Goal: Task Accomplishment & Management: Manage account settings

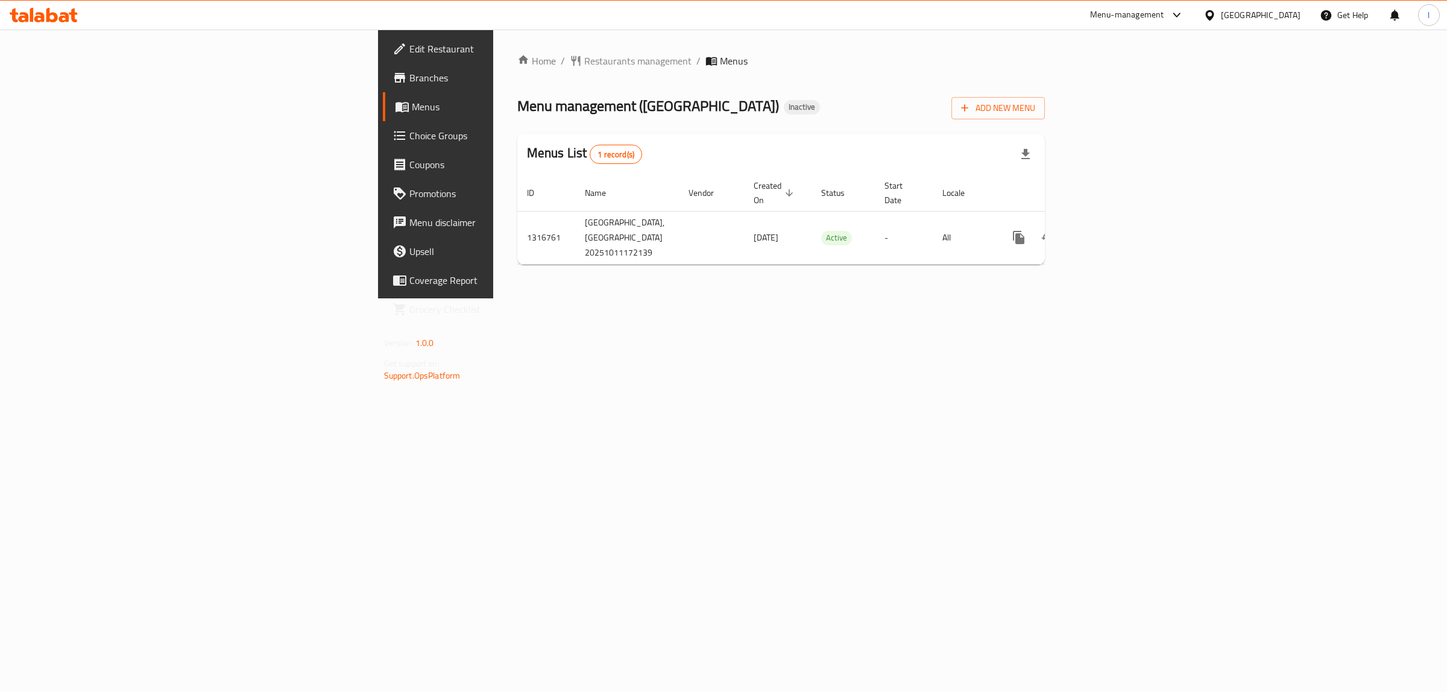
click at [409, 43] on span "Edit Restaurant" at bounding box center [509, 49] width 201 height 14
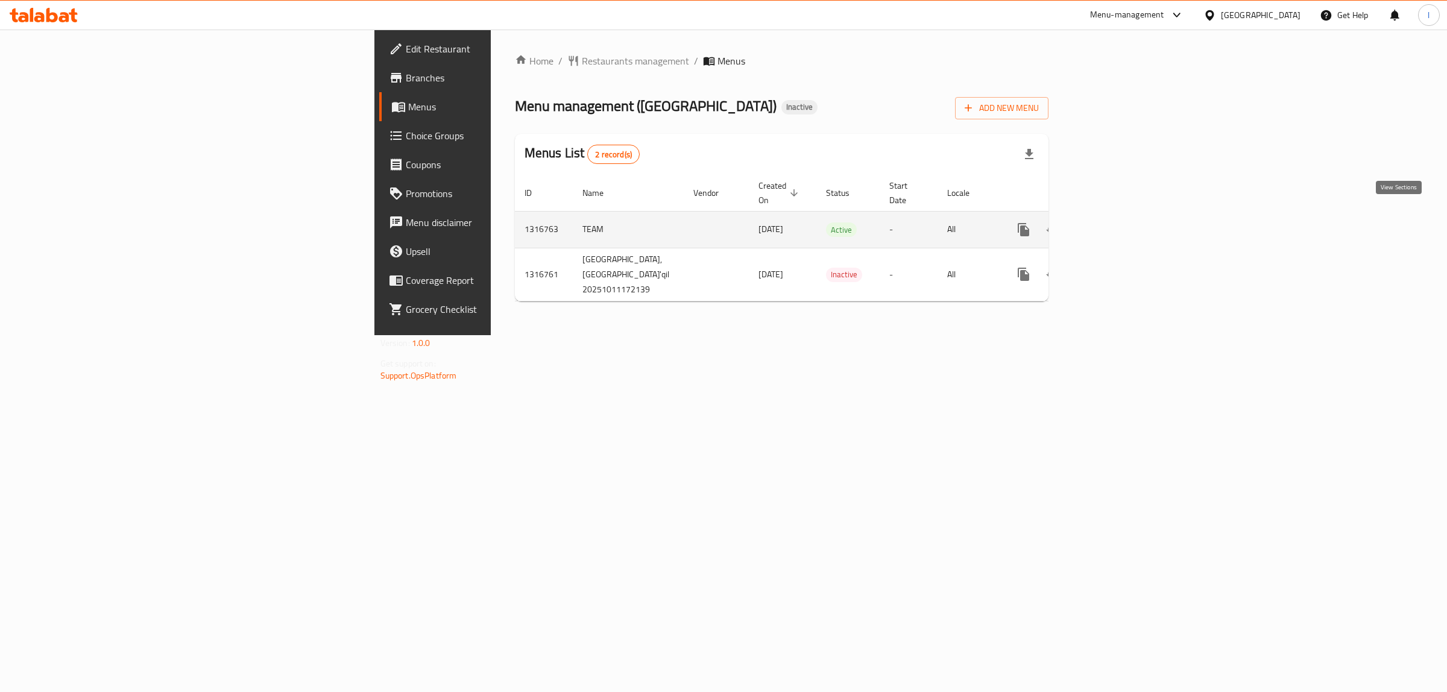
click at [1117, 222] on icon "enhanced table" at bounding box center [1110, 229] width 14 height 14
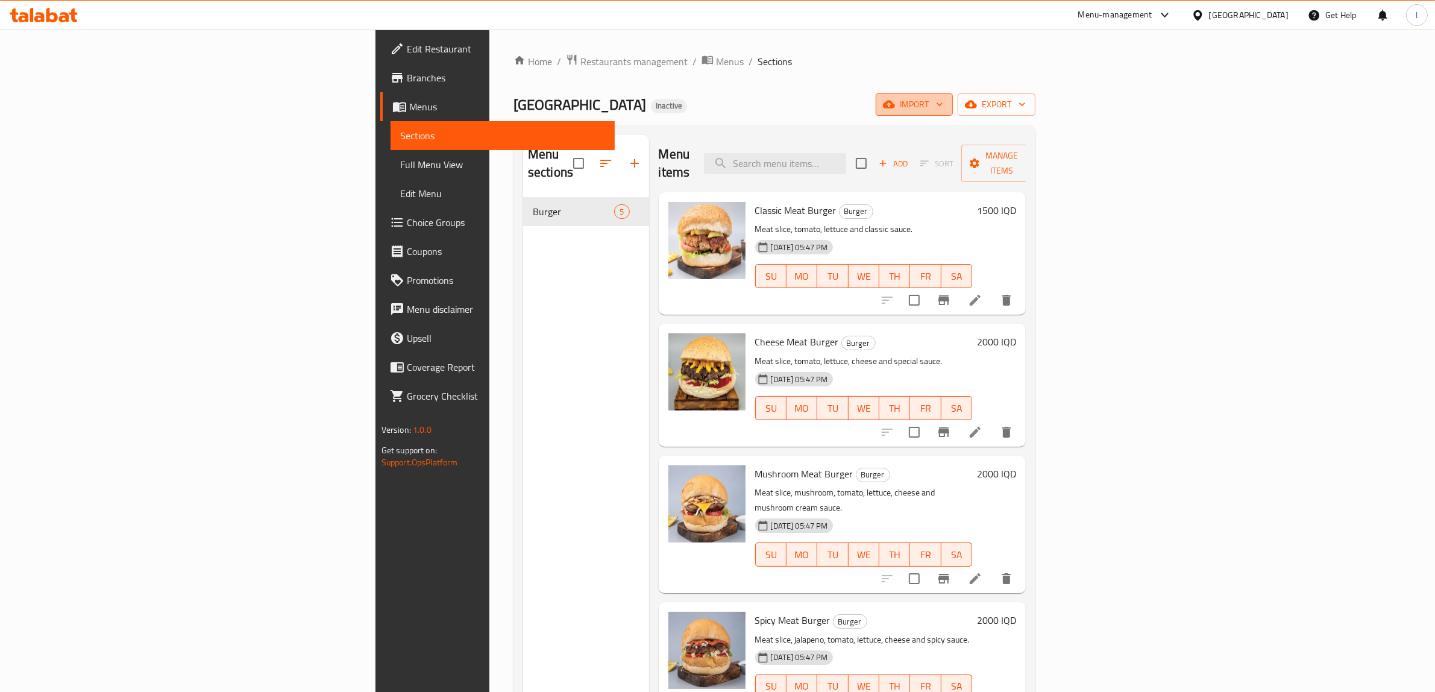
click at [943, 110] on span "import" at bounding box center [914, 104] width 58 height 15
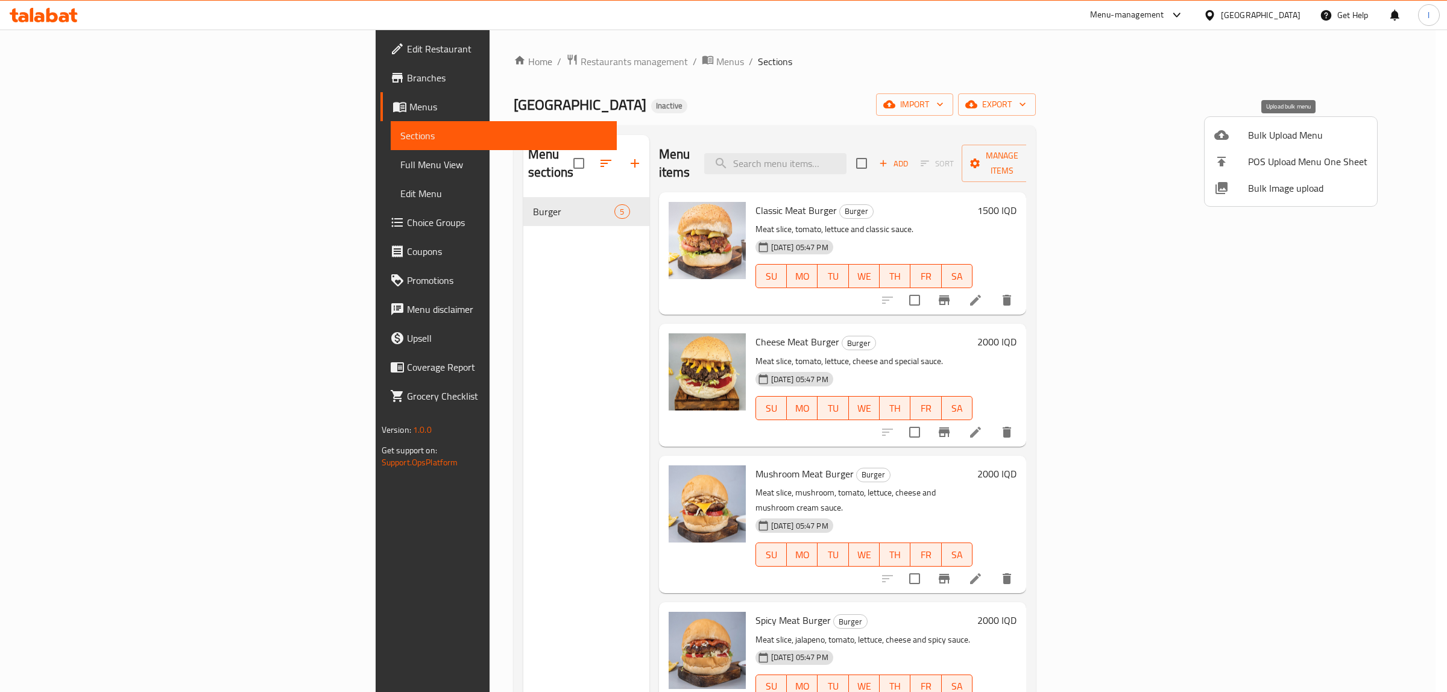
click at [1245, 137] on div at bounding box center [1231, 135] width 34 height 14
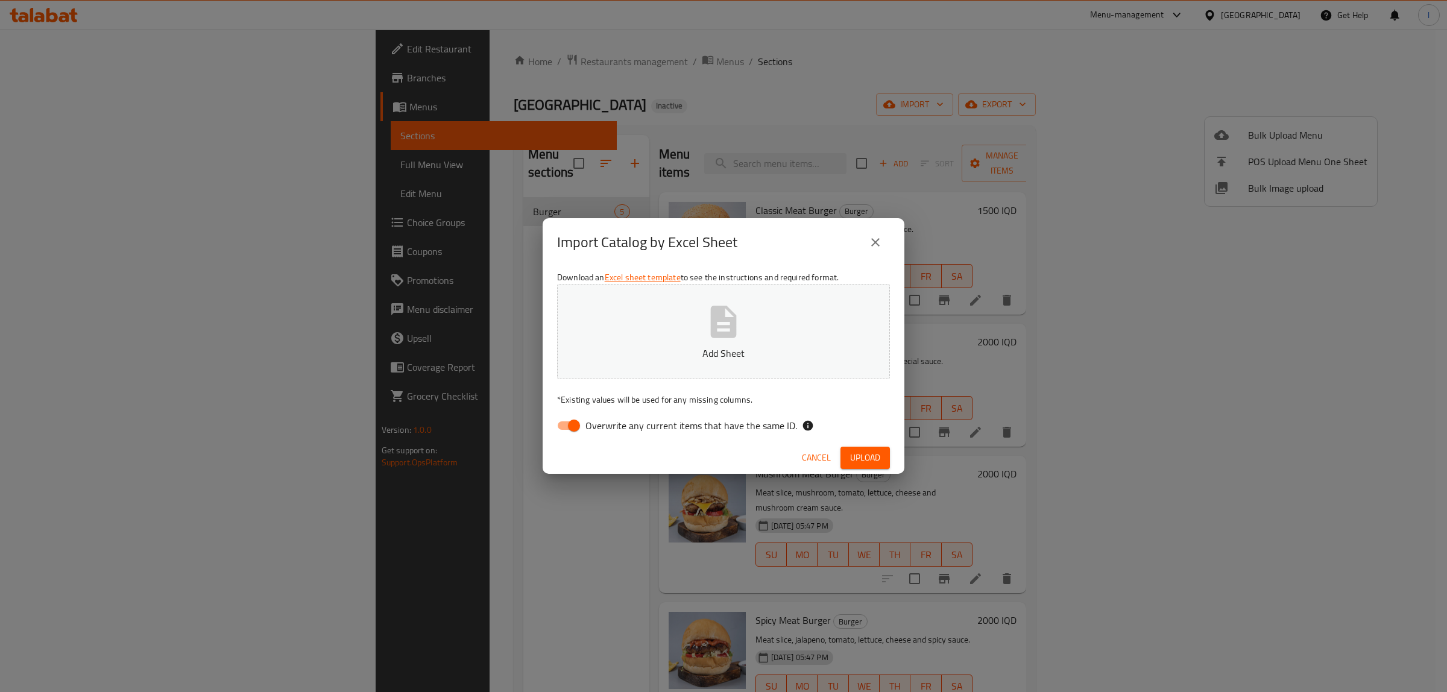
click at [612, 440] on div "Download an Excel sheet template to see the instructions and required format. A…" at bounding box center [723, 353] width 362 height 175
click at [624, 423] on span "Overwrite any current items that have the same ID." at bounding box center [691, 425] width 212 height 14
click at [608, 423] on input "Overwrite any current items that have the same ID." at bounding box center [573, 425] width 69 height 23
checkbox input "false"
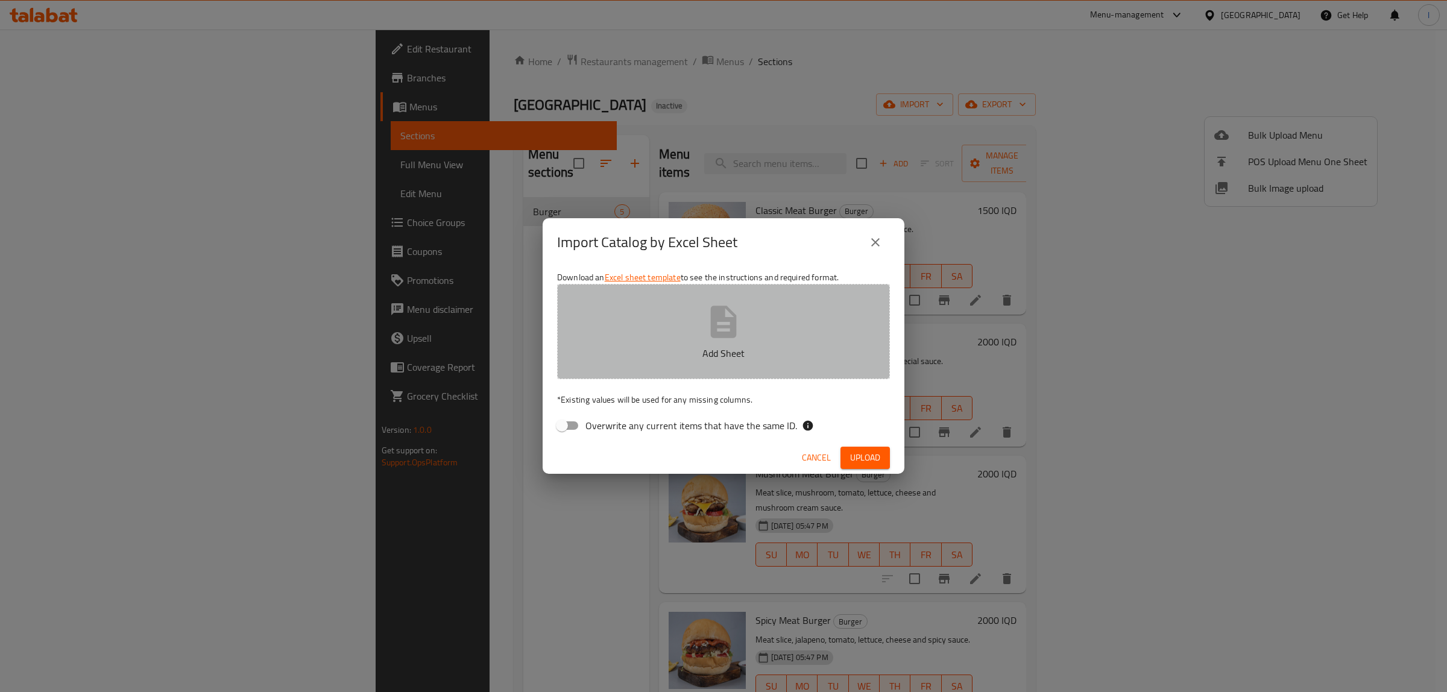
click at [667, 336] on button "Add Sheet" at bounding box center [723, 331] width 333 height 95
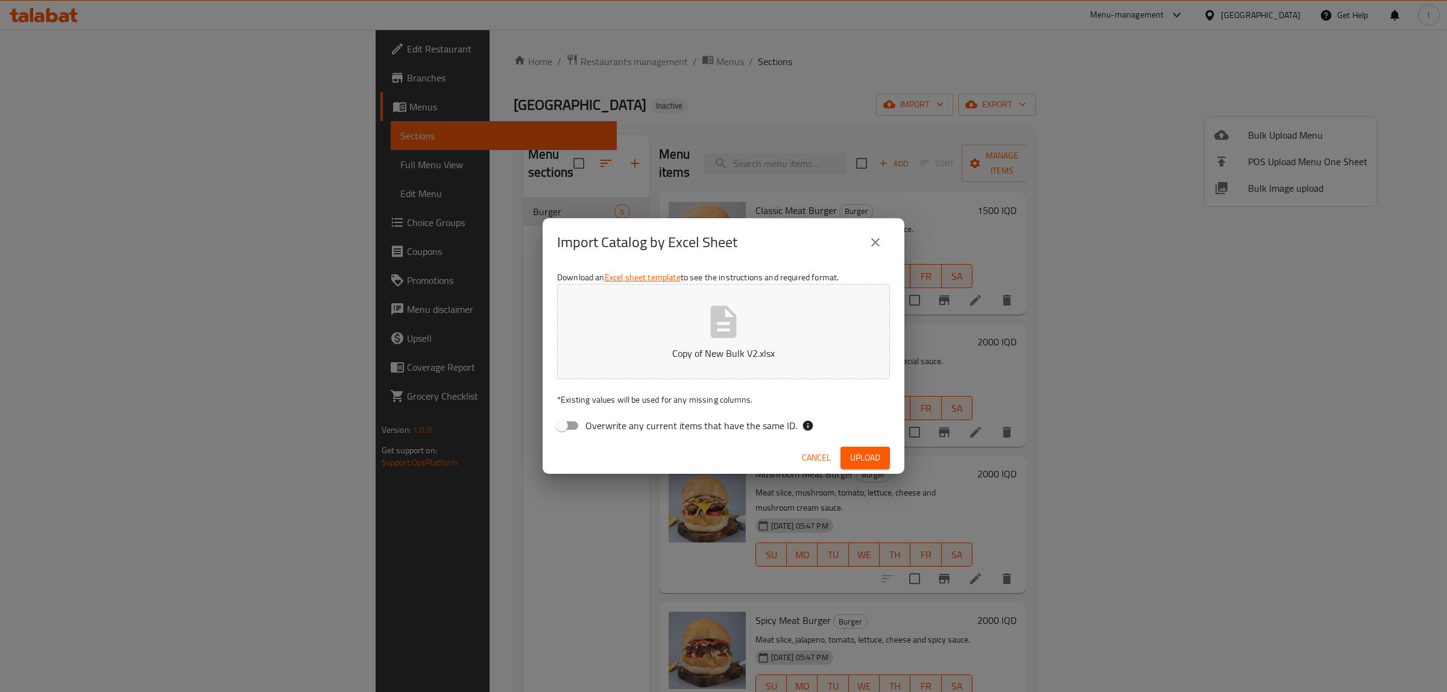
click at [863, 455] on span "Upload" at bounding box center [865, 457] width 30 height 15
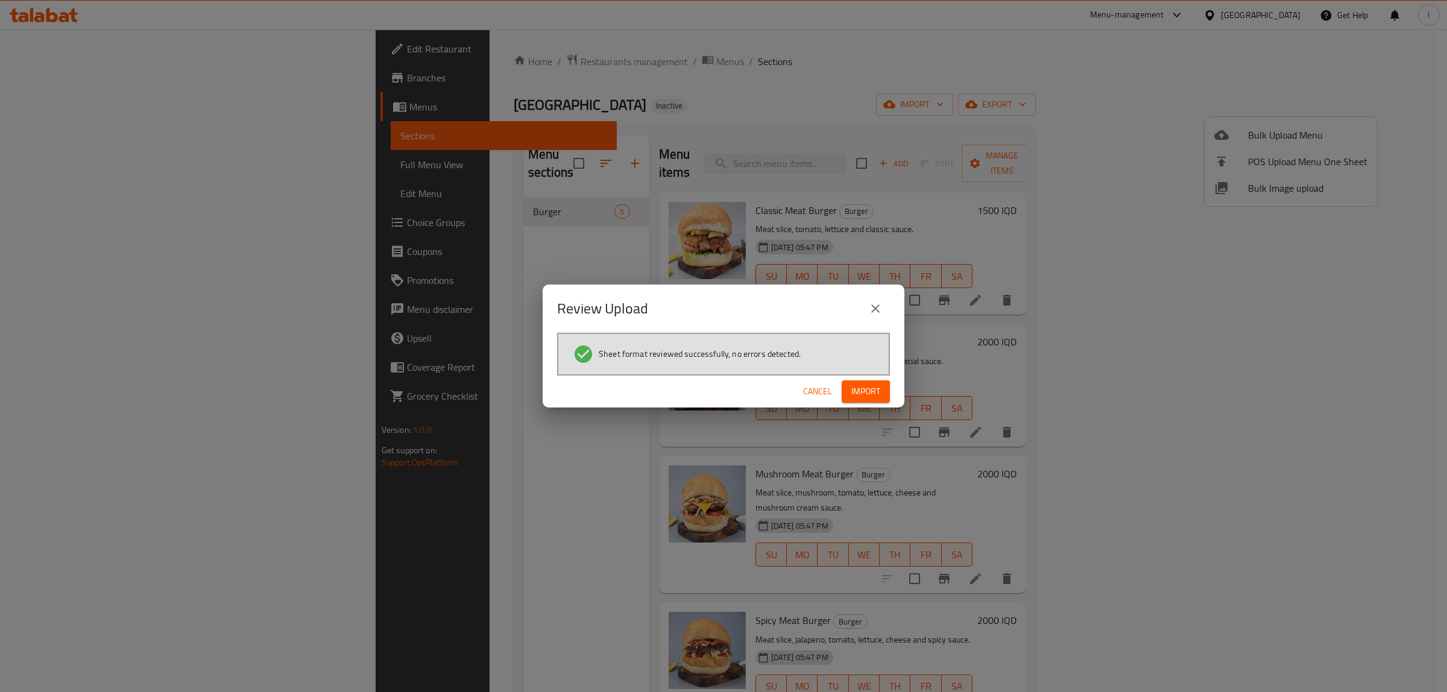
click at [850, 397] on button "Import" at bounding box center [865, 391] width 48 height 22
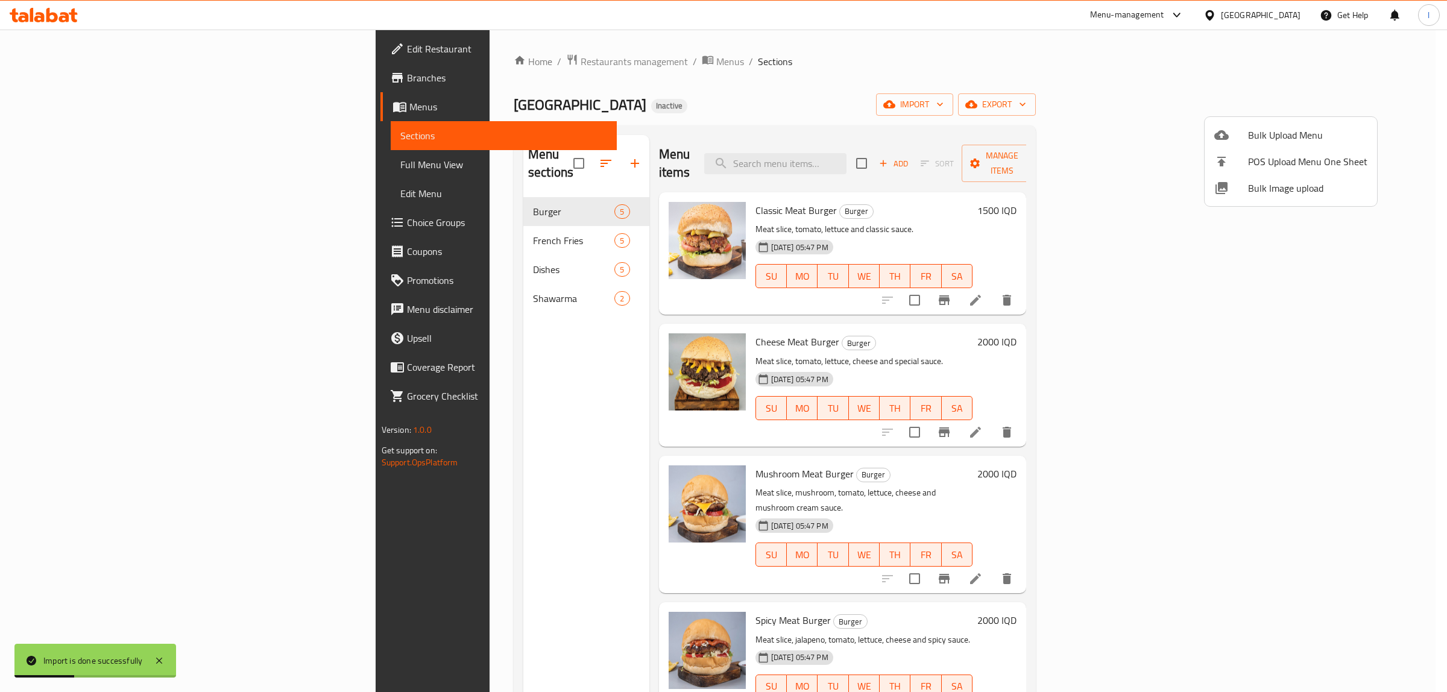
click at [113, 137] on div at bounding box center [723, 346] width 1447 height 692
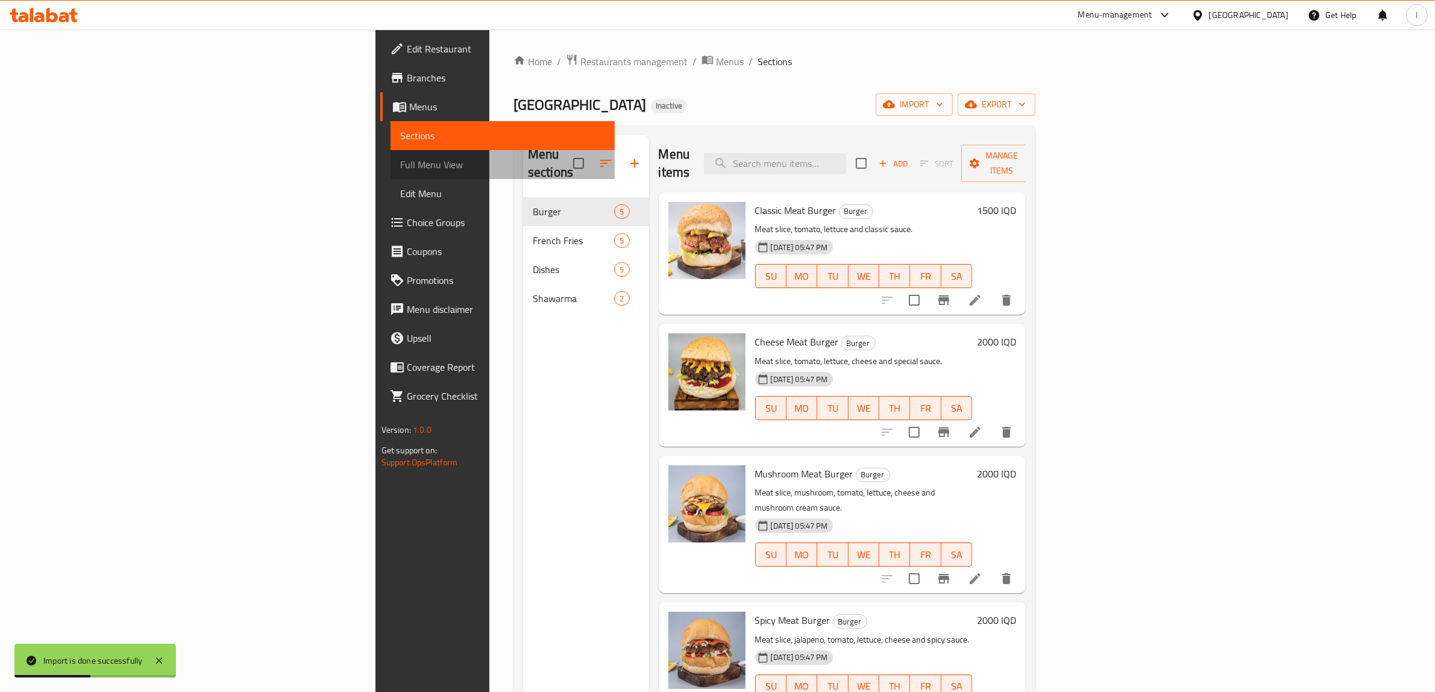
click at [400, 157] on span "Full Menu View" at bounding box center [503, 164] width 206 height 14
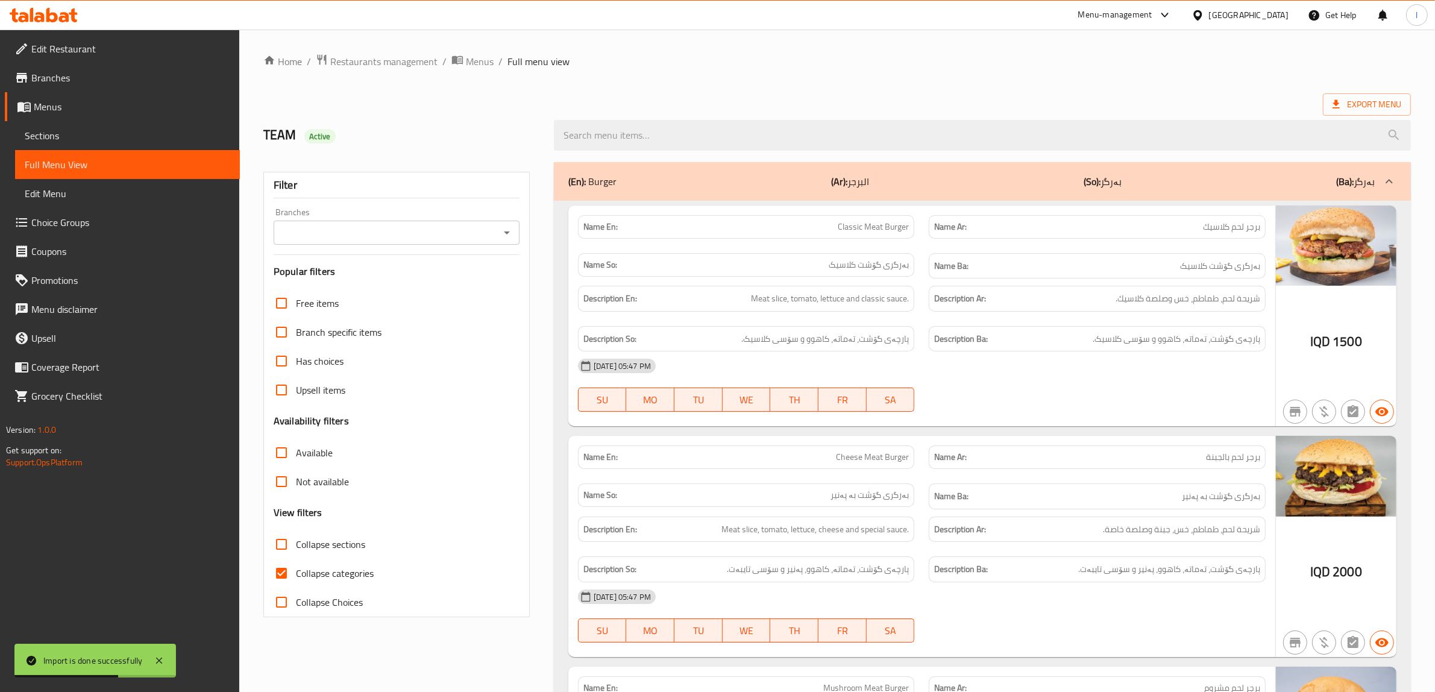
click at [393, 247] on div "Filter Branches Branches Popular filters Free items Branch specific items Has c…" at bounding box center [396, 394] width 266 height 445
click at [395, 236] on input "Branches" at bounding box center [386, 232] width 219 height 17
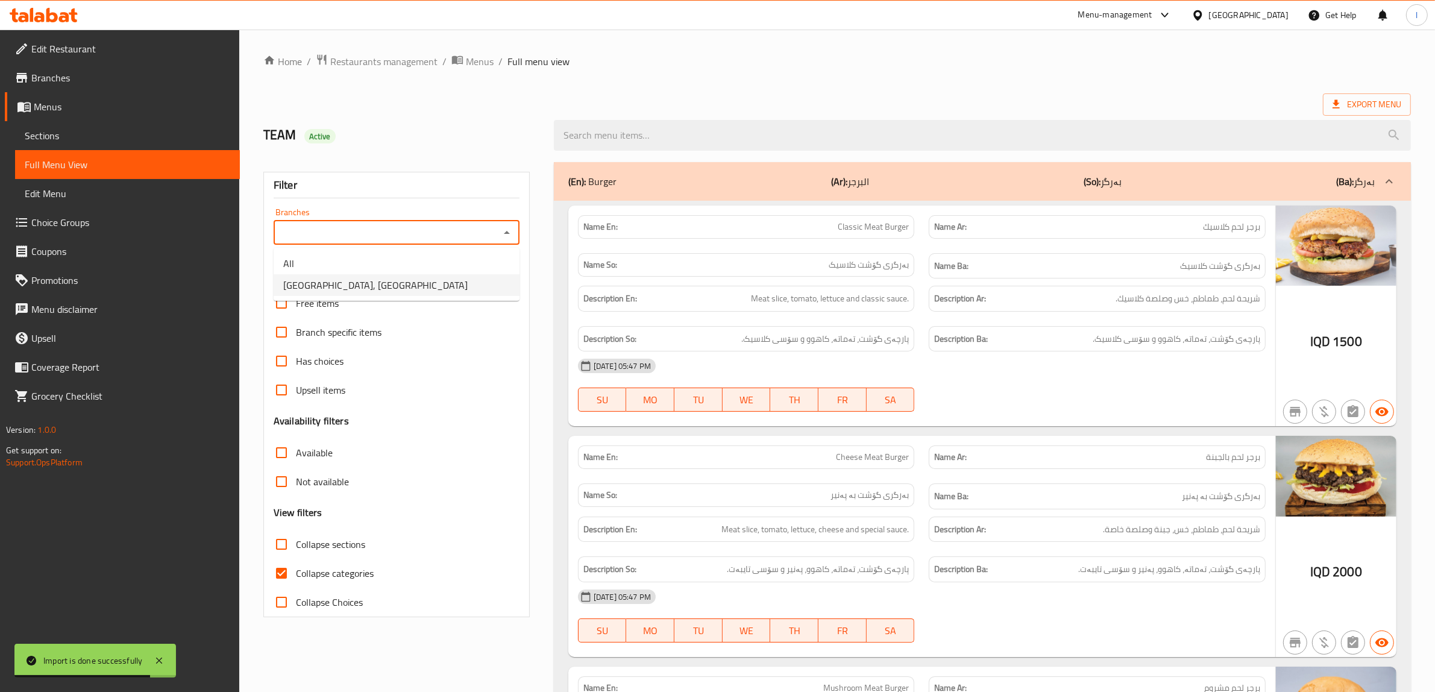
click at [359, 287] on span "Umm Laith Restaurant, Al Ma'qil" at bounding box center [375, 285] width 184 height 14
type input "Umm Laith Restaurant, Al Ma'qil"
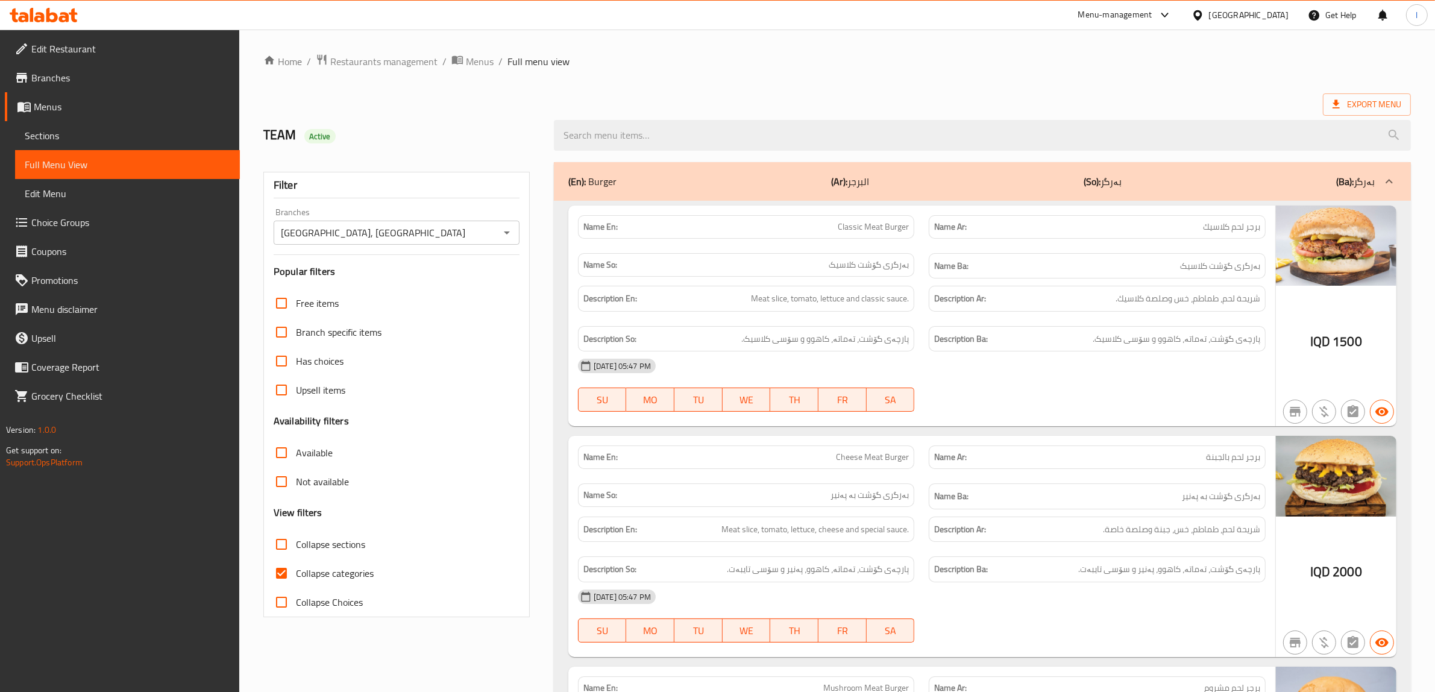
click at [338, 579] on span "Collapse categories" at bounding box center [335, 573] width 78 height 14
click at [296, 579] on input "Collapse categories" at bounding box center [281, 573] width 29 height 29
checkbox input "false"
click at [298, 540] on span "Collapse sections" at bounding box center [330, 544] width 69 height 14
click at [296, 540] on input "Collapse sections" at bounding box center [281, 544] width 29 height 29
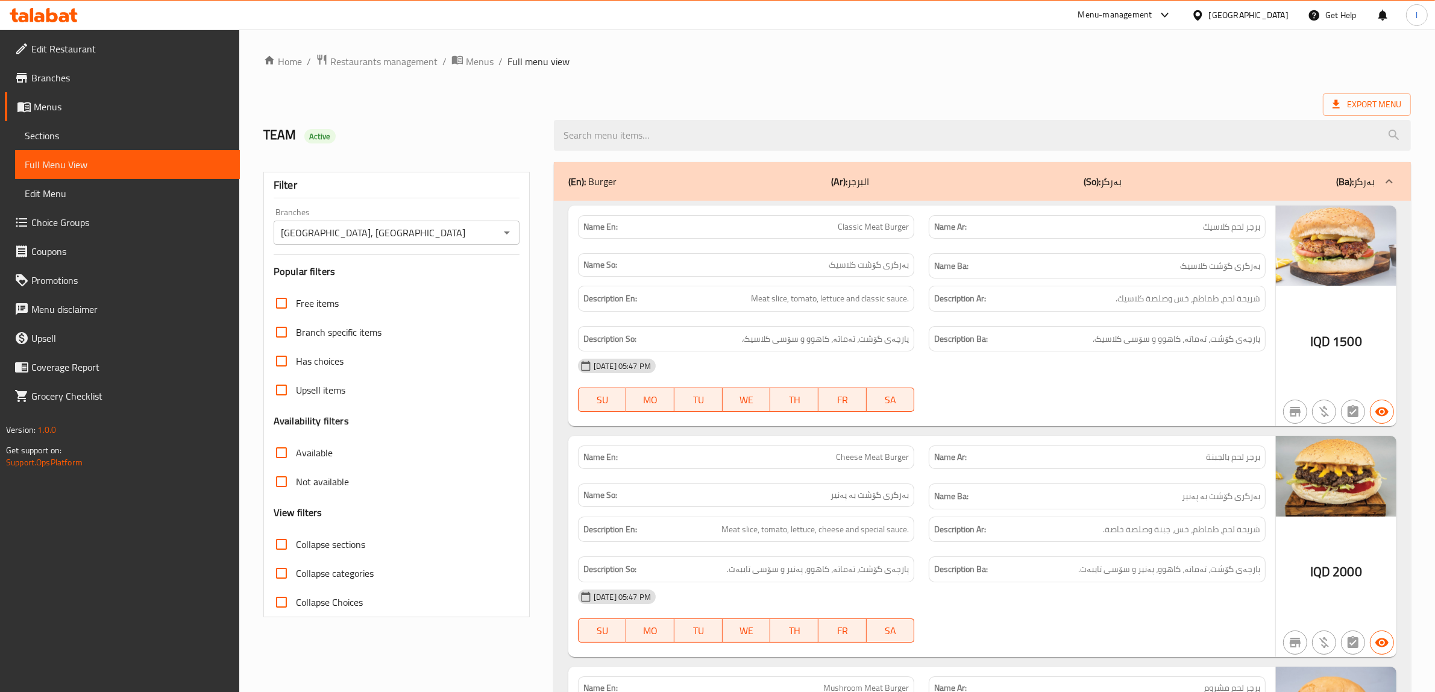
checkbox input "true"
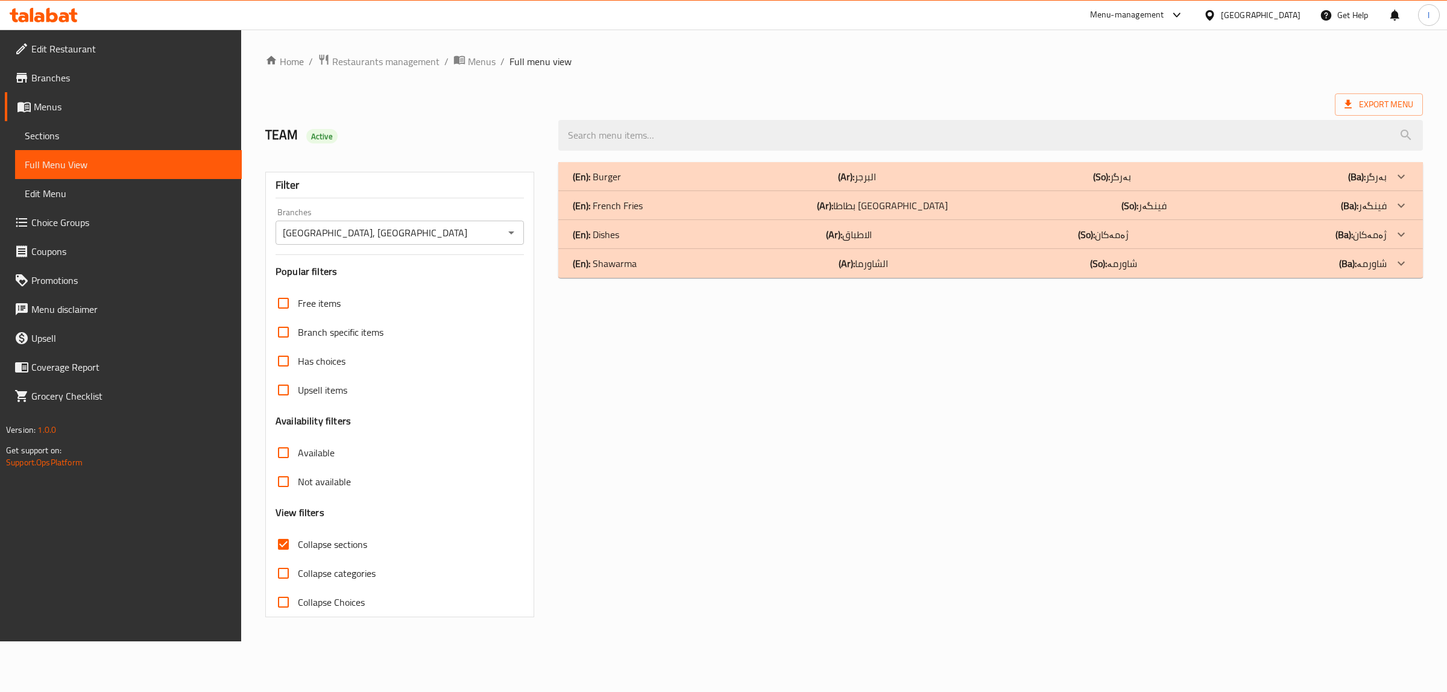
click at [643, 256] on div "(En): Shawarma (Ar): الشاورما (So): شاورمە (Ba): شاورمە" at bounding box center [990, 263] width 864 height 29
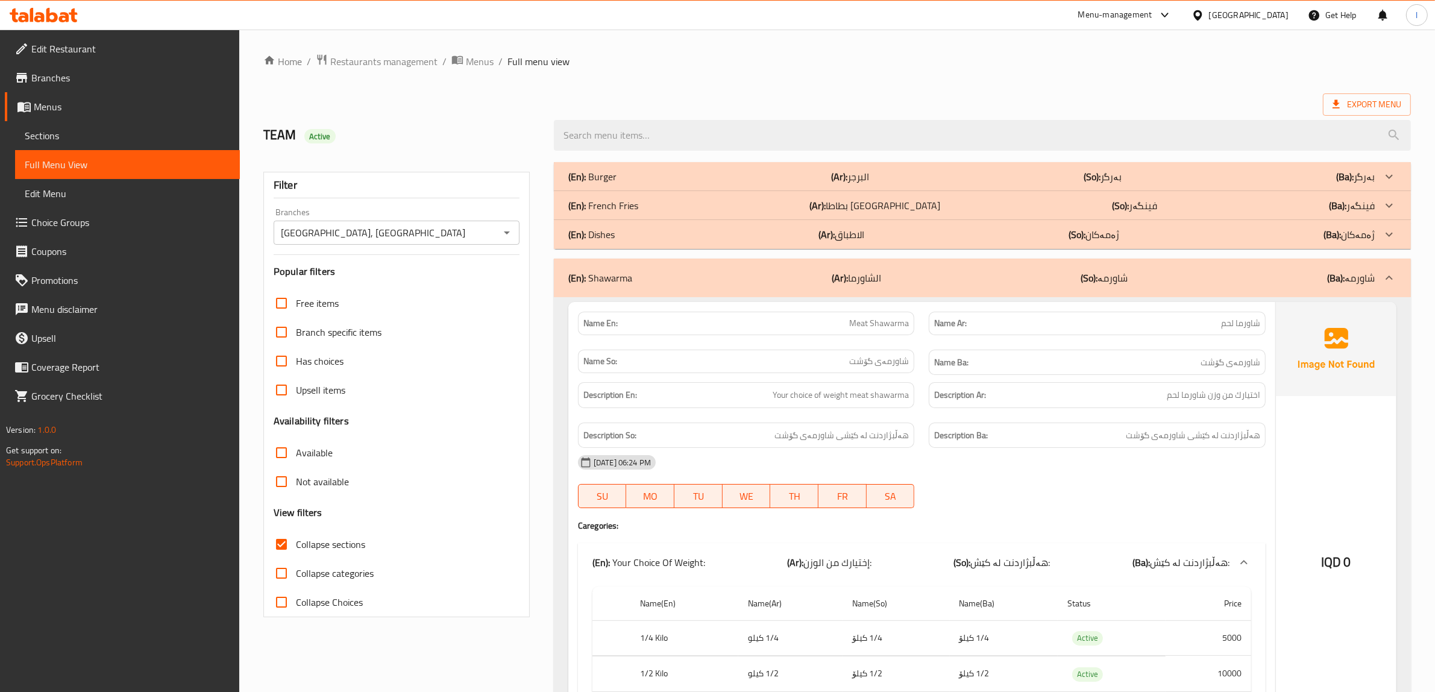
click at [638, 236] on div "(En): Dishes (Ar): الاطباق (So): ژەمەکان (Ba): ژەمەکان" at bounding box center [971, 234] width 806 height 14
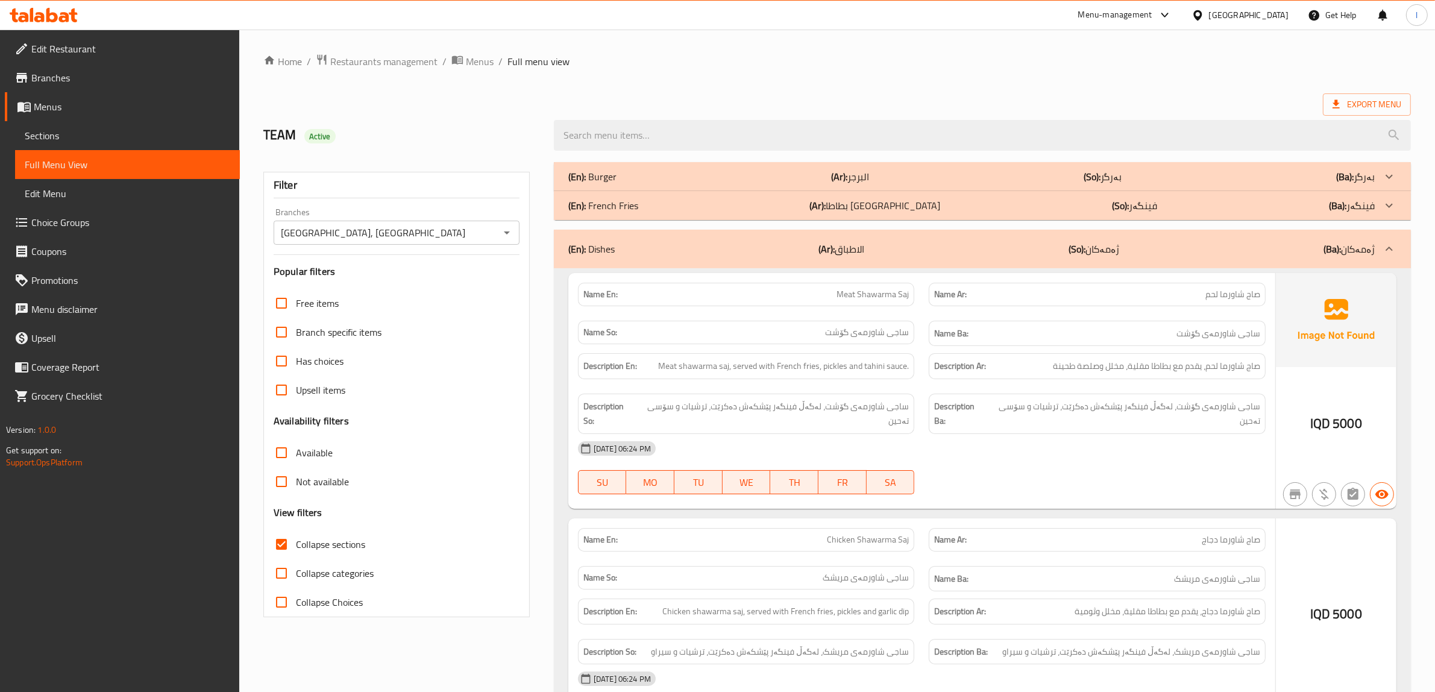
click at [638, 207] on div "(En): French Fries (Ar): بطاطا مقلية (So): فینگەر (Ba): فینگەر" at bounding box center [971, 205] width 806 height 14
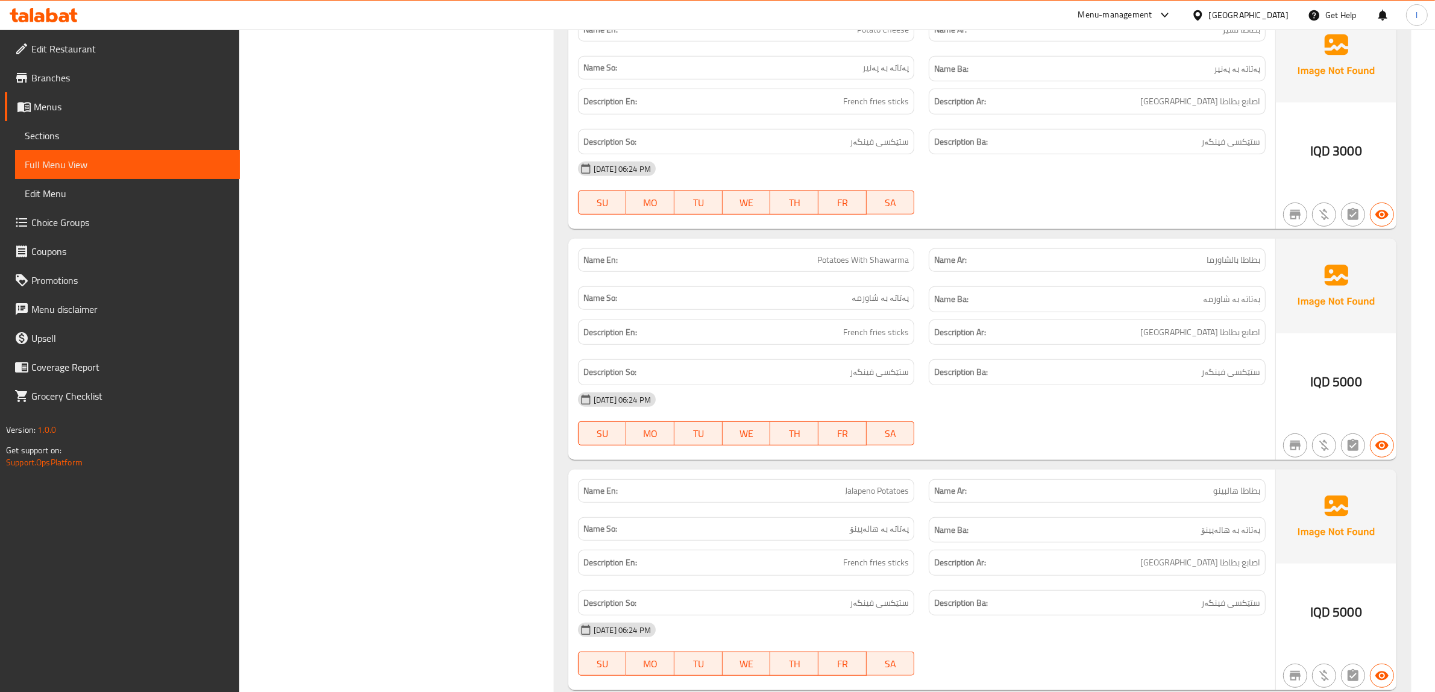
scroll to position [678, 0]
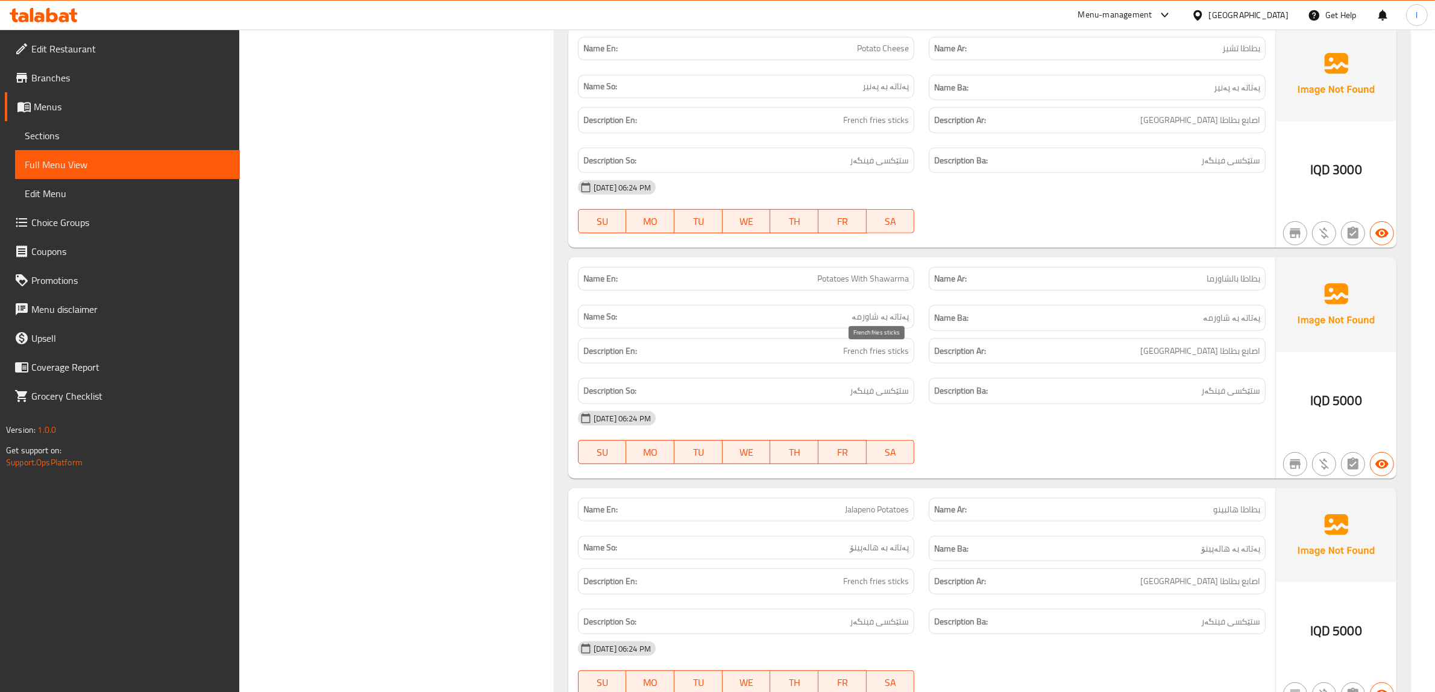
click at [869, 348] on span "French fries sticks" at bounding box center [876, 351] width 66 height 15
click at [1042, 363] on div "Description Ar: اصابع بطاطا مقلية" at bounding box center [1097, 351] width 337 height 26
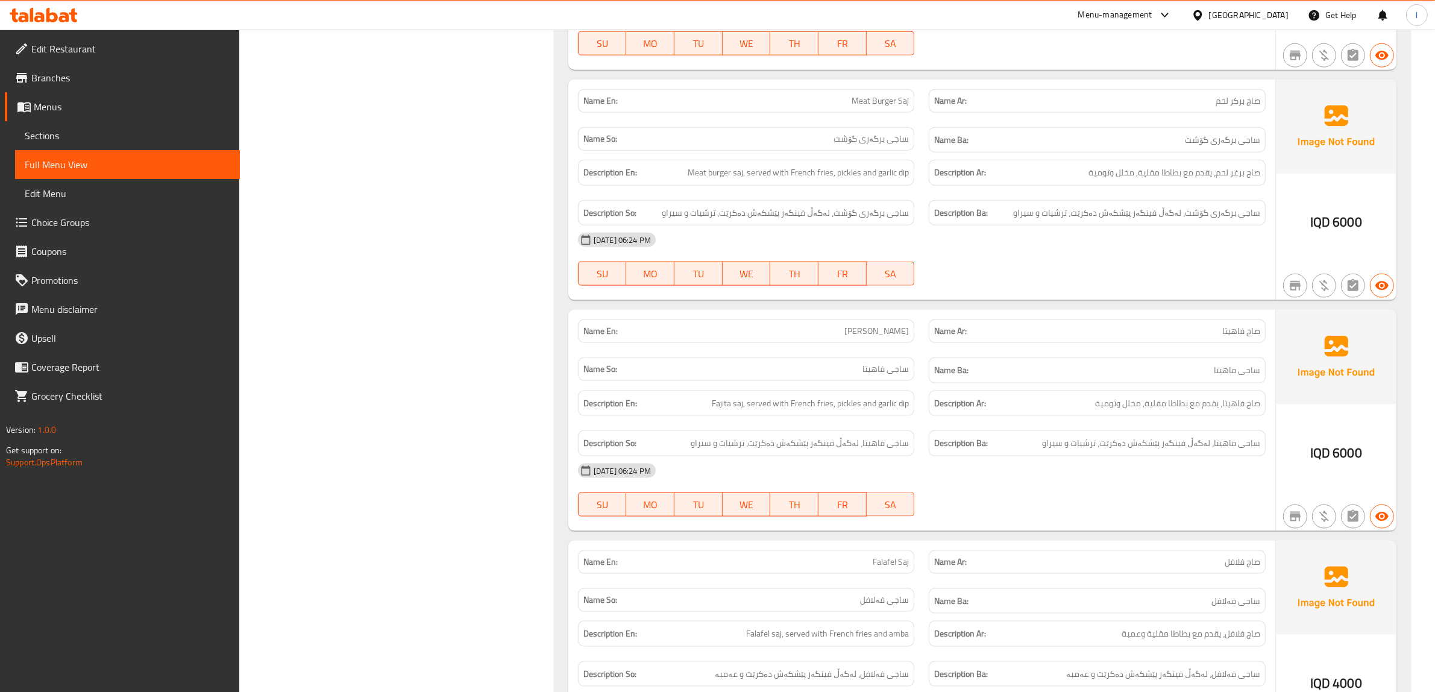
scroll to position [2073, 0]
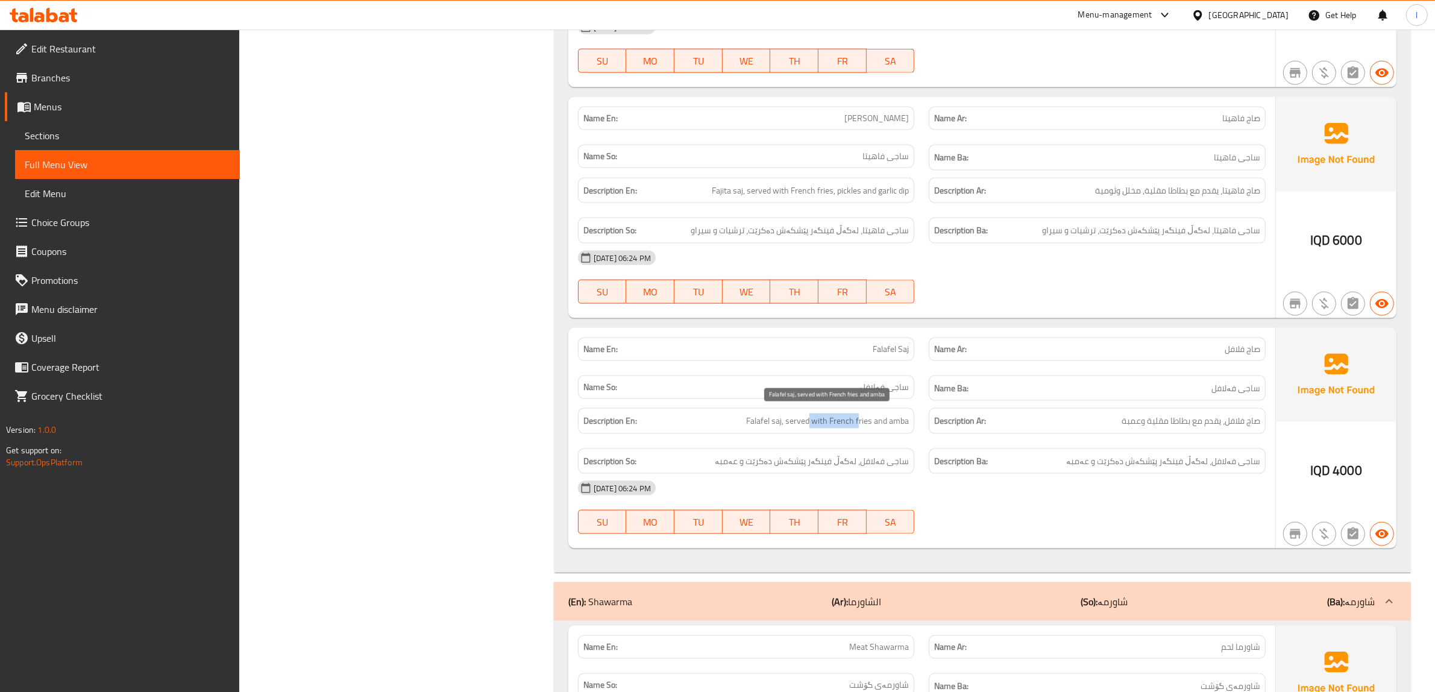
drag, startPoint x: 824, startPoint y: 414, endPoint x: 866, endPoint y: 417, distance: 42.3
click at [861, 417] on span "Falafel saj, served with French fries and amba" at bounding box center [827, 420] width 163 height 15
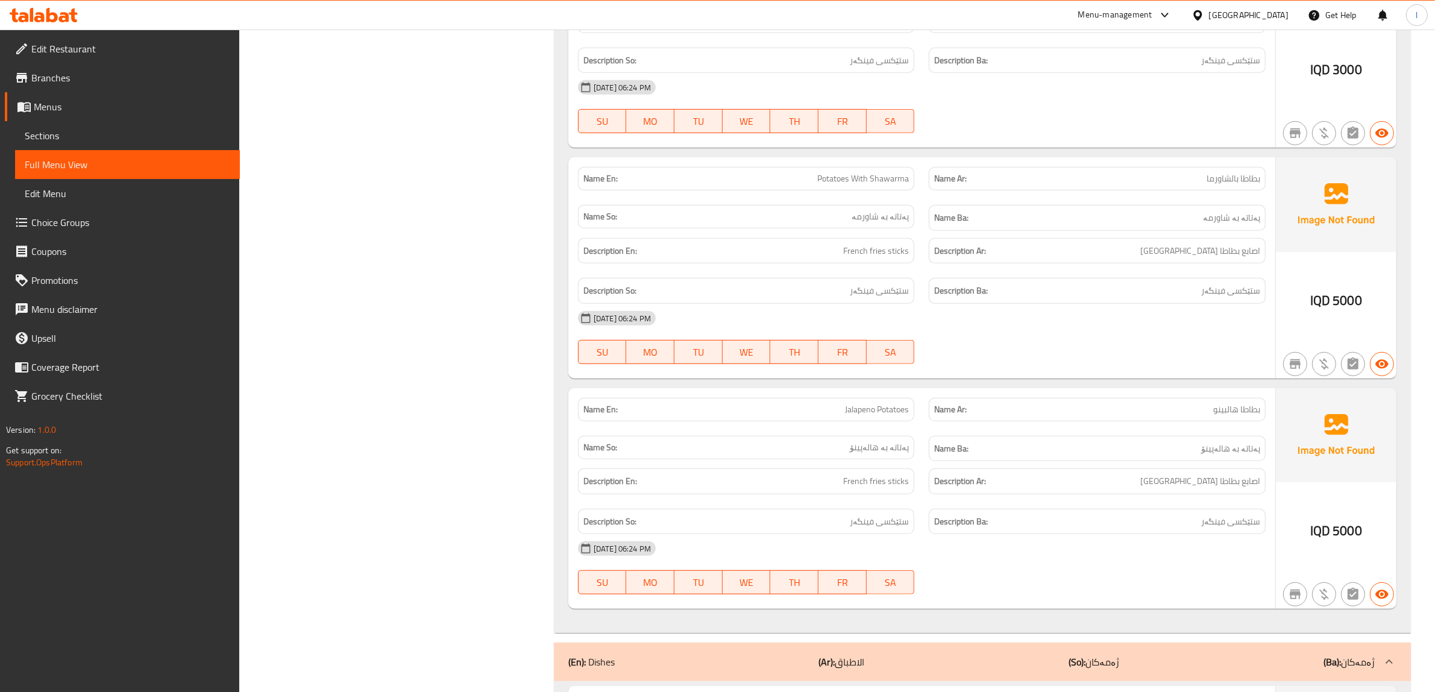
scroll to position [642, 0]
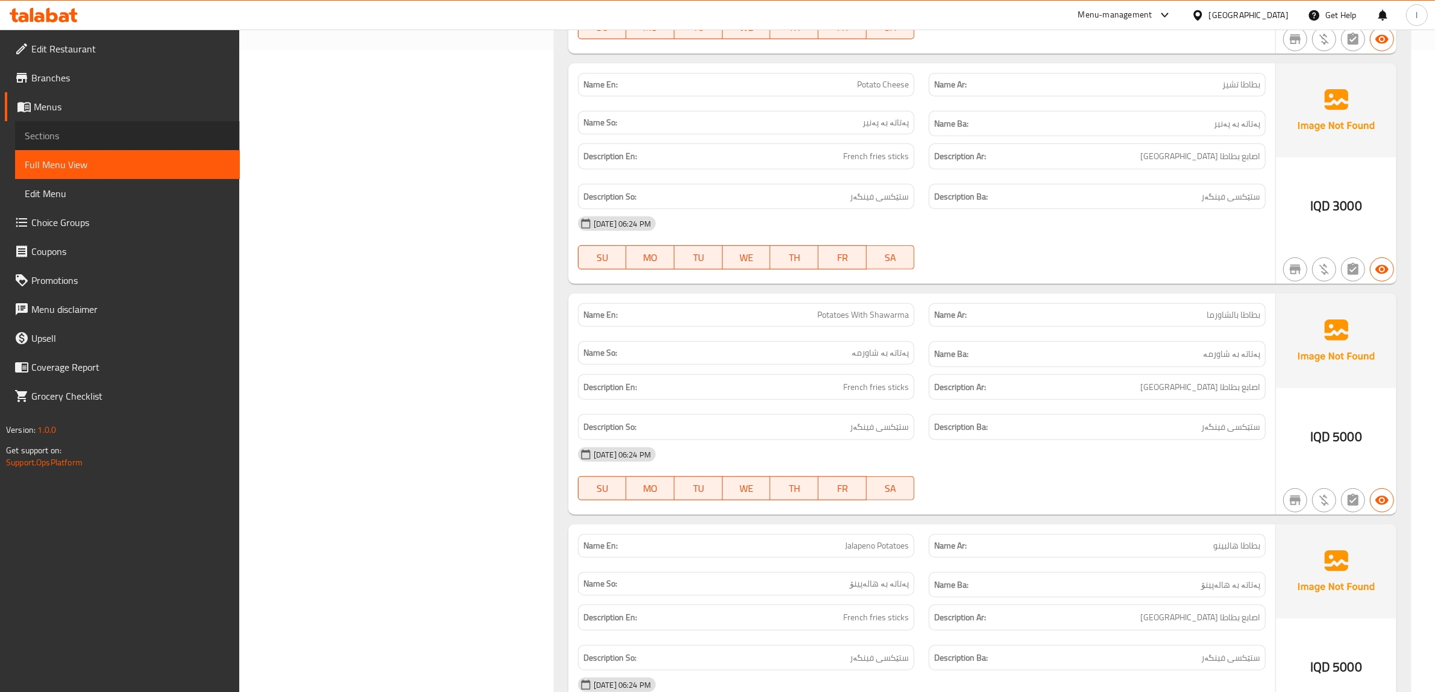
click at [66, 139] on span "Sections" at bounding box center [128, 135] width 206 height 14
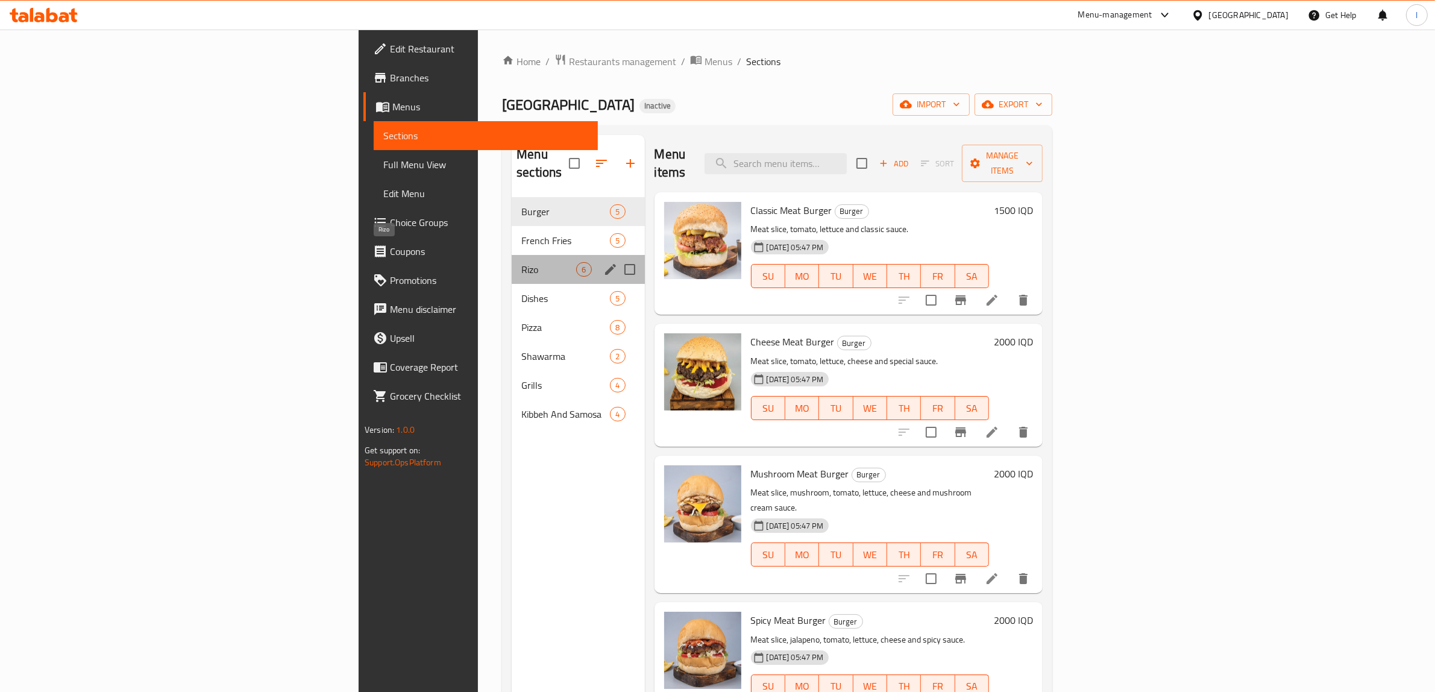
drag, startPoint x: 390, startPoint y: 255, endPoint x: 388, endPoint y: 248, distance: 7.1
click at [521, 262] on span "Rizo" at bounding box center [548, 269] width 55 height 14
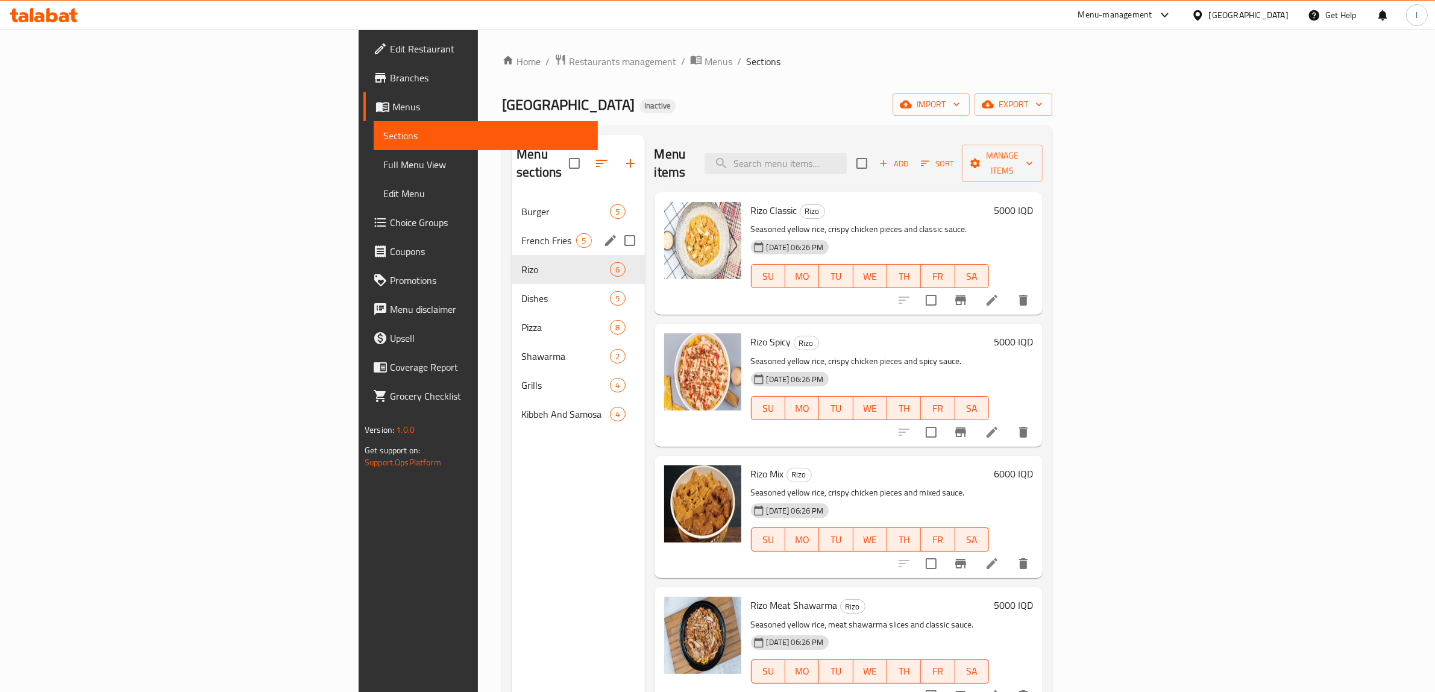
click at [521, 233] on span "French Fries" at bounding box center [548, 240] width 55 height 14
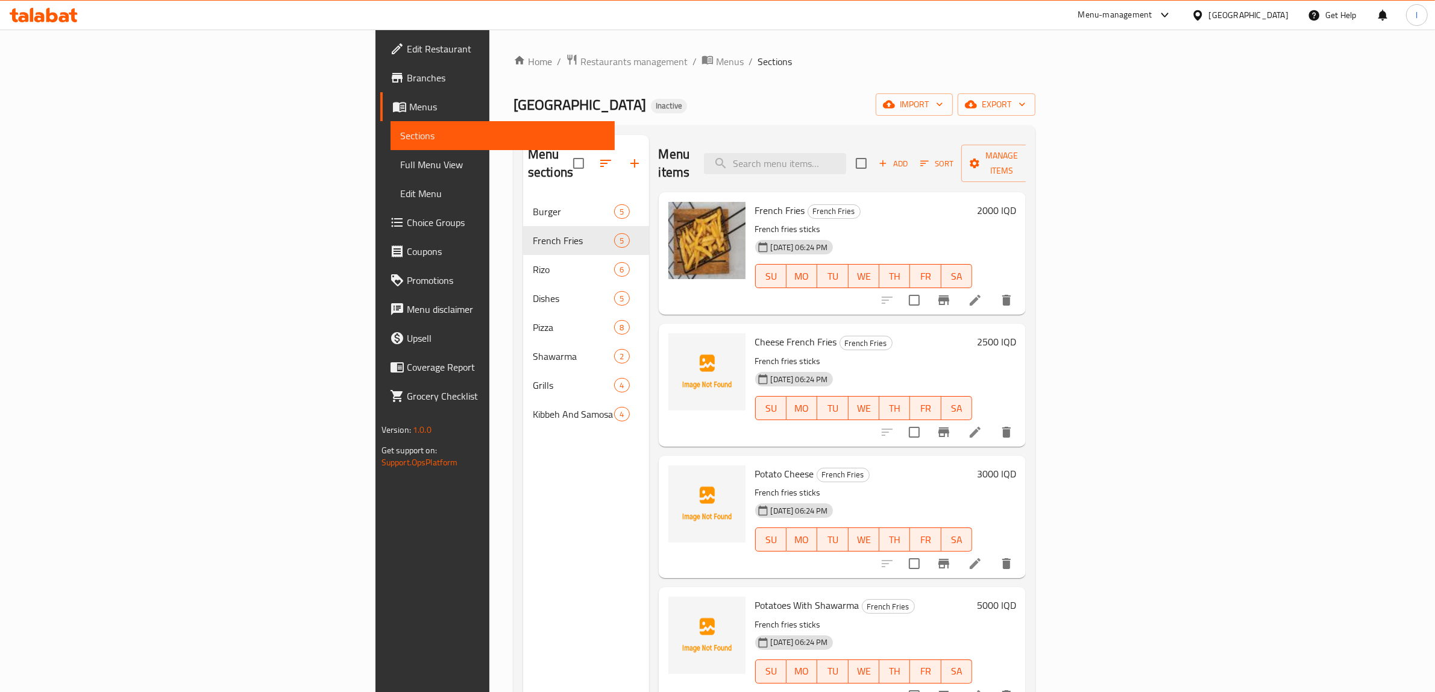
click at [523, 481] on div "Menu sections Burger 5 French Fries 5 Rizo 6 Dishes 5 Pizza 8 Shawarma 2 Grills…" at bounding box center [586, 481] width 126 height 692
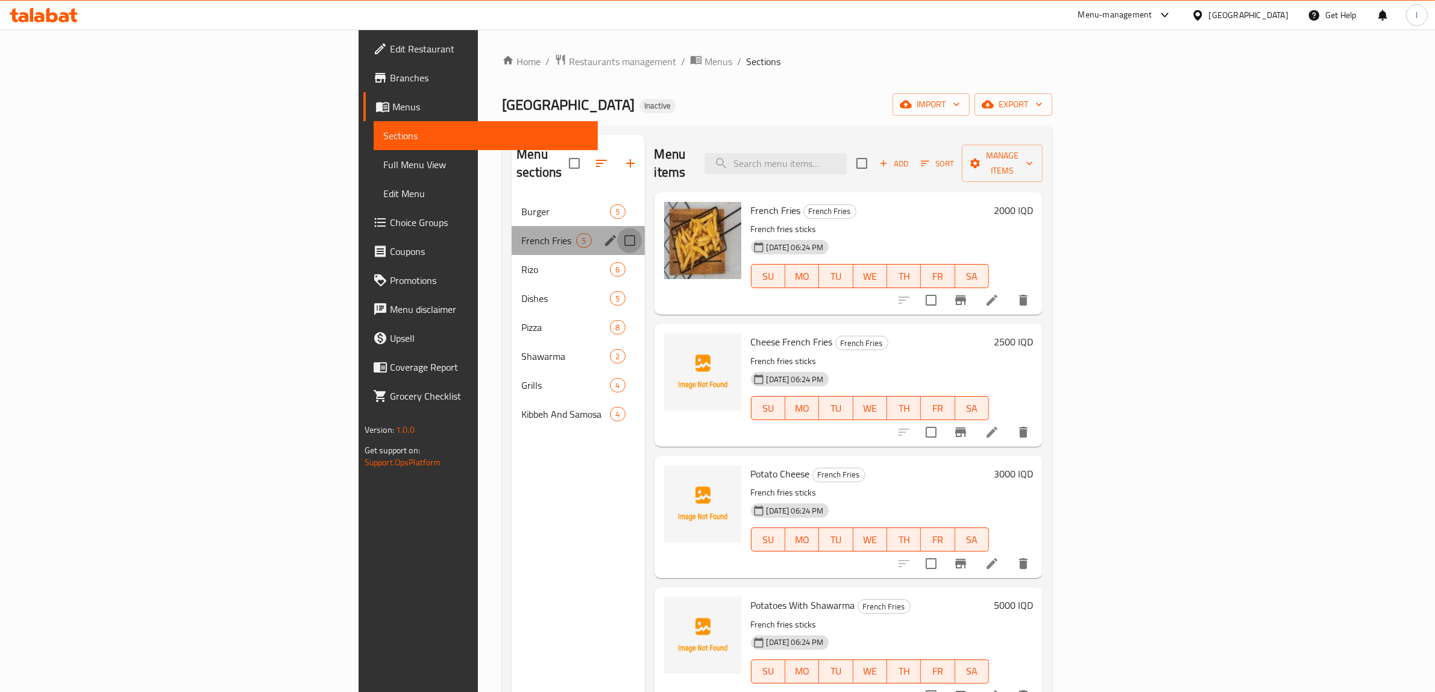
click at [617, 228] on input "Menu sections" at bounding box center [629, 240] width 25 height 25
checkbox input "true"
click at [617, 286] on input "Menu sections" at bounding box center [629, 298] width 25 height 25
checkbox input "true"
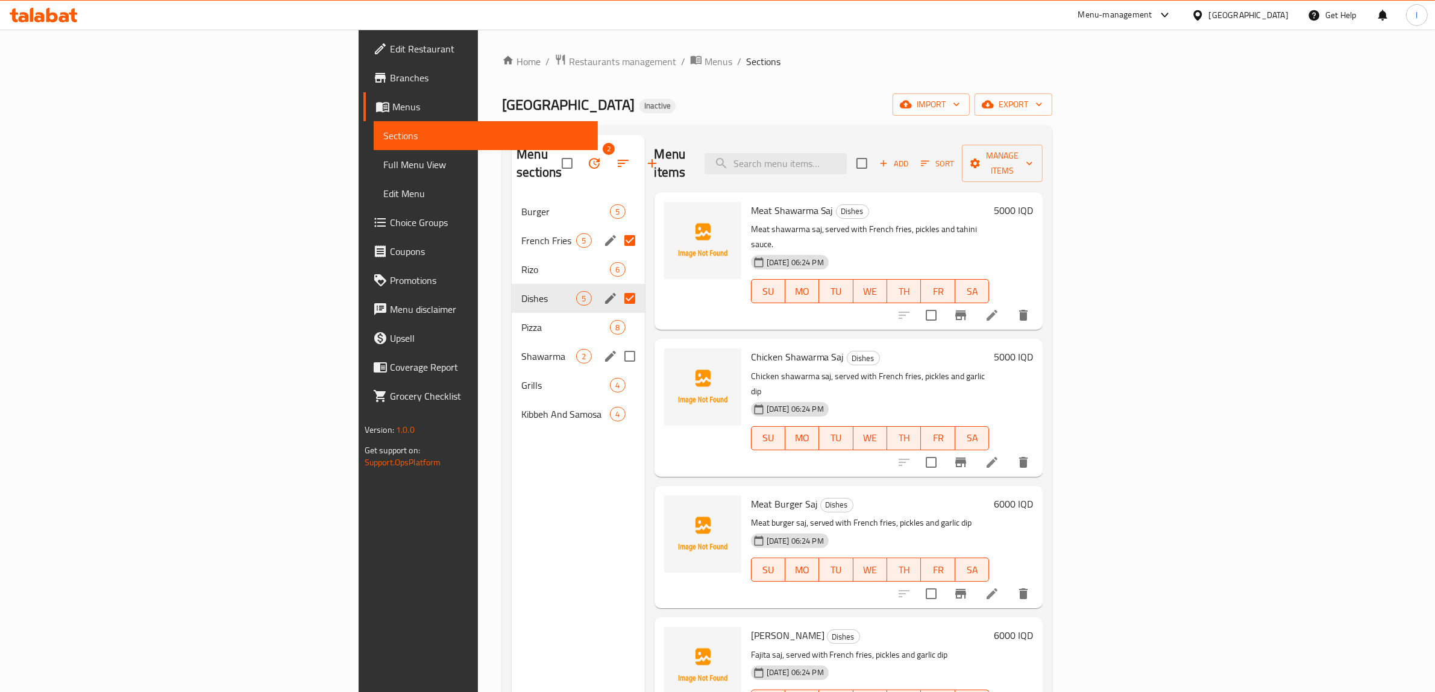
click at [617, 344] on input "Menu sections" at bounding box center [629, 356] width 25 height 25
checkbox input "true"
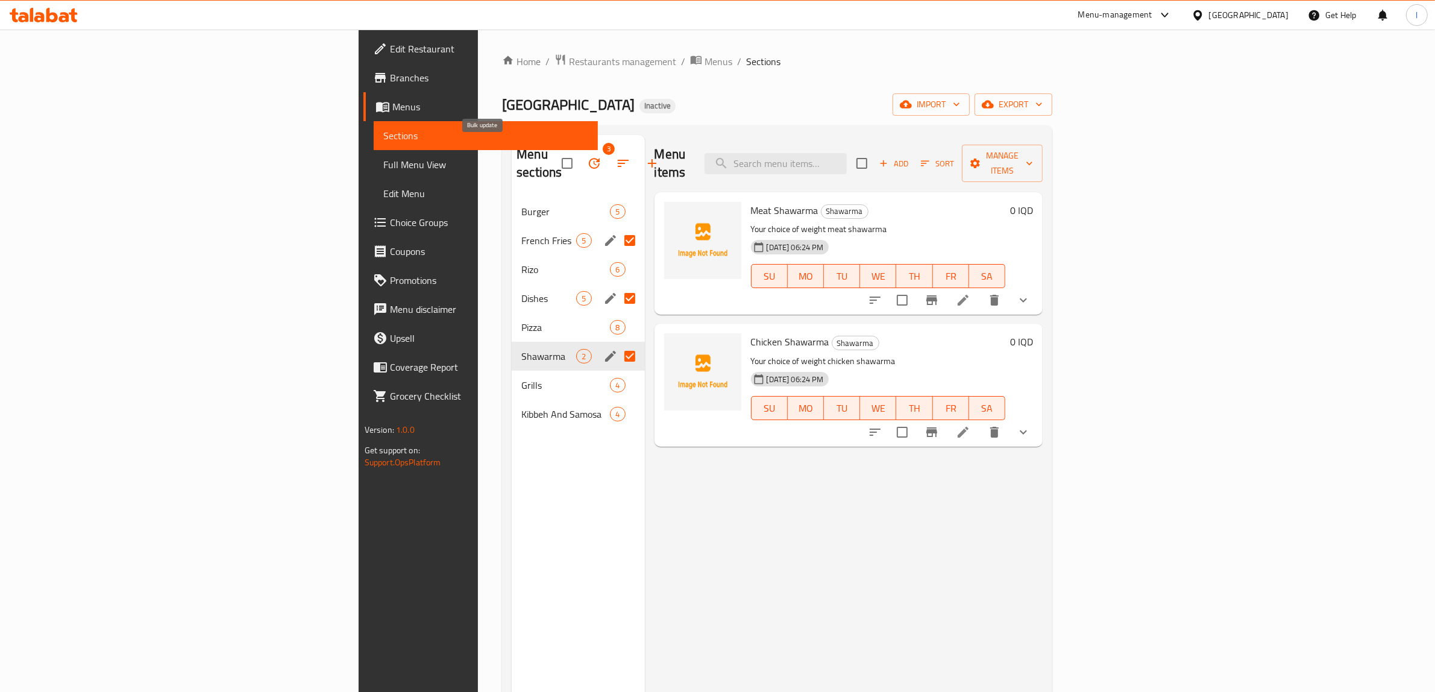
click at [589, 158] on icon "button" at bounding box center [594, 163] width 11 height 11
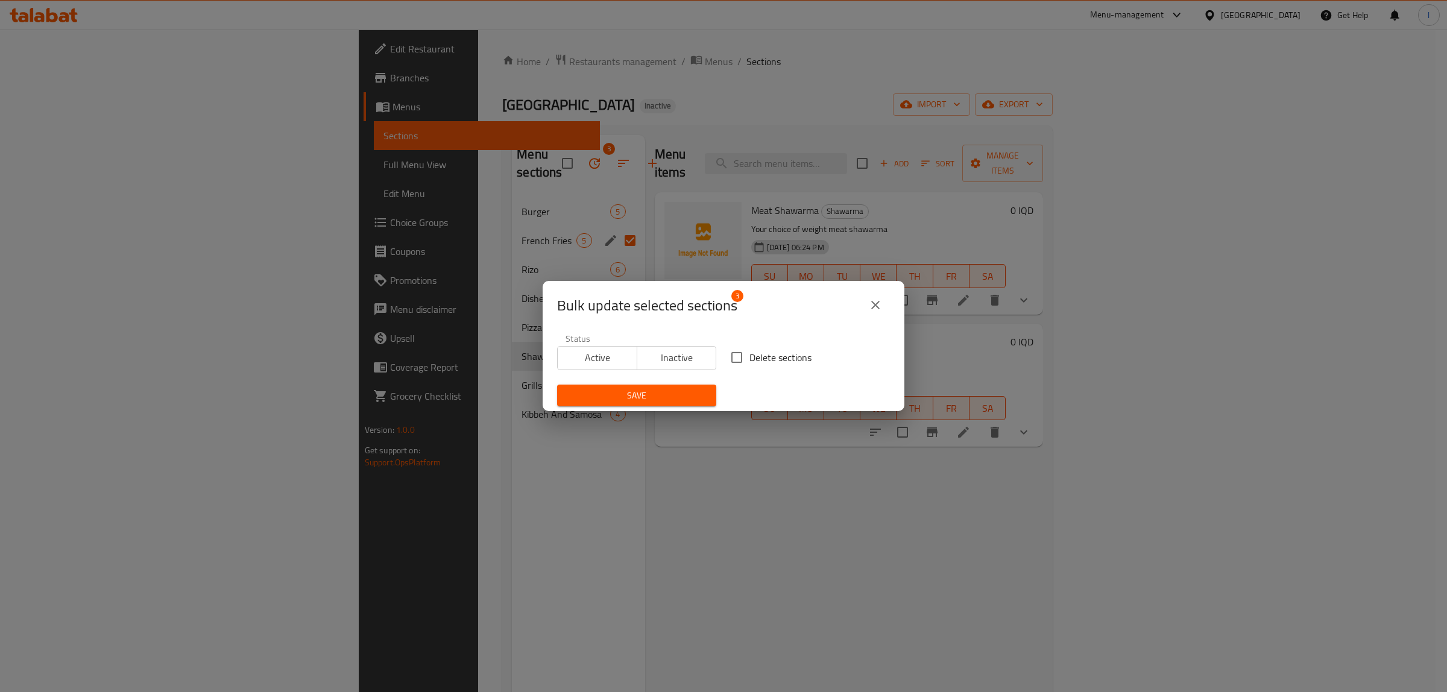
click at [749, 360] on span "Delete sections" at bounding box center [780, 357] width 62 height 14
click at [749, 360] on input "Delete sections" at bounding box center [736, 357] width 25 height 25
checkbox input "true"
click at [669, 392] on span "Save" at bounding box center [637, 395] width 140 height 15
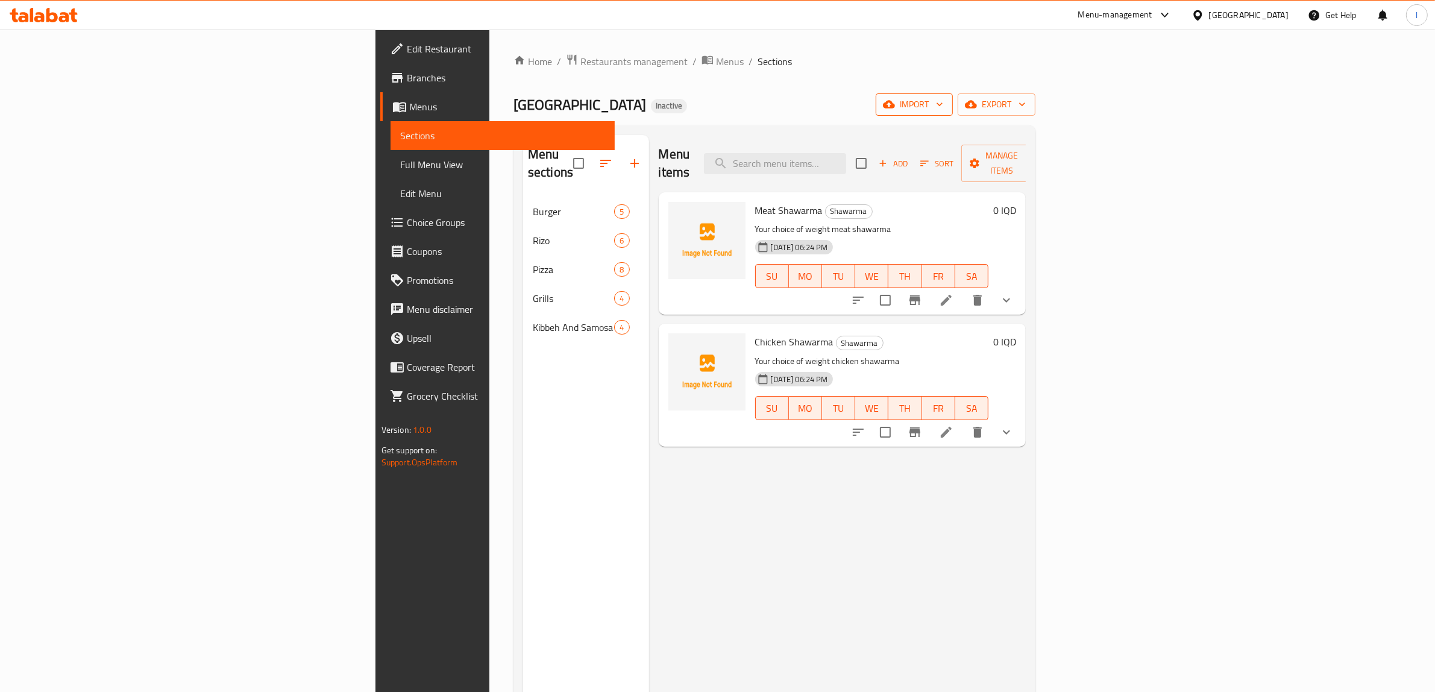
click at [943, 97] on span "import" at bounding box center [914, 104] width 58 height 15
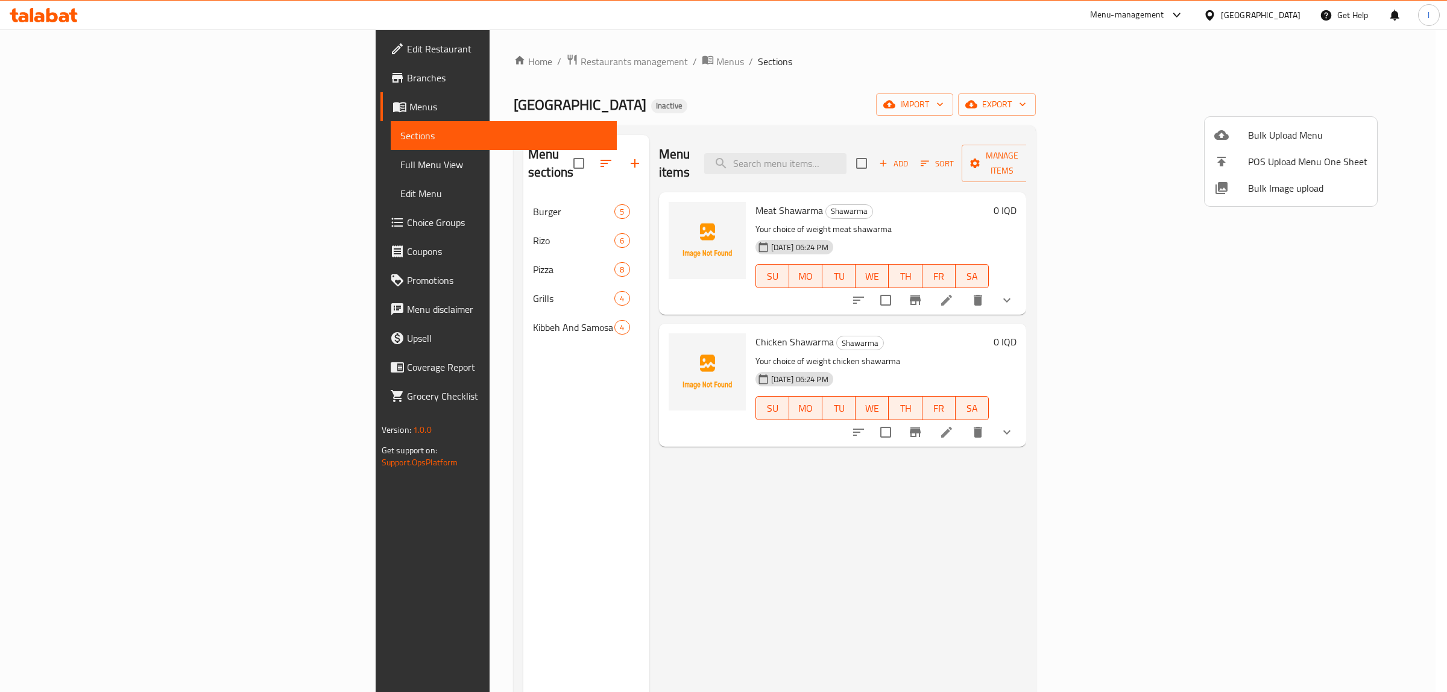
click at [916, 84] on div at bounding box center [723, 346] width 1447 height 692
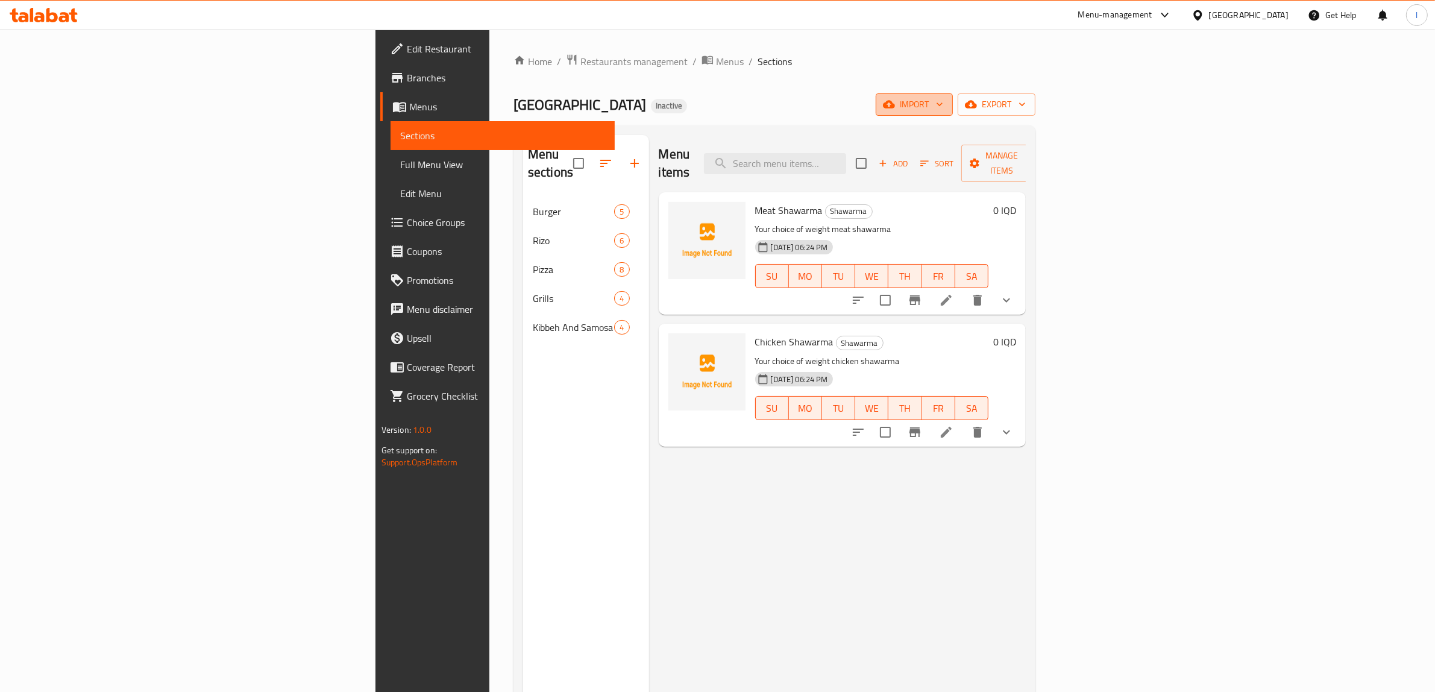
click at [895, 110] on icon "button" at bounding box center [889, 104] width 12 height 12
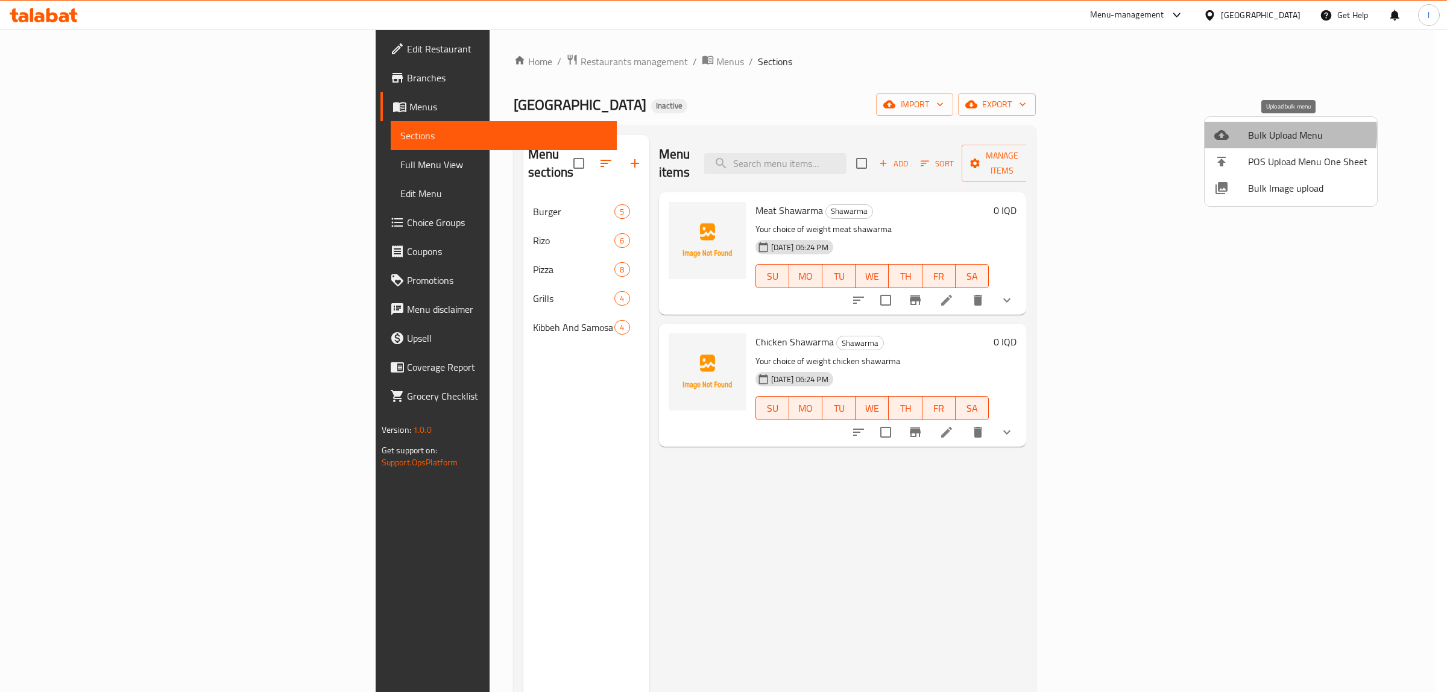
click at [1231, 133] on div at bounding box center [1231, 135] width 34 height 14
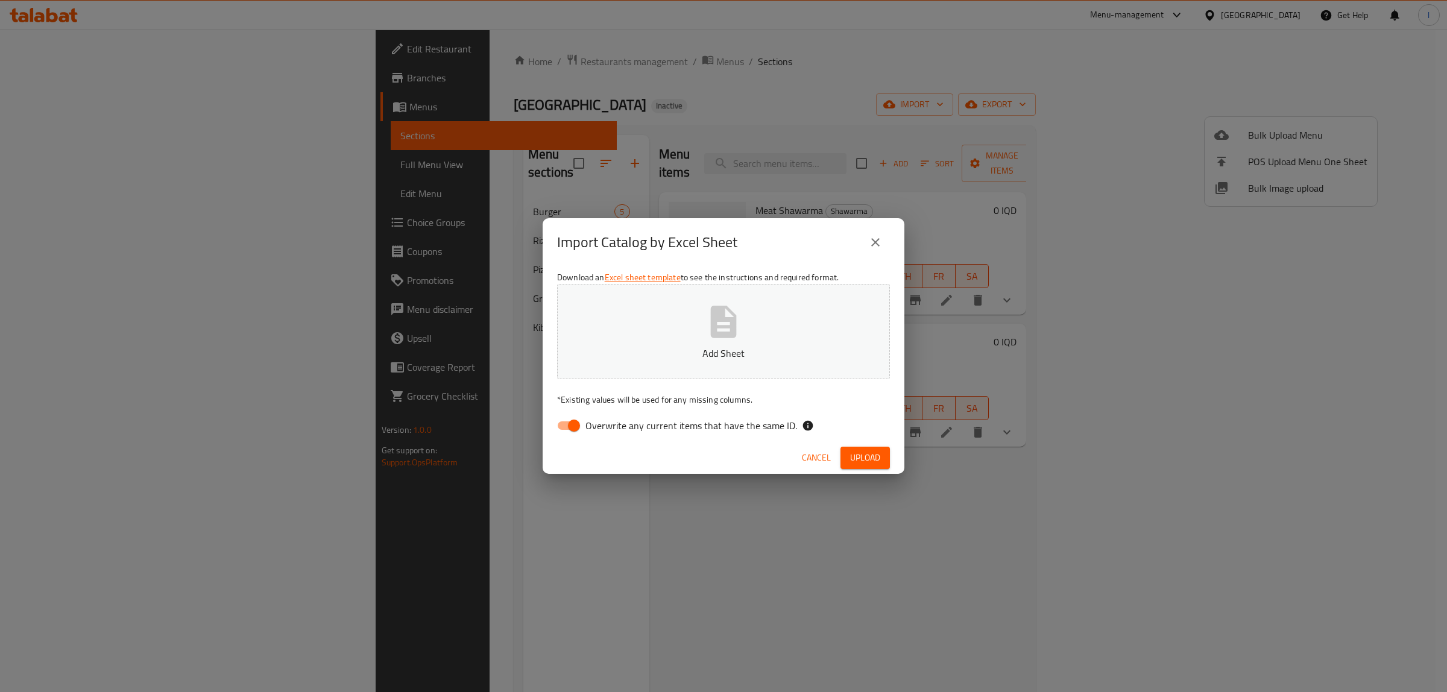
drag, startPoint x: 664, startPoint y: 423, endPoint x: 659, endPoint y: 413, distance: 10.2
click at [663, 423] on span "Overwrite any current items that have the same ID." at bounding box center [691, 425] width 212 height 14
click at [608, 423] on input "Overwrite any current items that have the same ID." at bounding box center [573, 425] width 69 height 23
checkbox input "false"
click at [676, 321] on button "Add Sheet" at bounding box center [723, 331] width 333 height 95
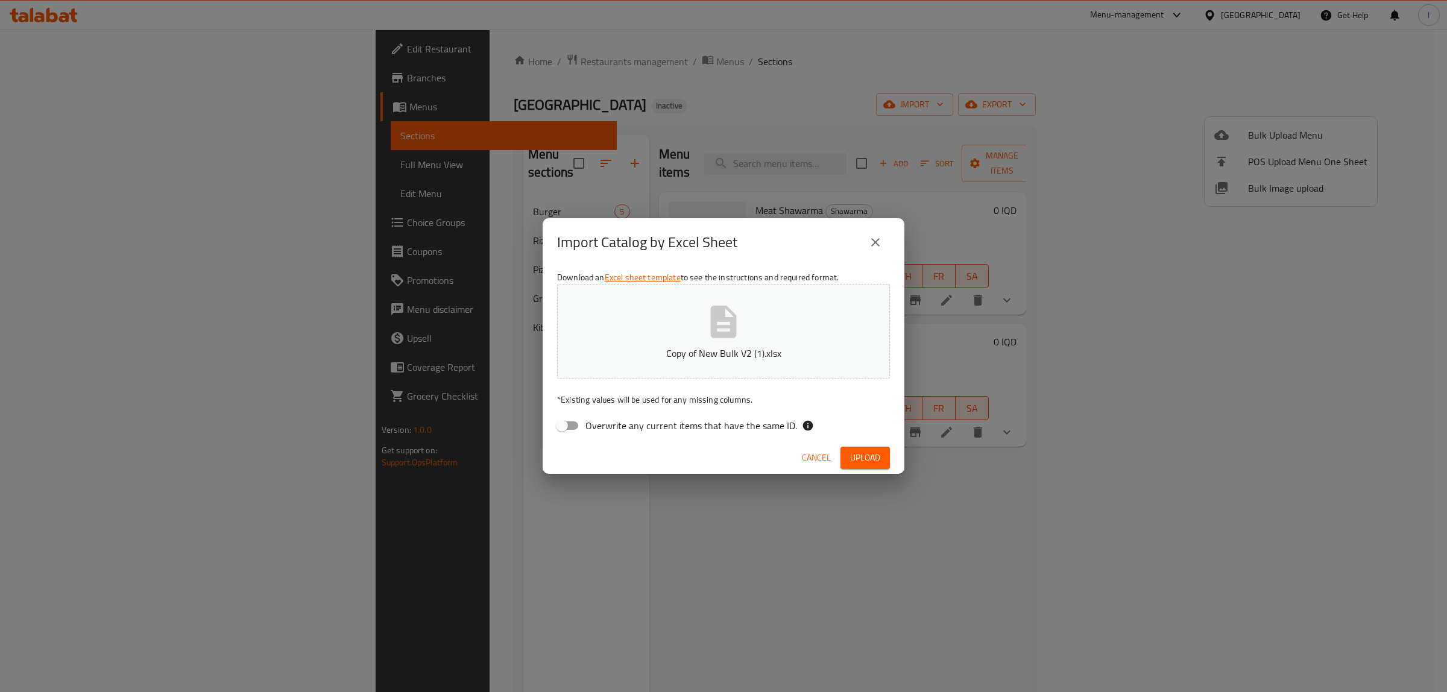
click at [850, 451] on span "Upload" at bounding box center [865, 457] width 30 height 15
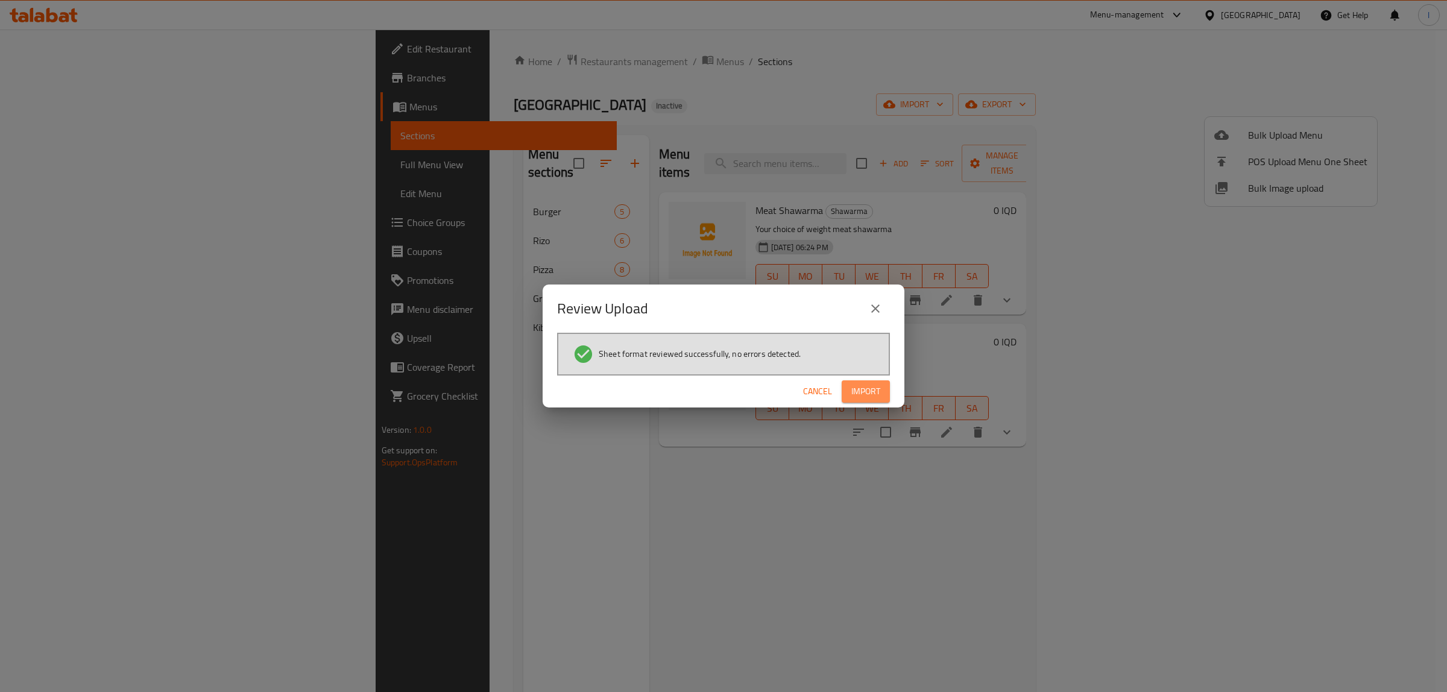
drag, startPoint x: 847, startPoint y: 380, endPoint x: 830, endPoint y: 380, distance: 17.5
click at [847, 380] on button "Import" at bounding box center [865, 391] width 48 height 22
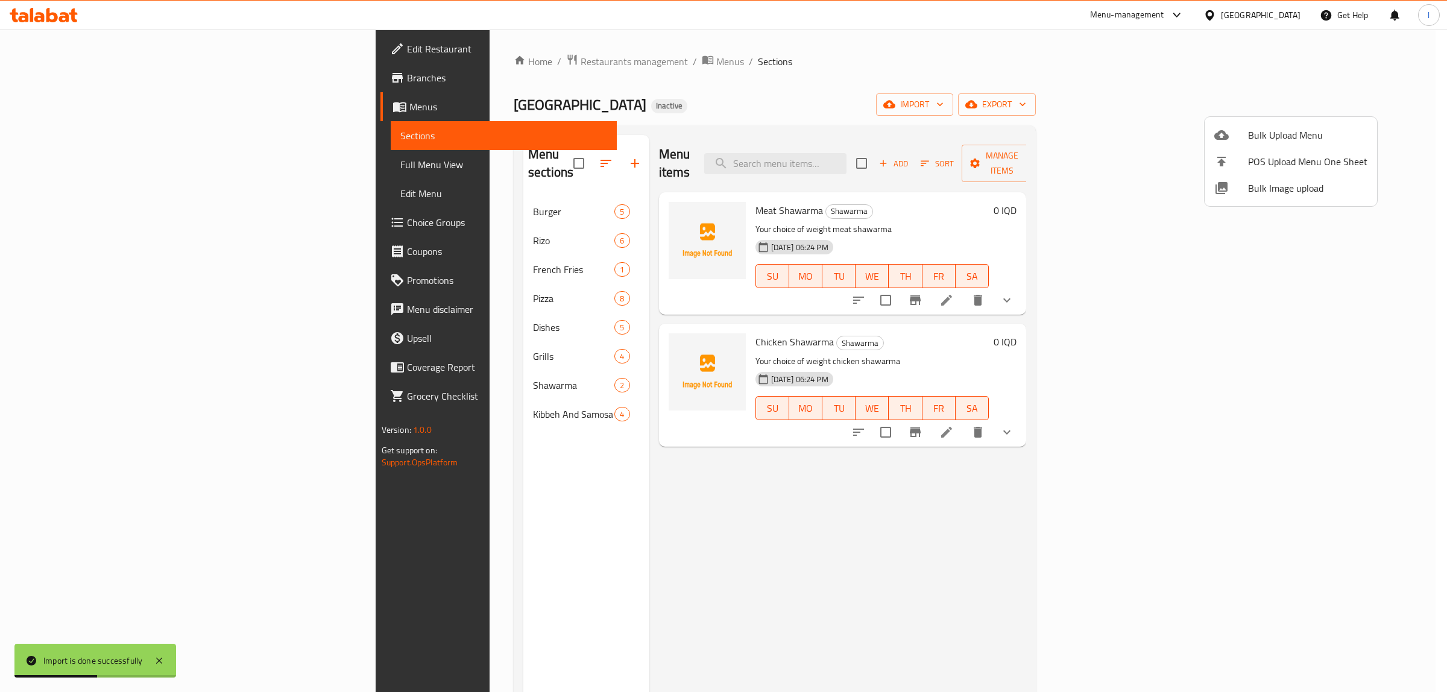
click at [55, 163] on div at bounding box center [723, 346] width 1447 height 692
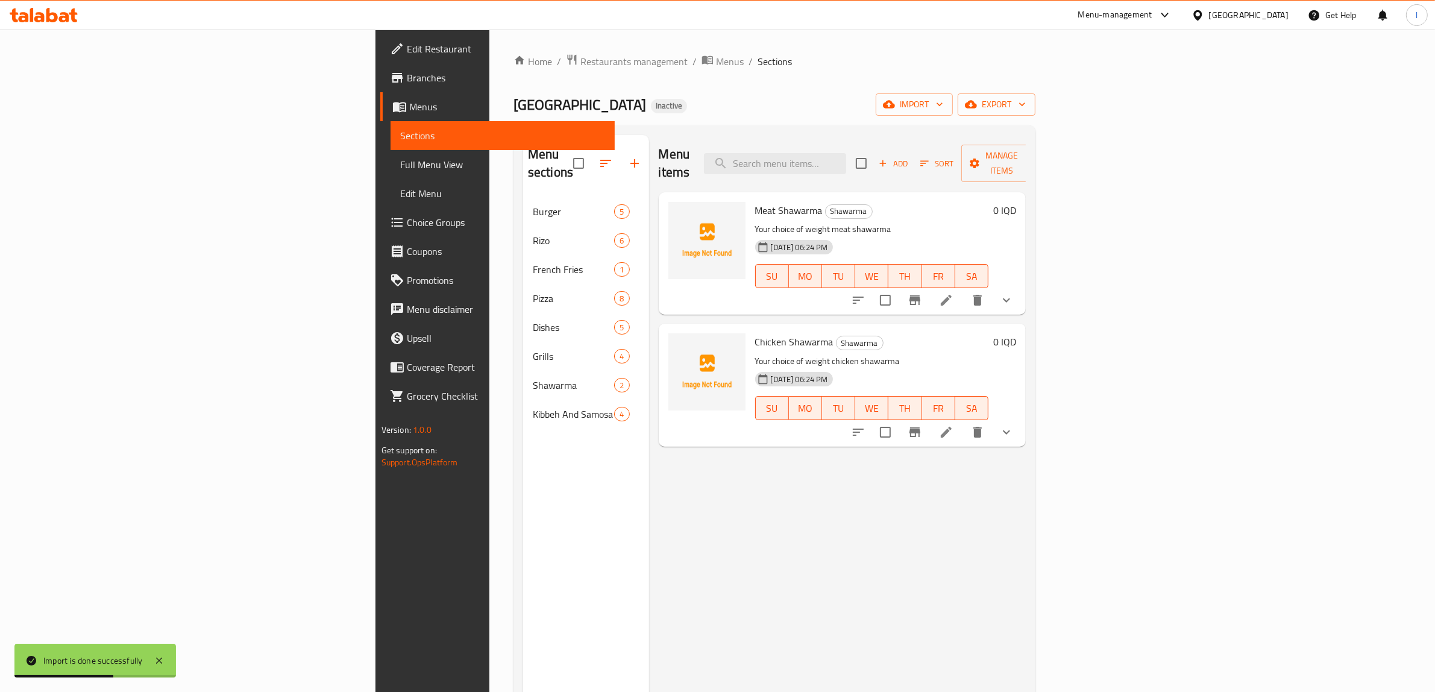
click at [400, 163] on span "Full Menu View" at bounding box center [503, 164] width 206 height 14
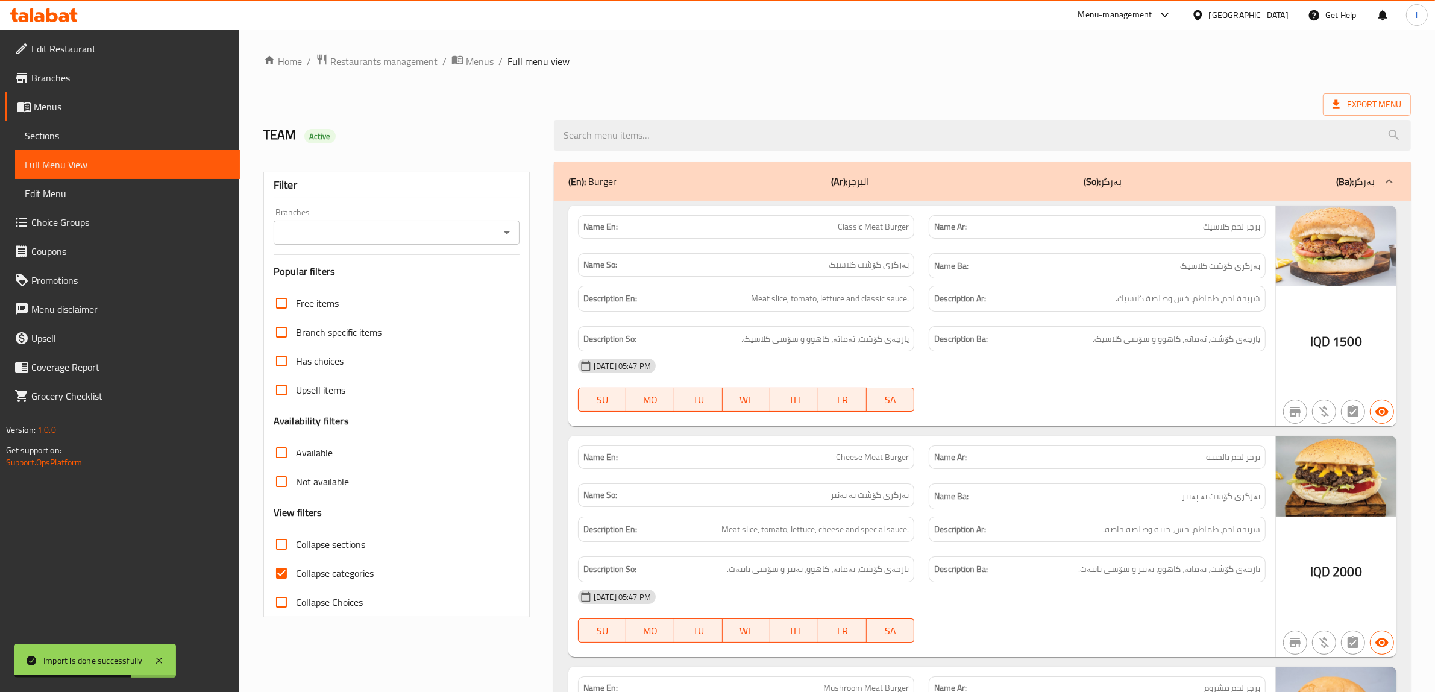
click at [411, 230] on input "Branches" at bounding box center [386, 232] width 219 height 17
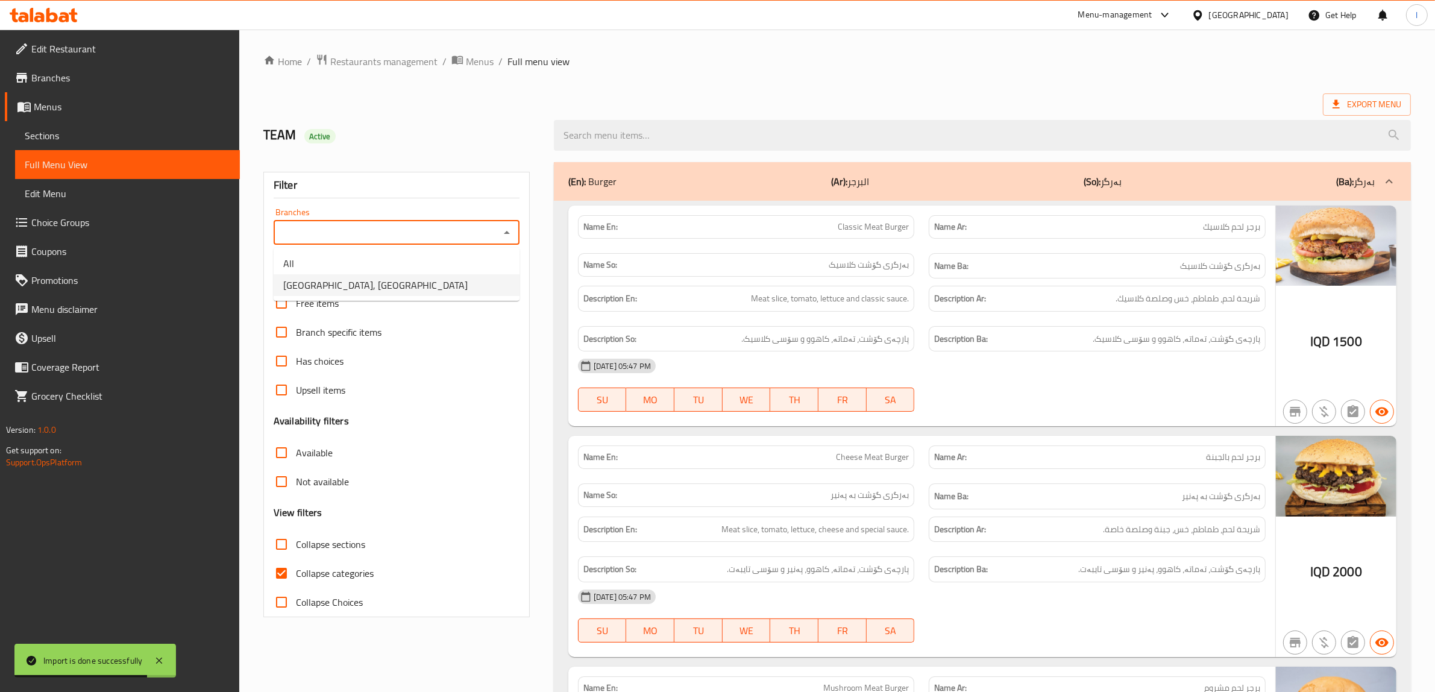
click at [378, 286] on span "Umm Laith Restaurant, Al Ma'qil" at bounding box center [375, 285] width 184 height 14
type input "Umm Laith Restaurant, Al Ma'qil"
click at [297, 566] on span "Collapse categories" at bounding box center [335, 573] width 78 height 14
click at [296, 565] on input "Collapse categories" at bounding box center [281, 573] width 29 height 29
checkbox input "false"
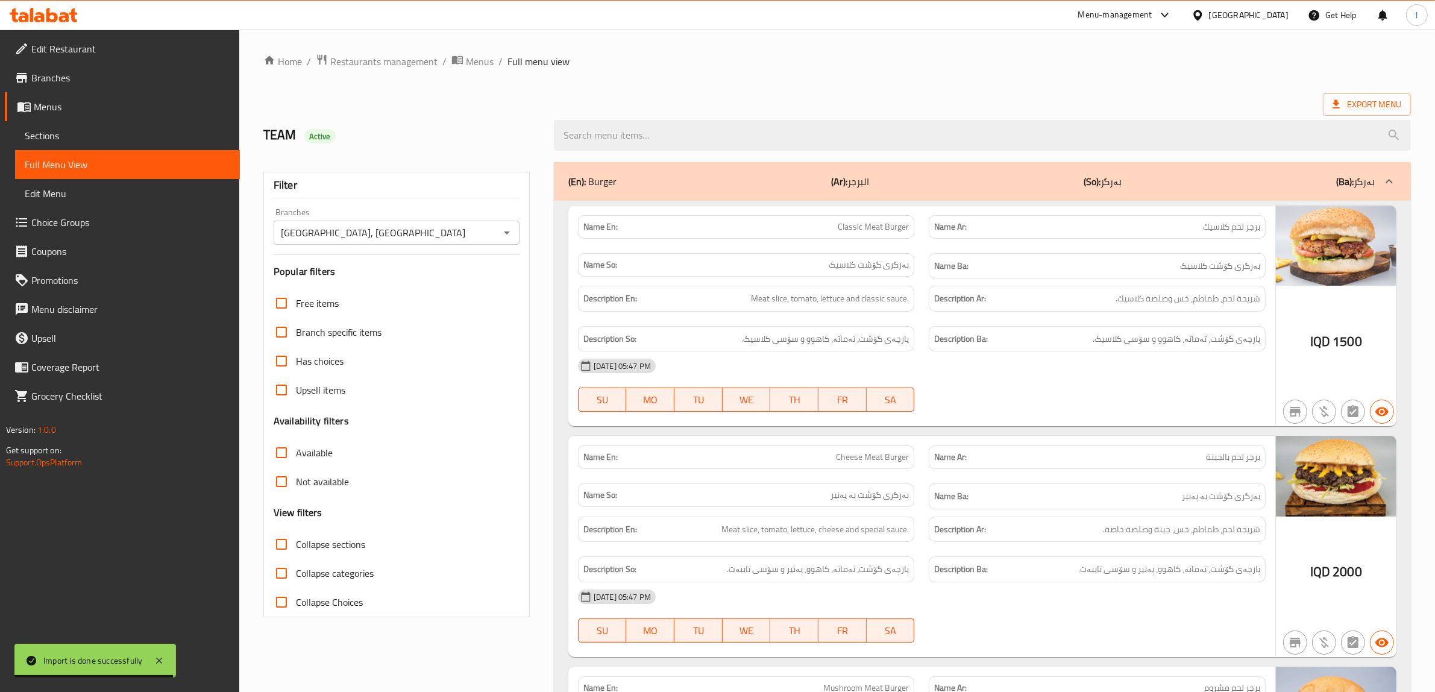
click at [288, 543] on input "Collapse sections" at bounding box center [281, 544] width 29 height 29
checkbox input "true"
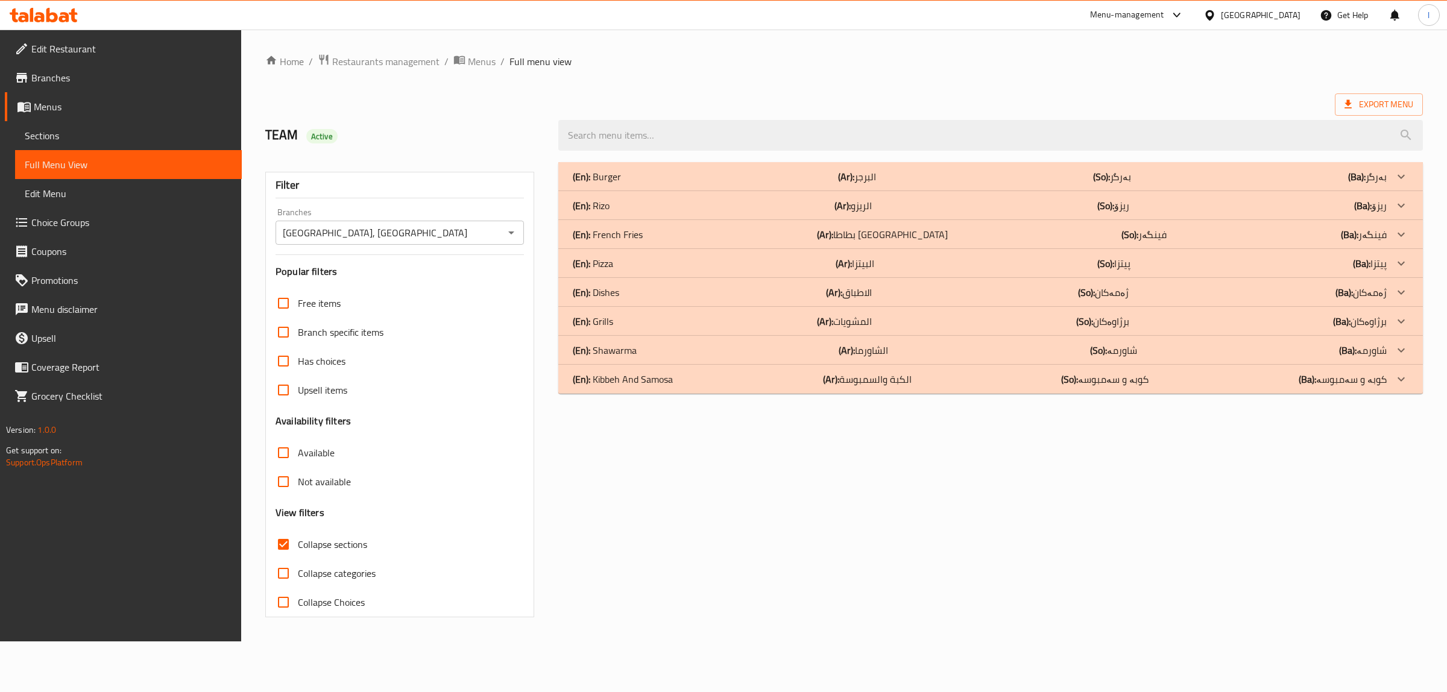
click at [619, 293] on p "(En): Dishes" at bounding box center [596, 292] width 46 height 14
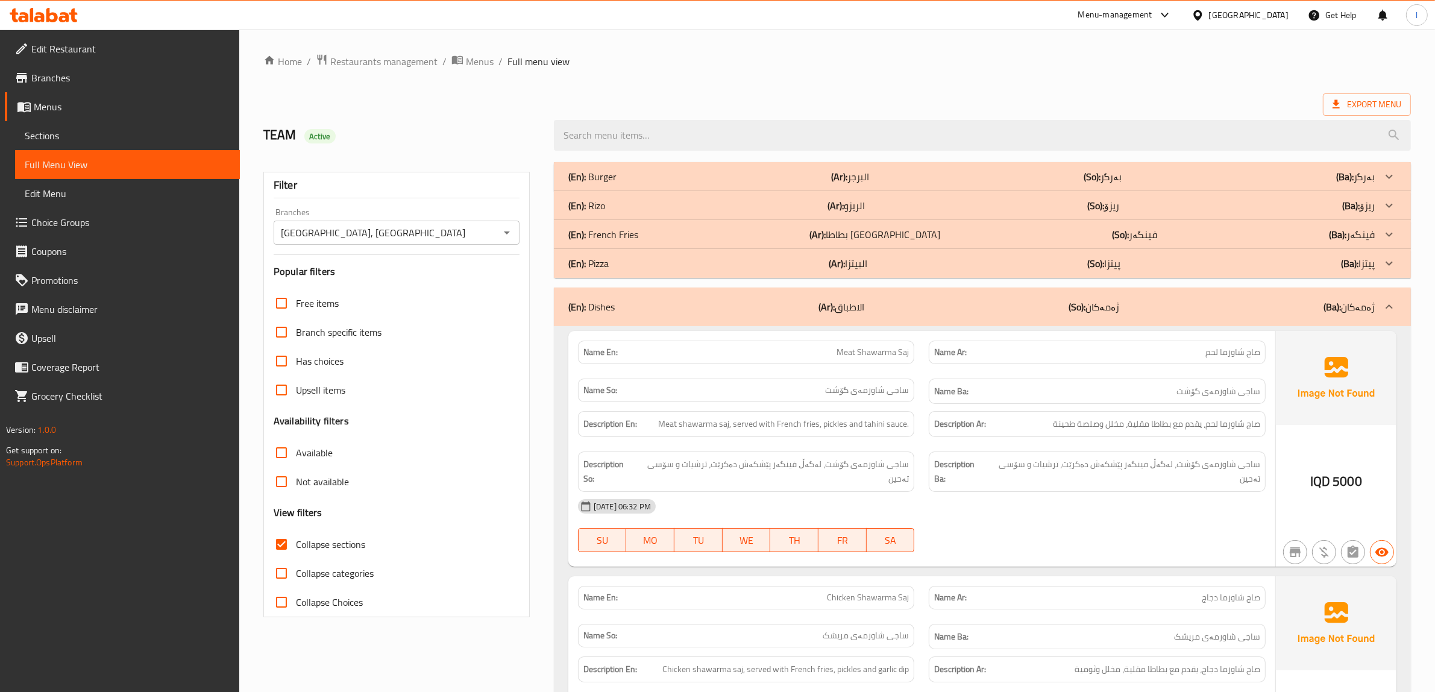
click at [618, 267] on div "(En): Pizza (Ar): البيتزا (So): پیتزا (Ba): پیتزا" at bounding box center [971, 263] width 806 height 14
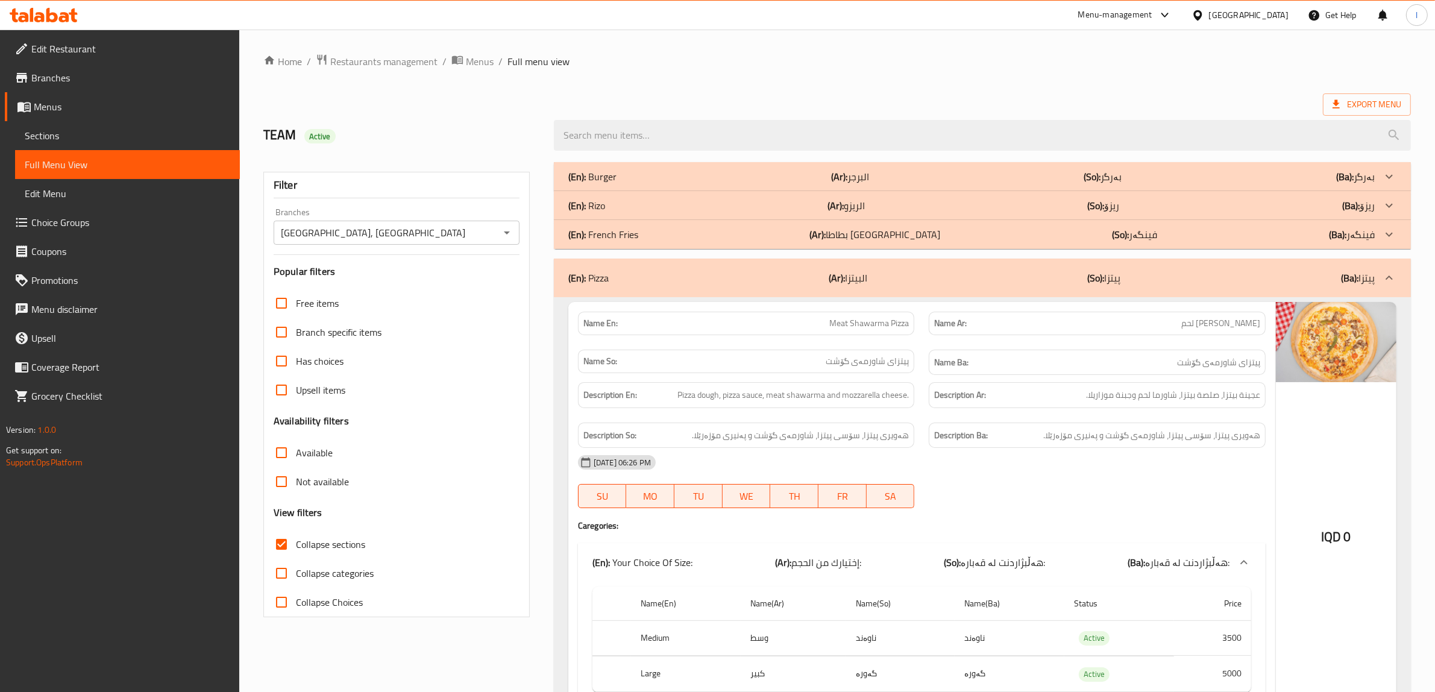
click at [624, 271] on div "(En): Pizza (Ar): البيتزا (So): پیتزا (Ba): پیتزا" at bounding box center [971, 278] width 806 height 14
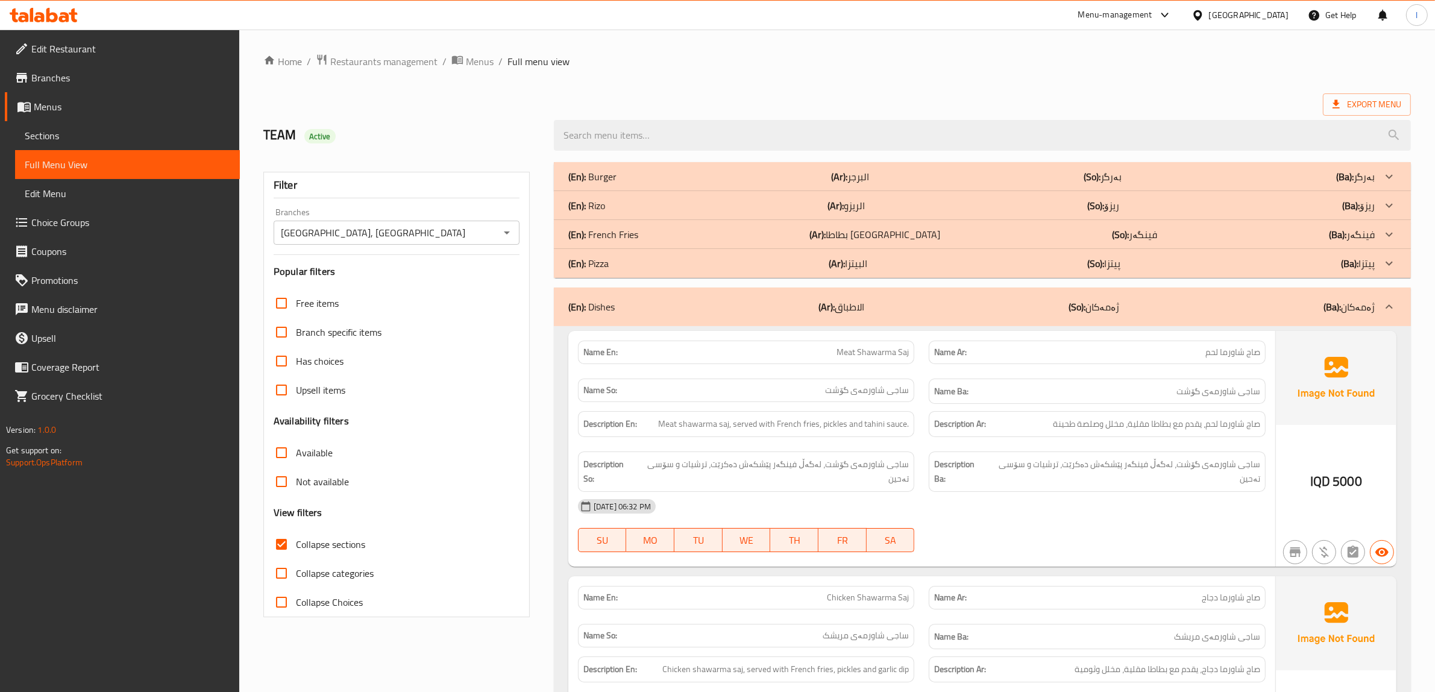
click at [626, 234] on p "(En): French Fries" at bounding box center [603, 234] width 70 height 14
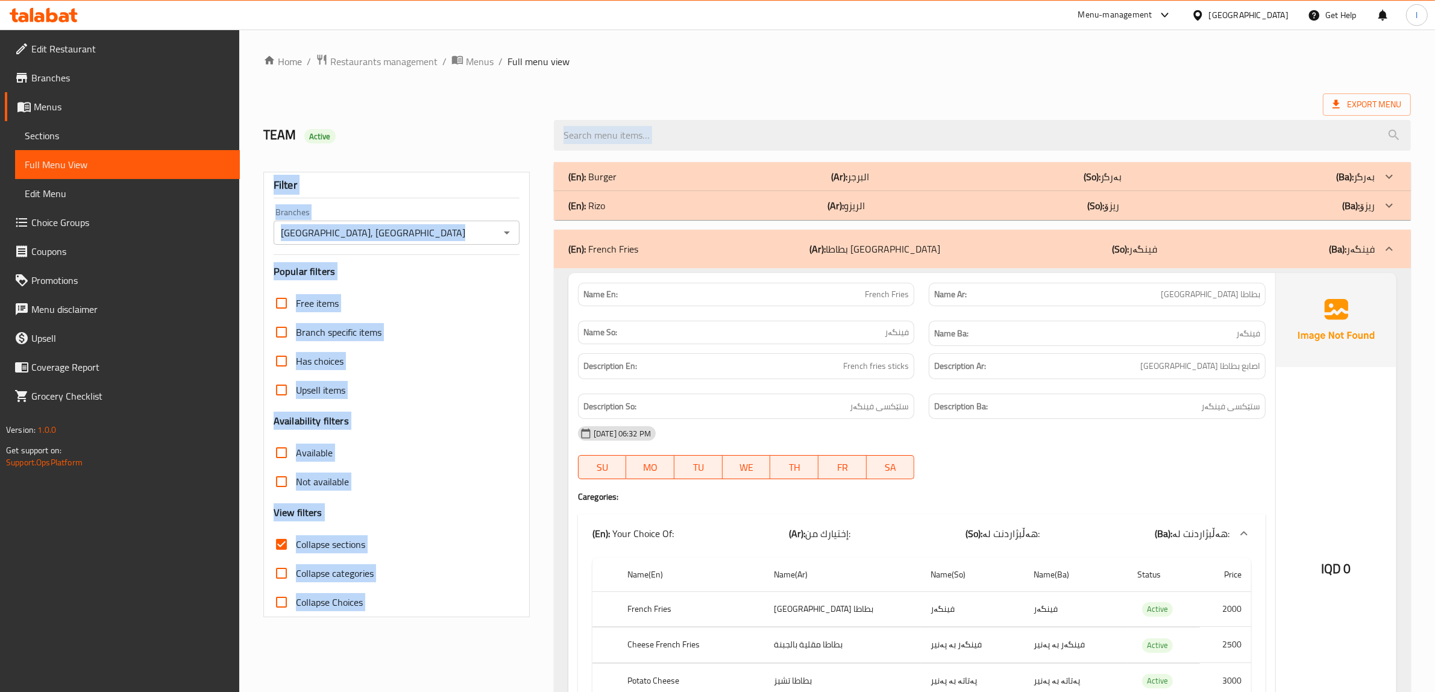
drag, startPoint x: 1430, startPoint y: 145, endPoint x: 1441, endPoint y: 222, distance: 77.2
click at [1435, 222] on html "​ Menu-management Iraq Get Help l Edit Restaurant Branches Menus Sections Full …" at bounding box center [717, 346] width 1435 height 692
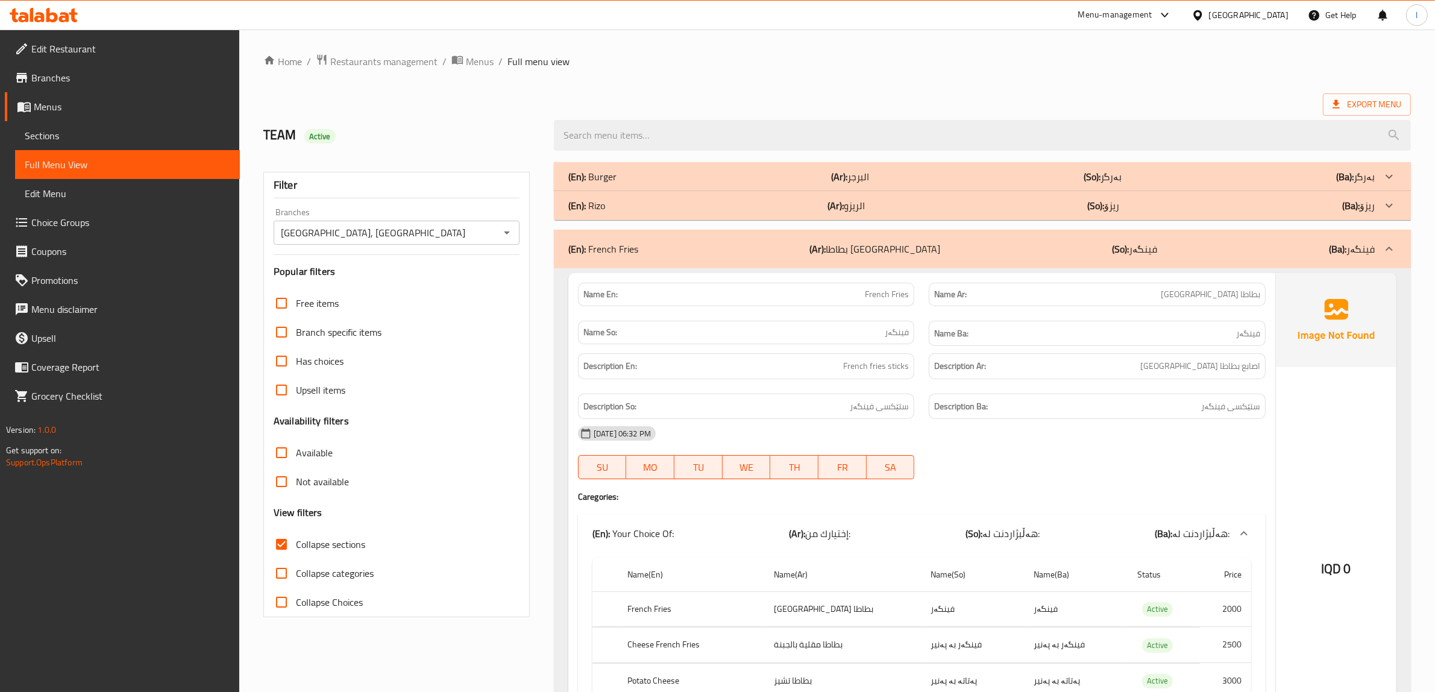
click at [927, 362] on div "Description Ar: اصابع بطاطا مقلية" at bounding box center [1097, 366] width 351 height 40
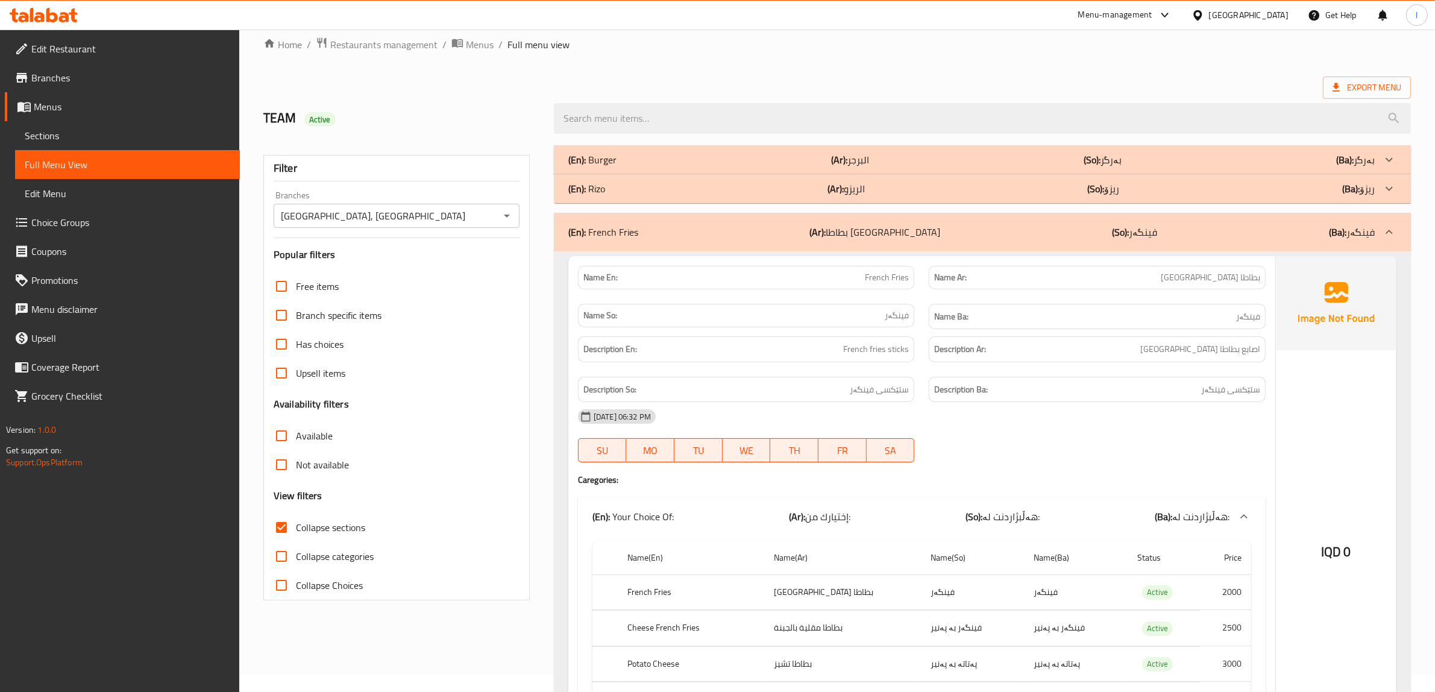
scroll to position [7, 0]
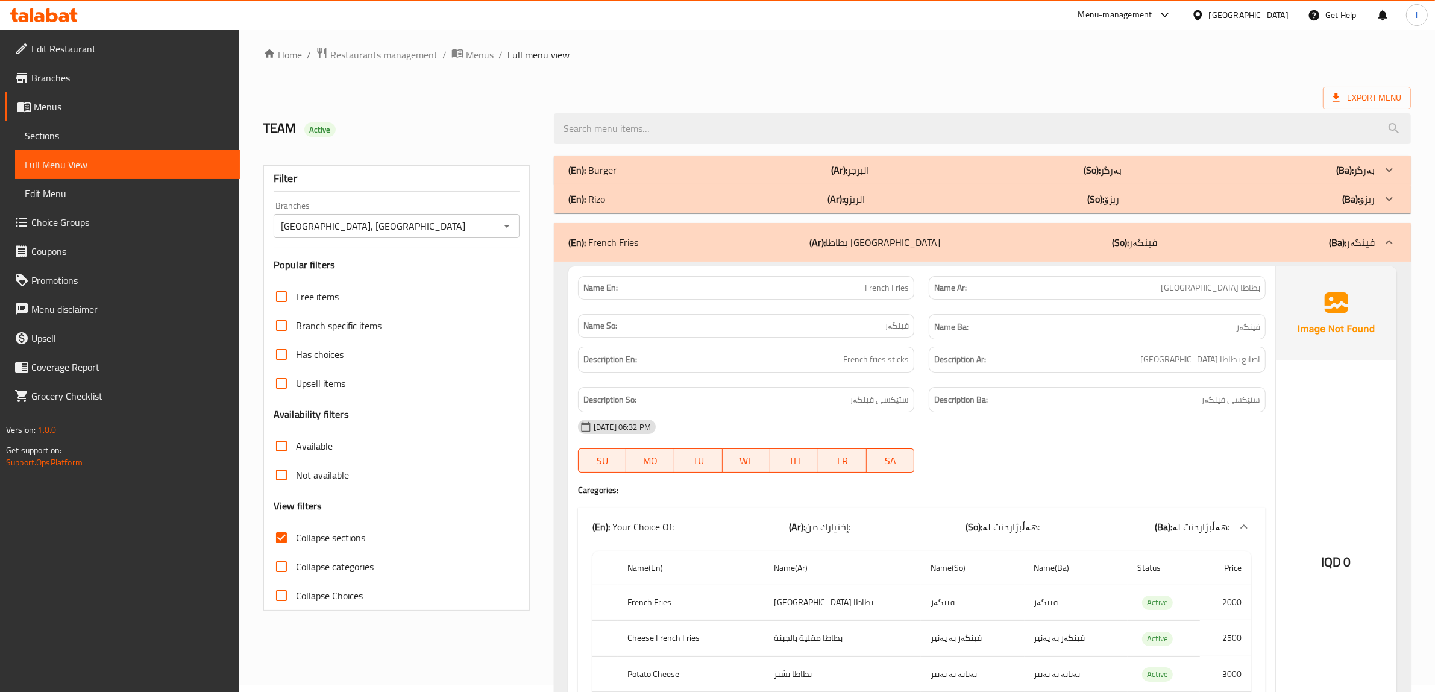
click at [706, 244] on div "(En): French Fries (Ar): بطاطا مقلية (So): فینگەر (Ba): فینگەر" at bounding box center [971, 242] width 806 height 14
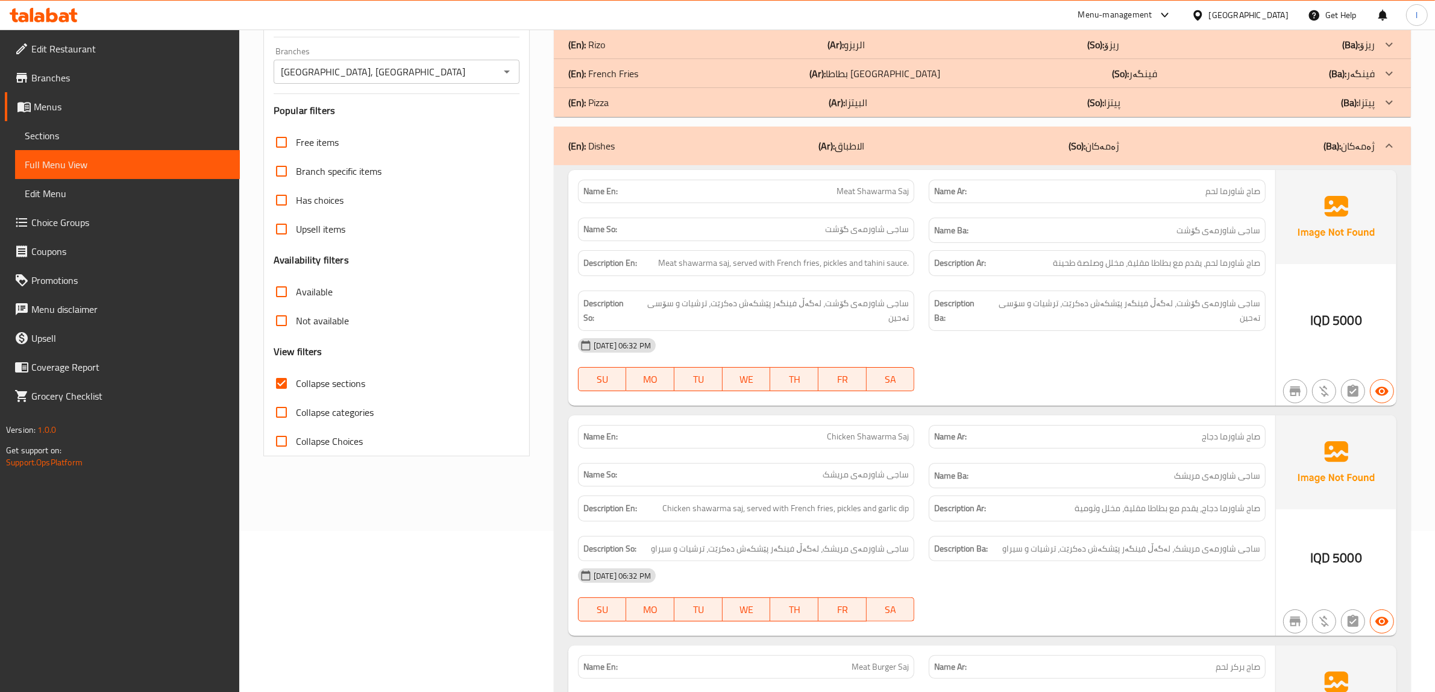
scroll to position [157, 0]
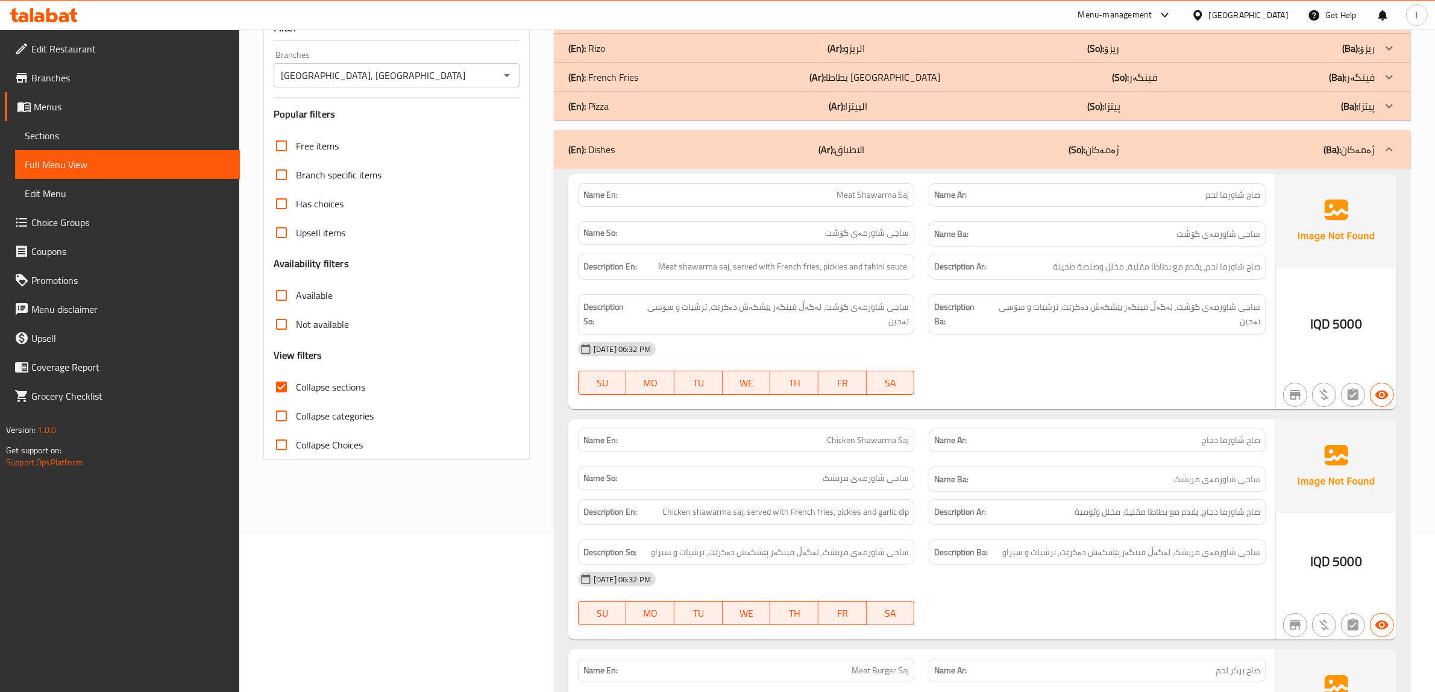
click at [83, 143] on link "Sections" at bounding box center [127, 135] width 225 height 29
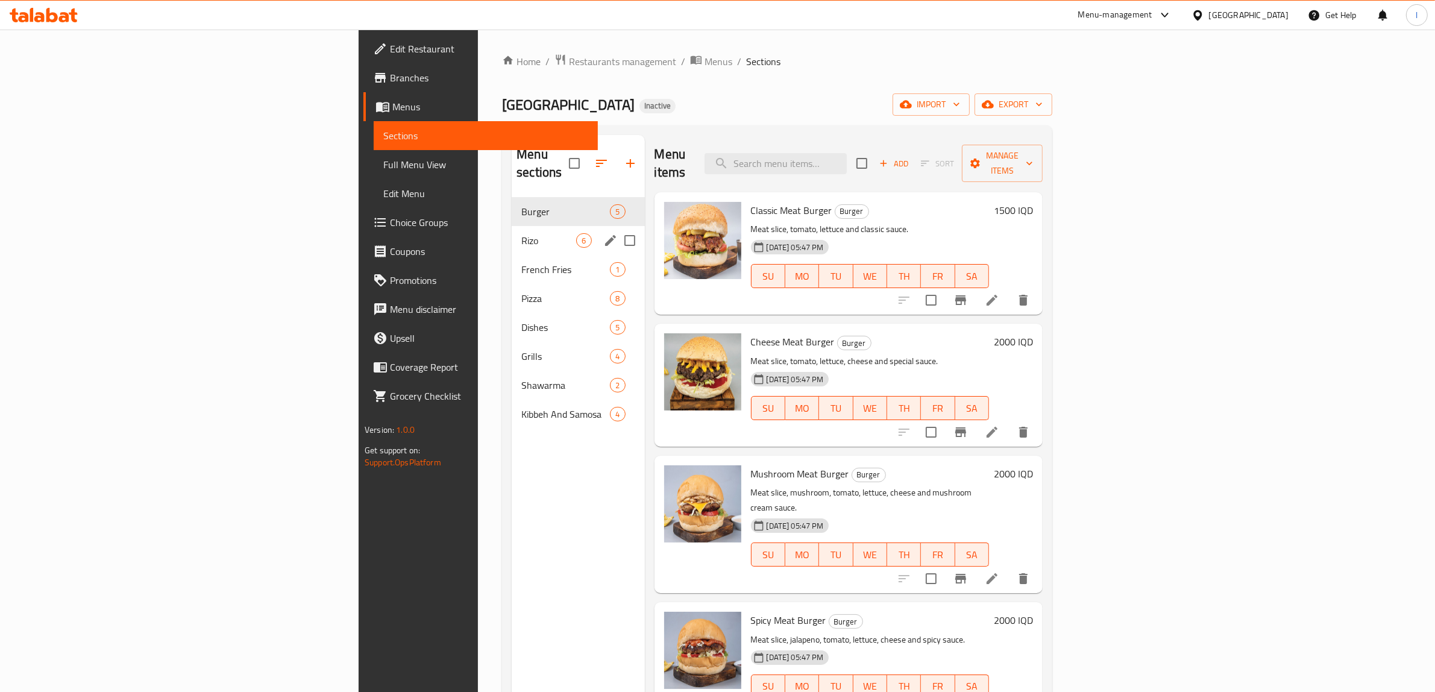
click at [521, 233] on span "Rizo" at bounding box center [548, 240] width 55 height 14
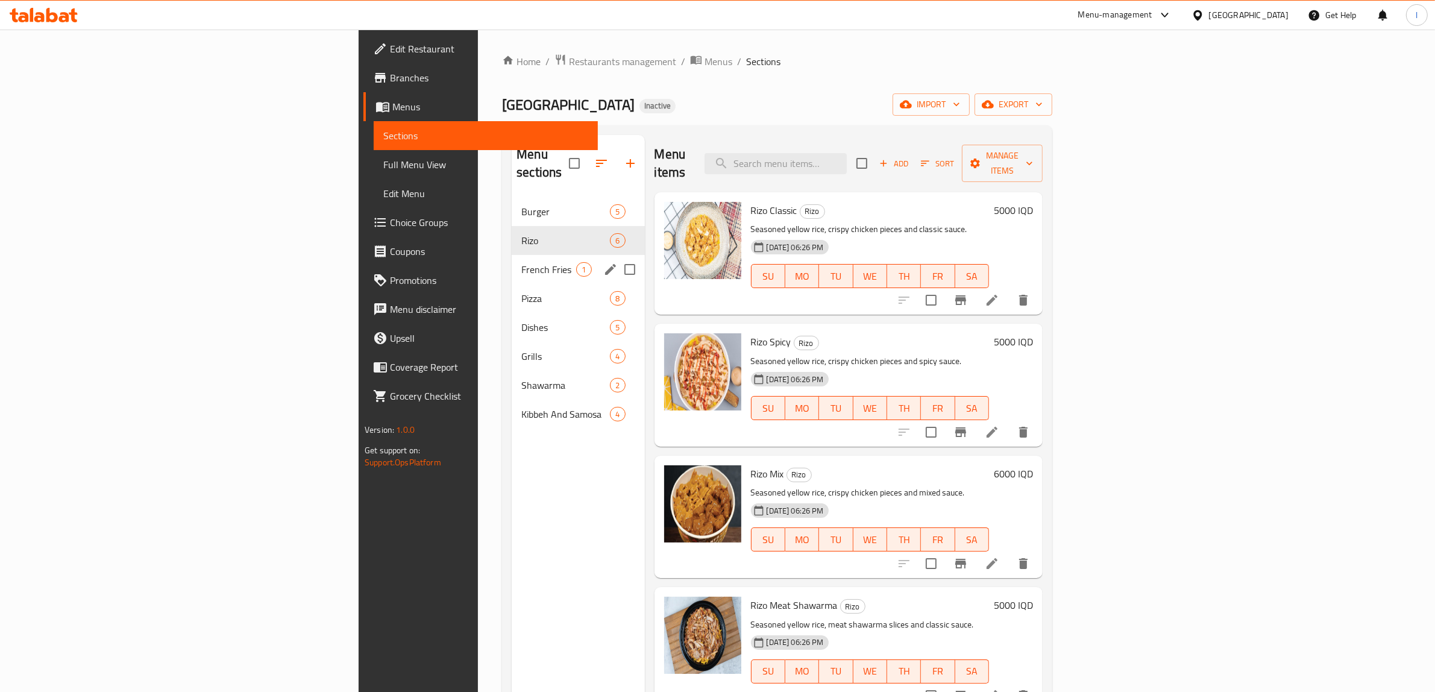
click at [512, 255] on div "French Fries 1" at bounding box center [578, 269] width 133 height 29
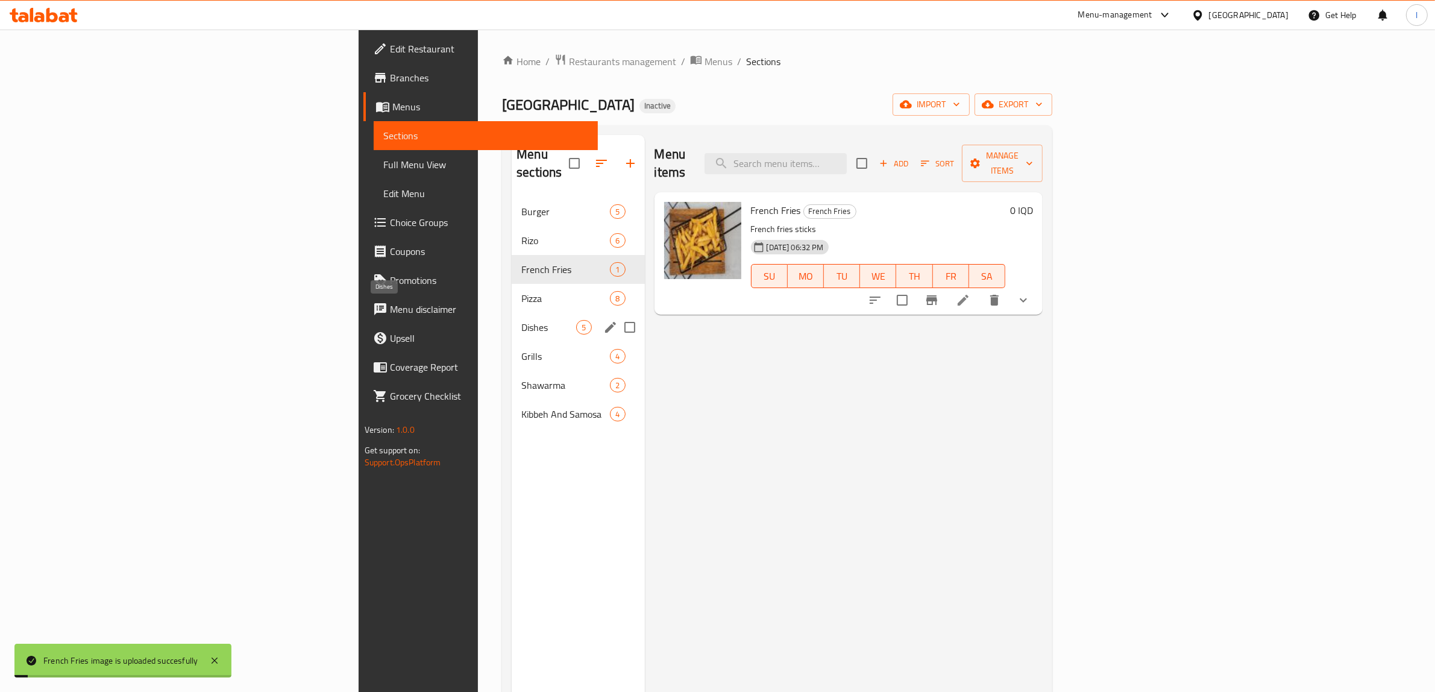
click at [521, 320] on span "Dishes" at bounding box center [548, 327] width 55 height 14
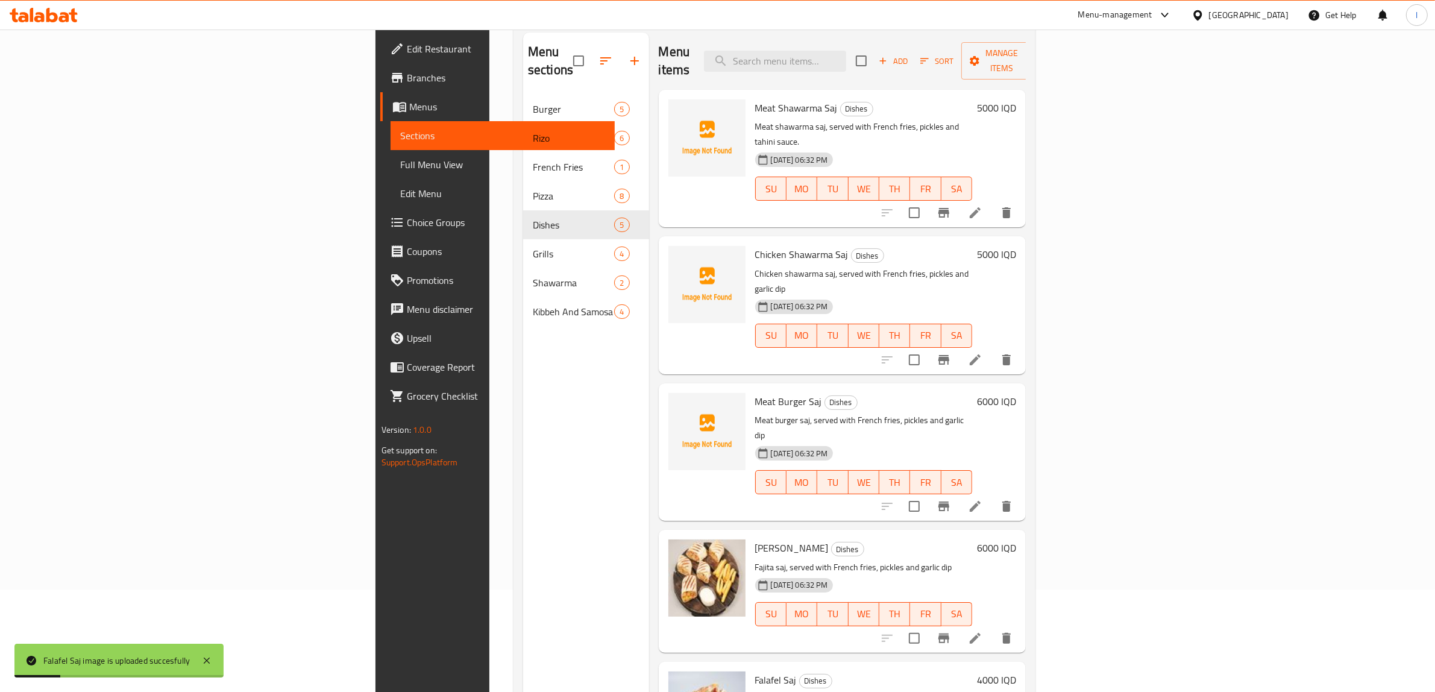
scroll to position [19, 0]
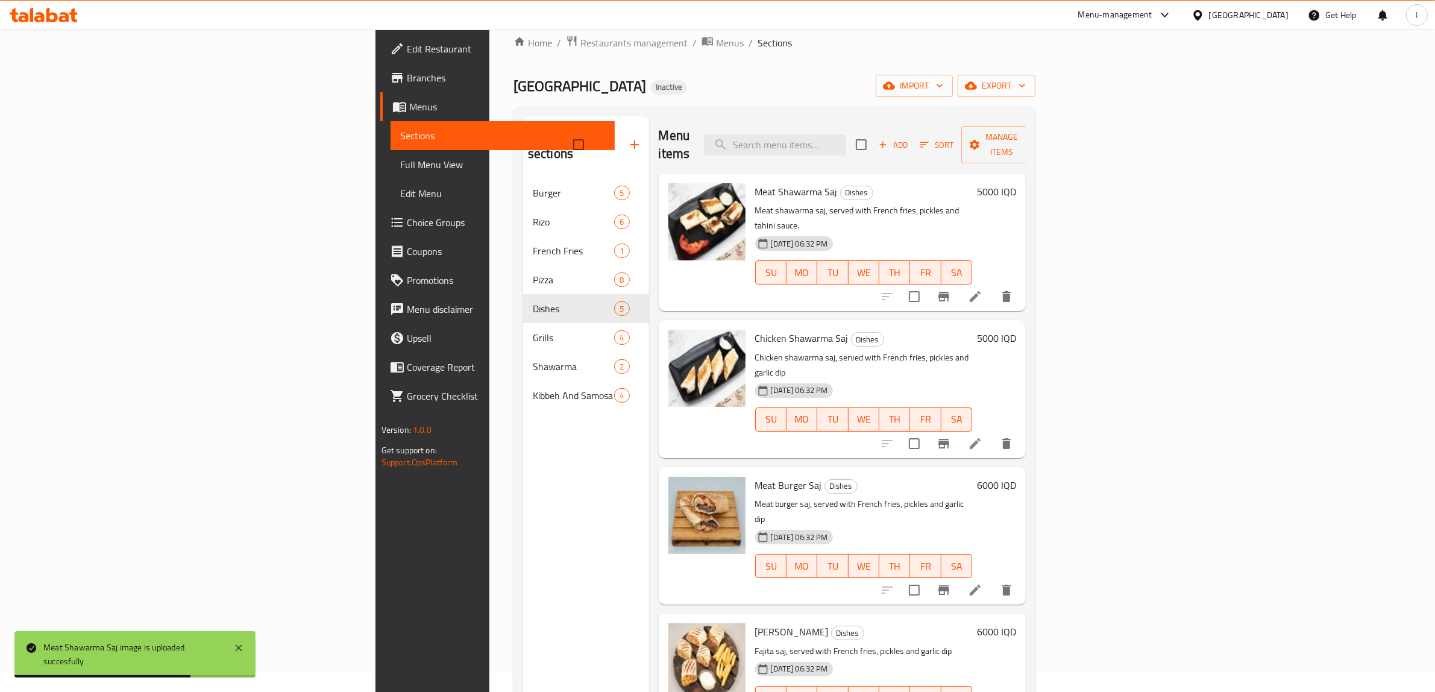
click at [523, 640] on div "Menu sections Burger 5 Rizo 6 French Fries 1 Pizza 8 Dishes 5 Grills 4 Shawarma…" at bounding box center [586, 462] width 126 height 692
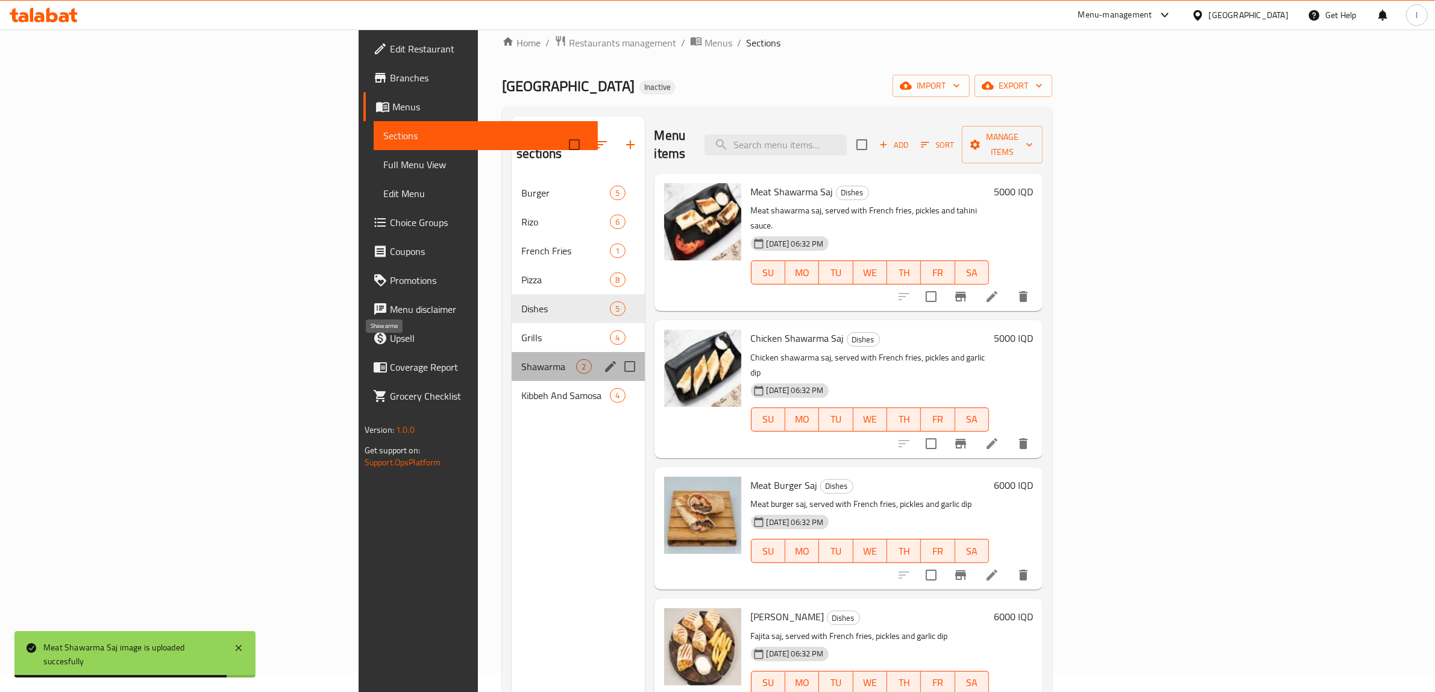
click at [521, 359] on span "Shawarma" at bounding box center [548, 366] width 55 height 14
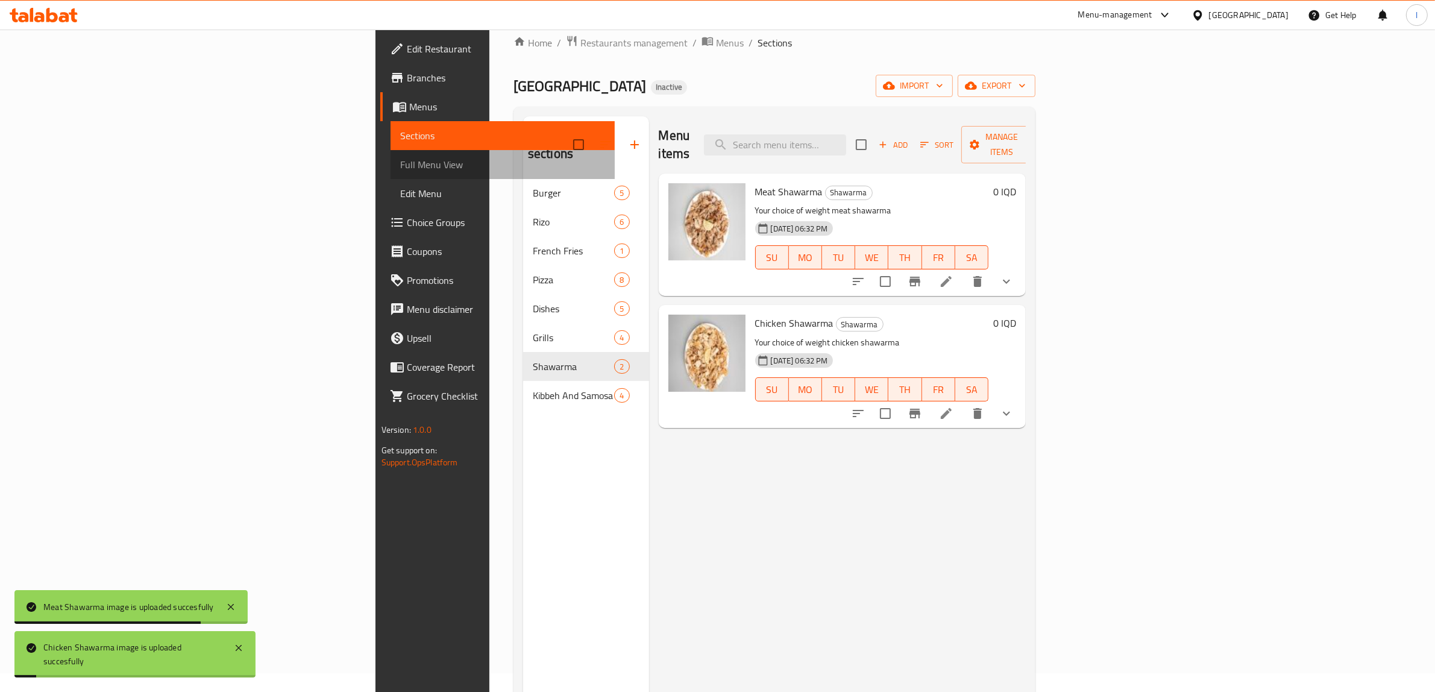
click at [400, 167] on span "Full Menu View" at bounding box center [503, 164] width 206 height 14
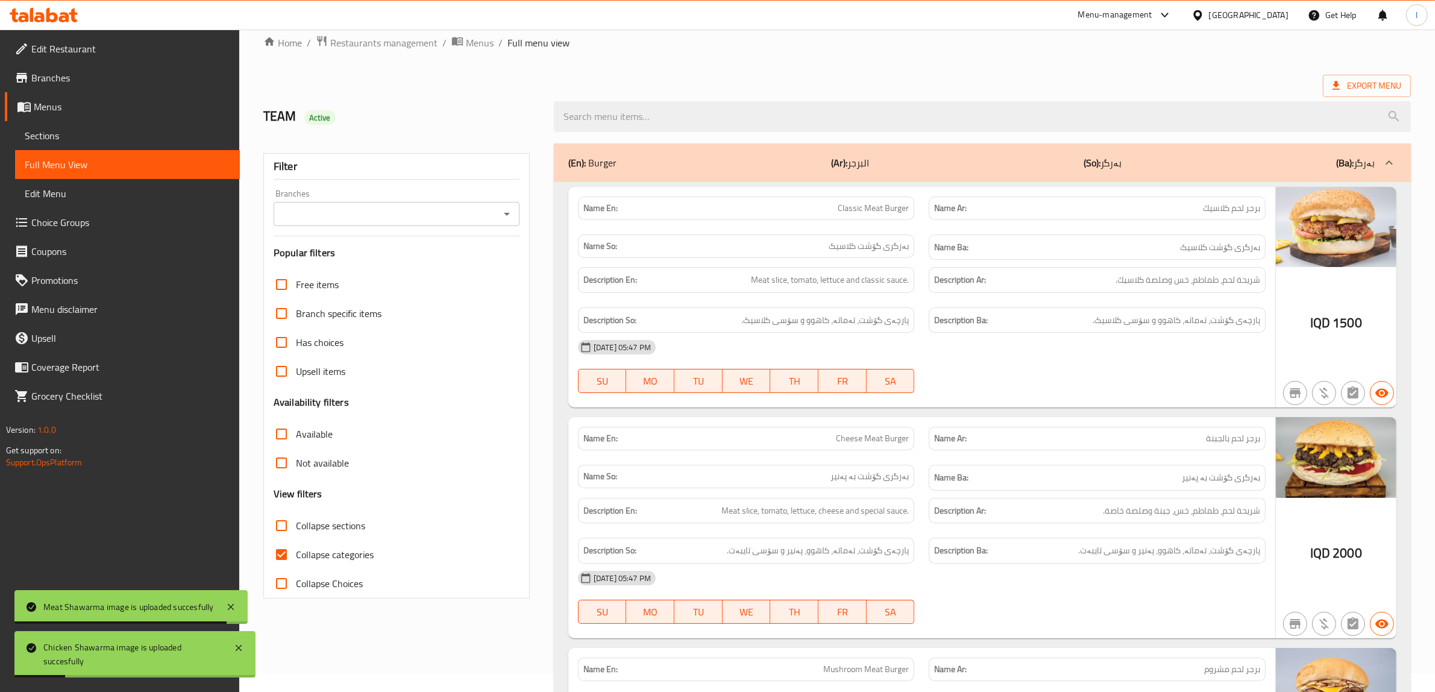
click at [431, 221] on input "Branches" at bounding box center [386, 214] width 219 height 17
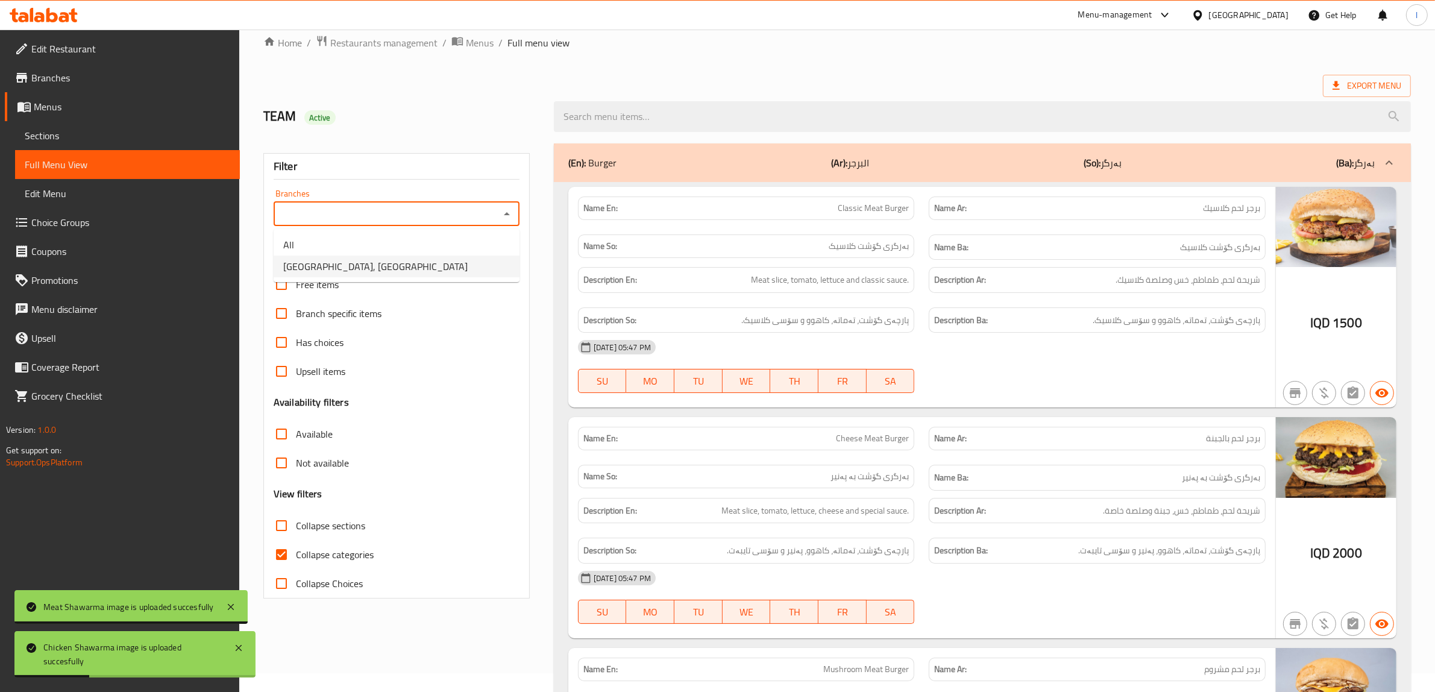
click at [365, 266] on span "Umm Laith Restaurant, Al Ma'qil" at bounding box center [375, 266] width 184 height 14
type input "Umm Laith Restaurant, Al Ma'qil"
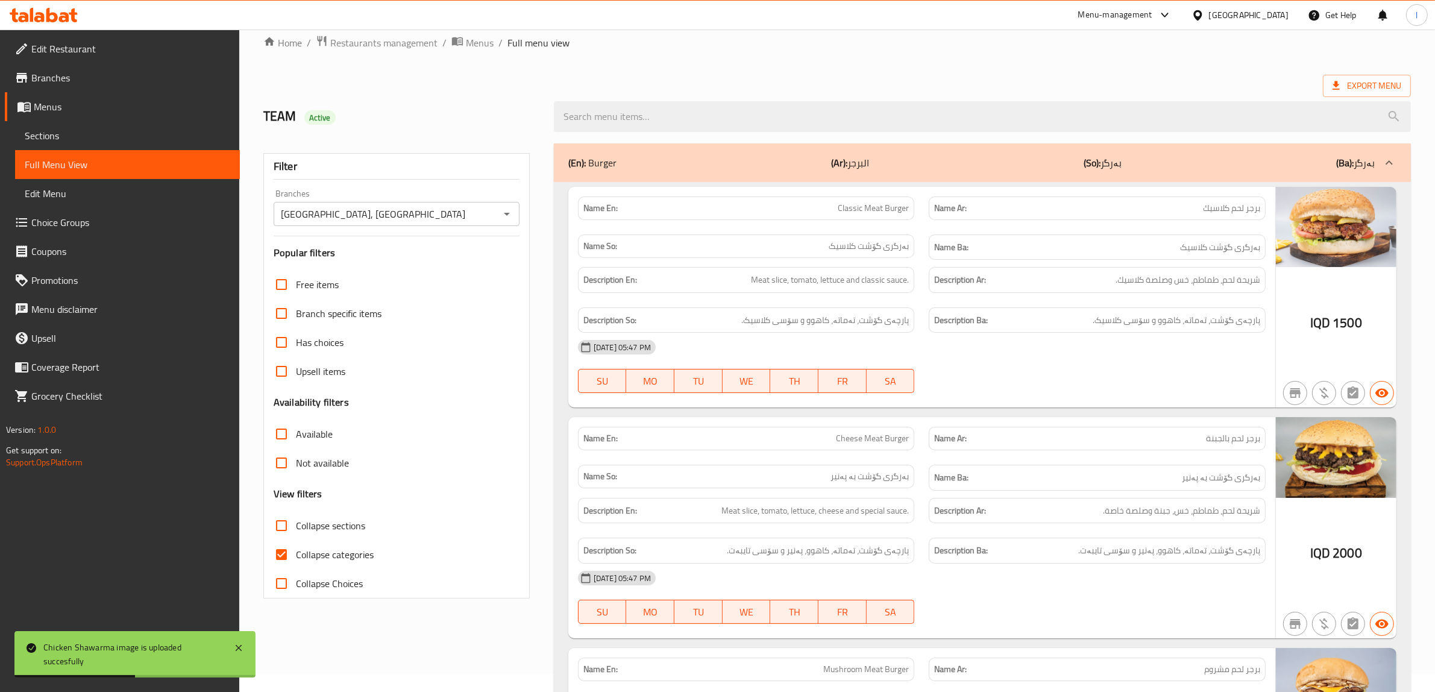
click at [312, 561] on span "Collapse categories" at bounding box center [335, 554] width 78 height 14
click at [296, 561] on input "Collapse categories" at bounding box center [281, 554] width 29 height 29
checkbox input "false"
click at [272, 526] on input "Collapse sections" at bounding box center [281, 525] width 29 height 29
checkbox input "true"
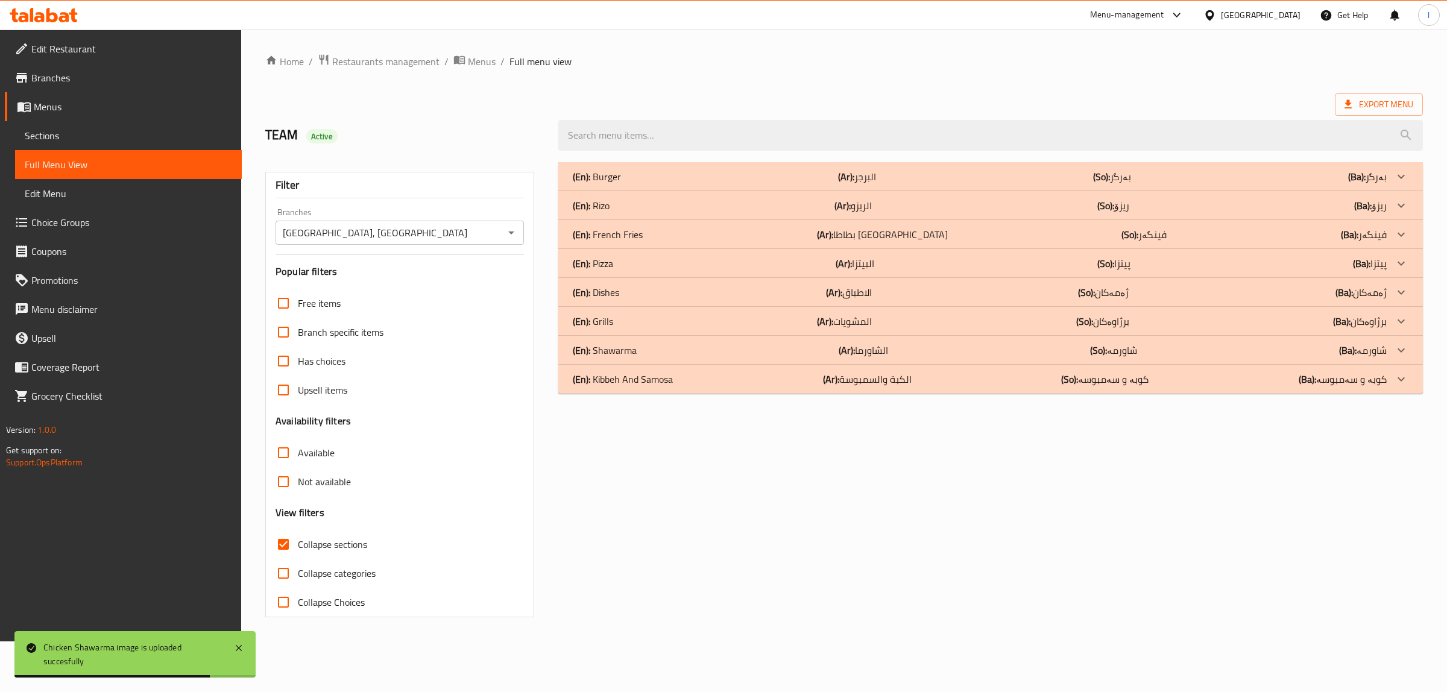
click at [619, 351] on p "(En): Shawarma" at bounding box center [605, 350] width 64 height 14
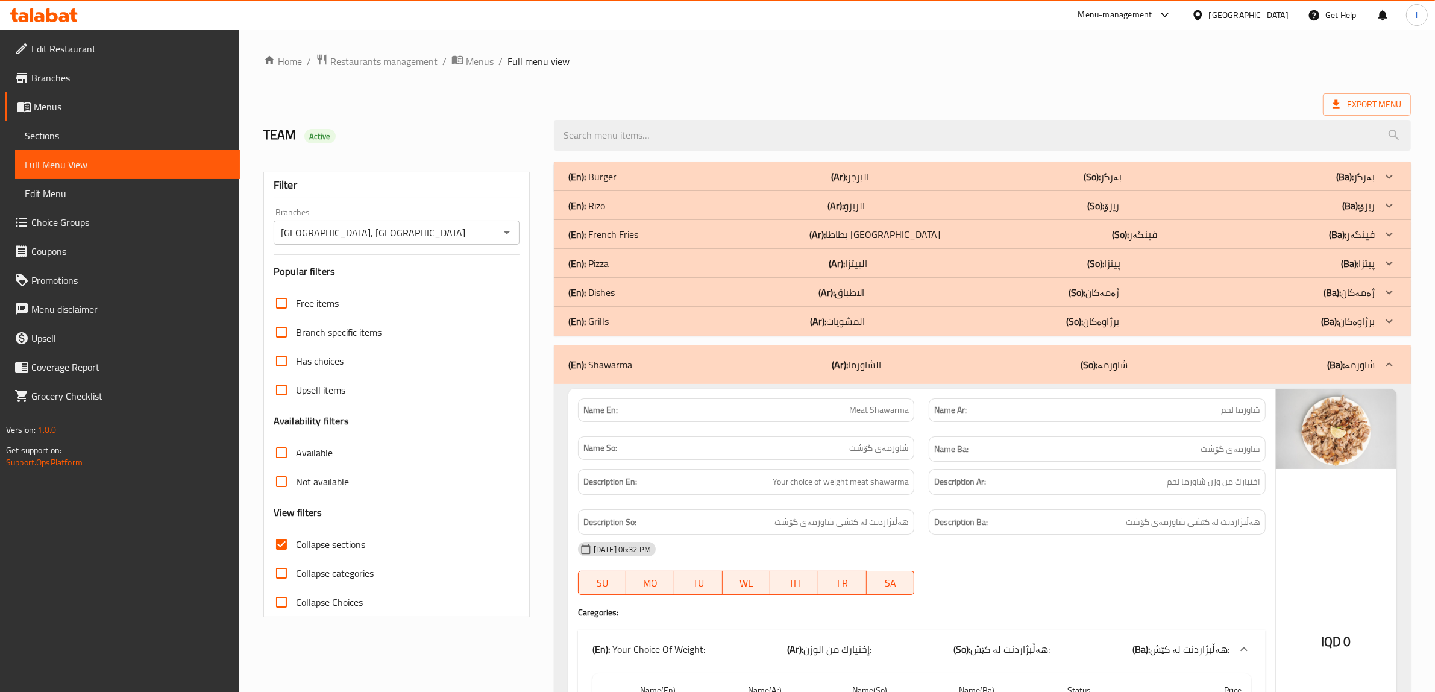
click at [615, 288] on div "(En): Dishes (Ar): الاطباق (So): ژەمەکان (Ba): ژەمەکان" at bounding box center [971, 292] width 806 height 14
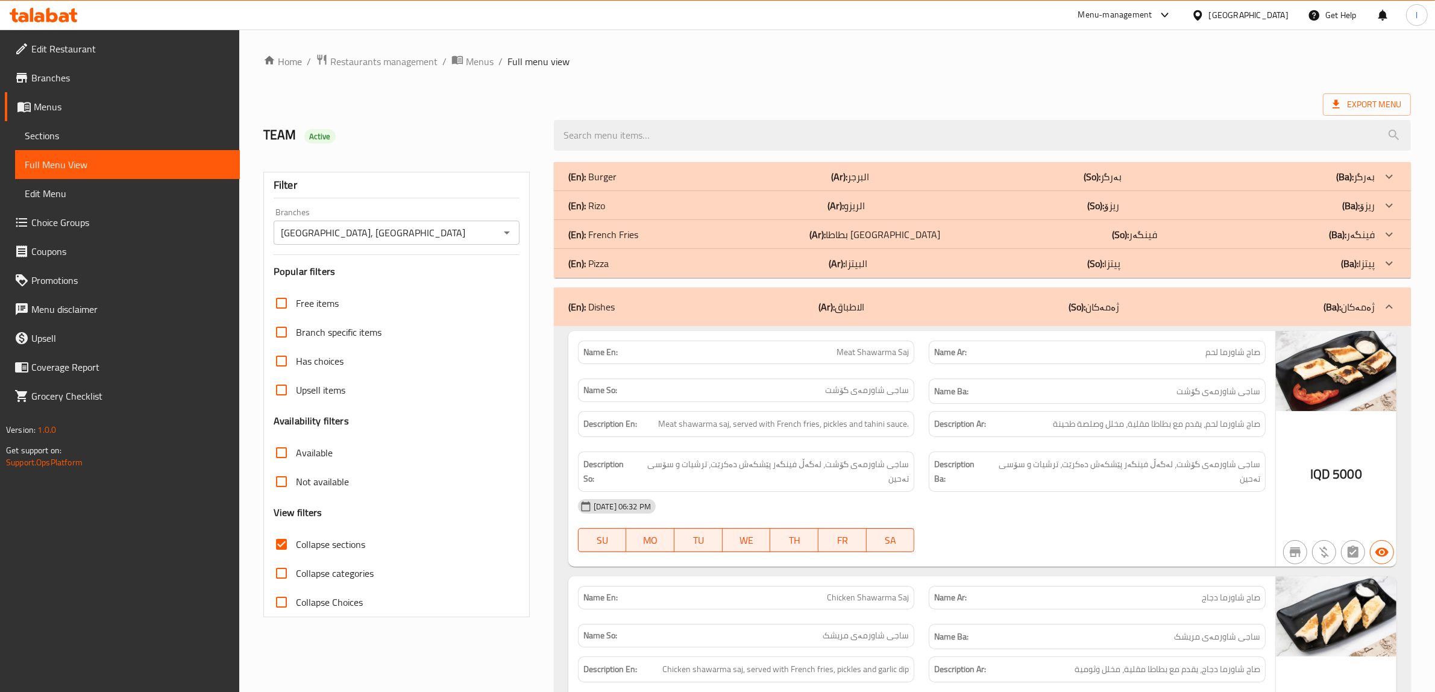
click at [619, 232] on p "(En): French Fries" at bounding box center [603, 234] width 70 height 14
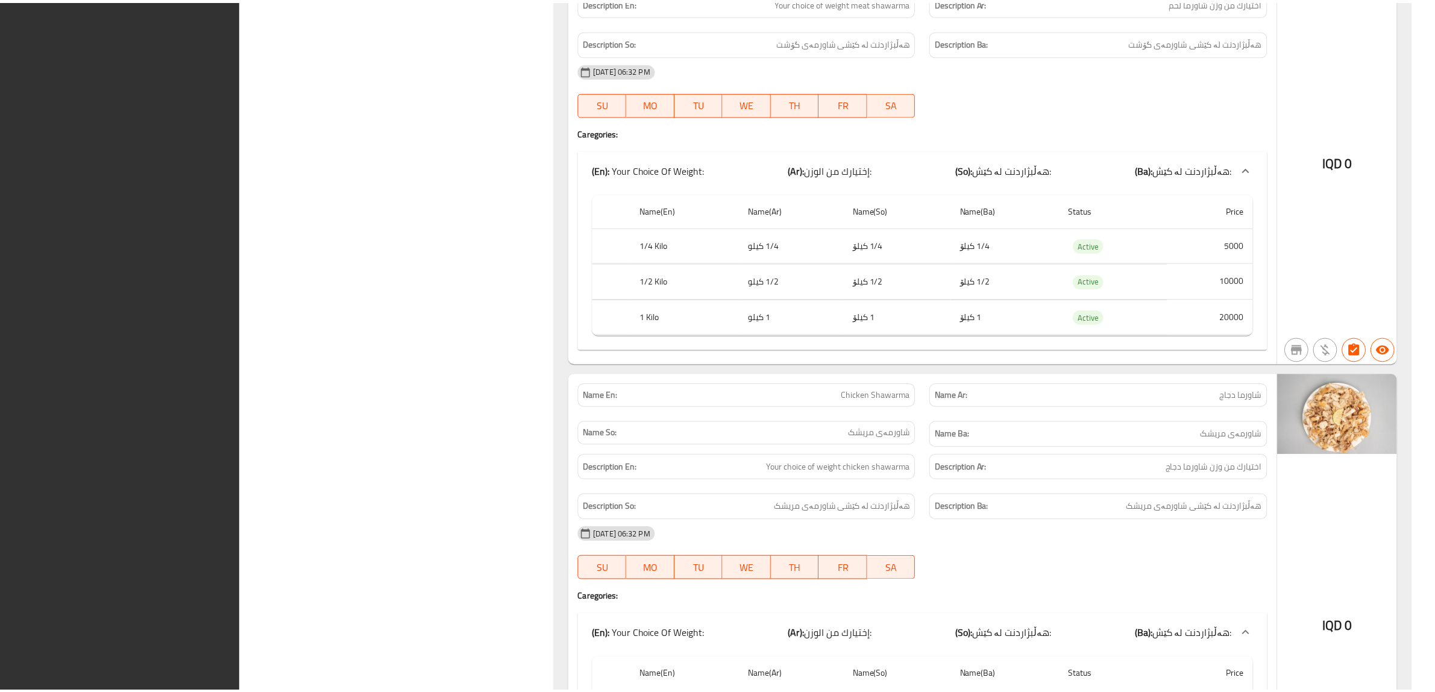
scroll to position [2505, 0]
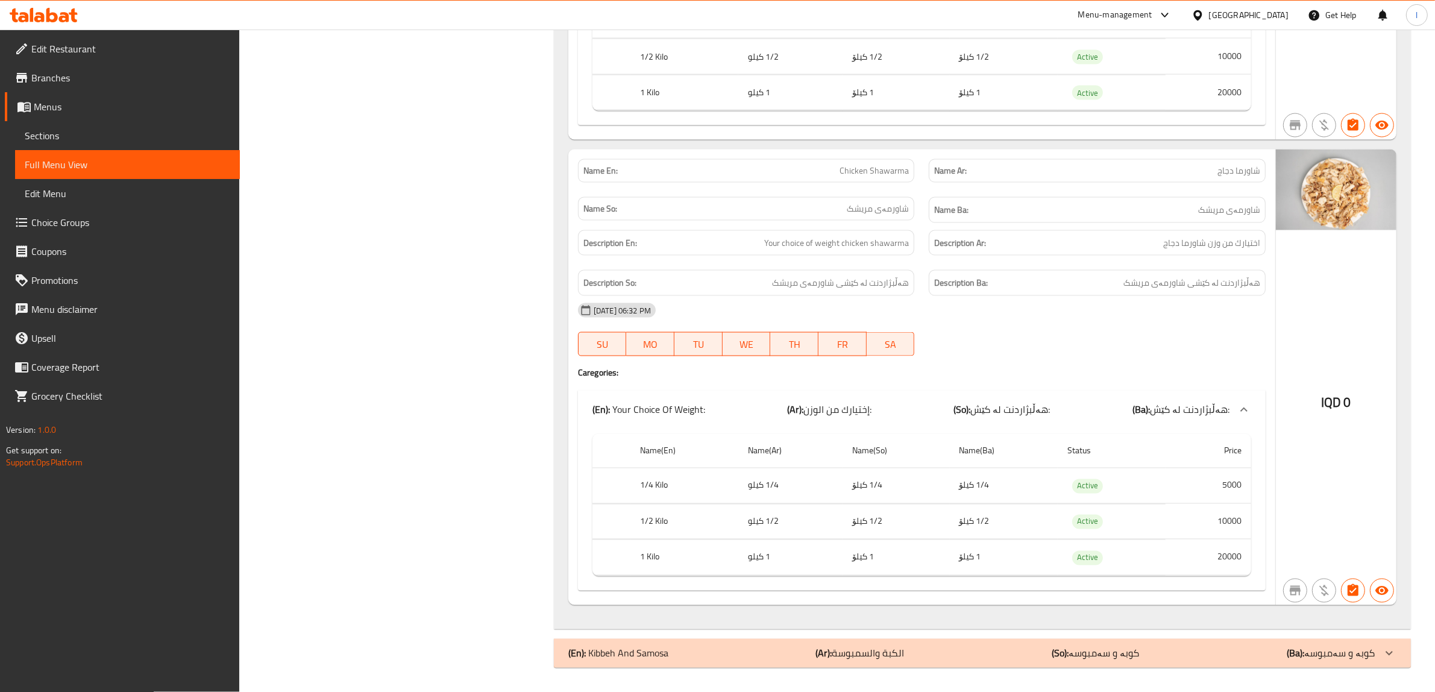
click at [61, 53] on span "Edit Restaurant" at bounding box center [130, 49] width 199 height 14
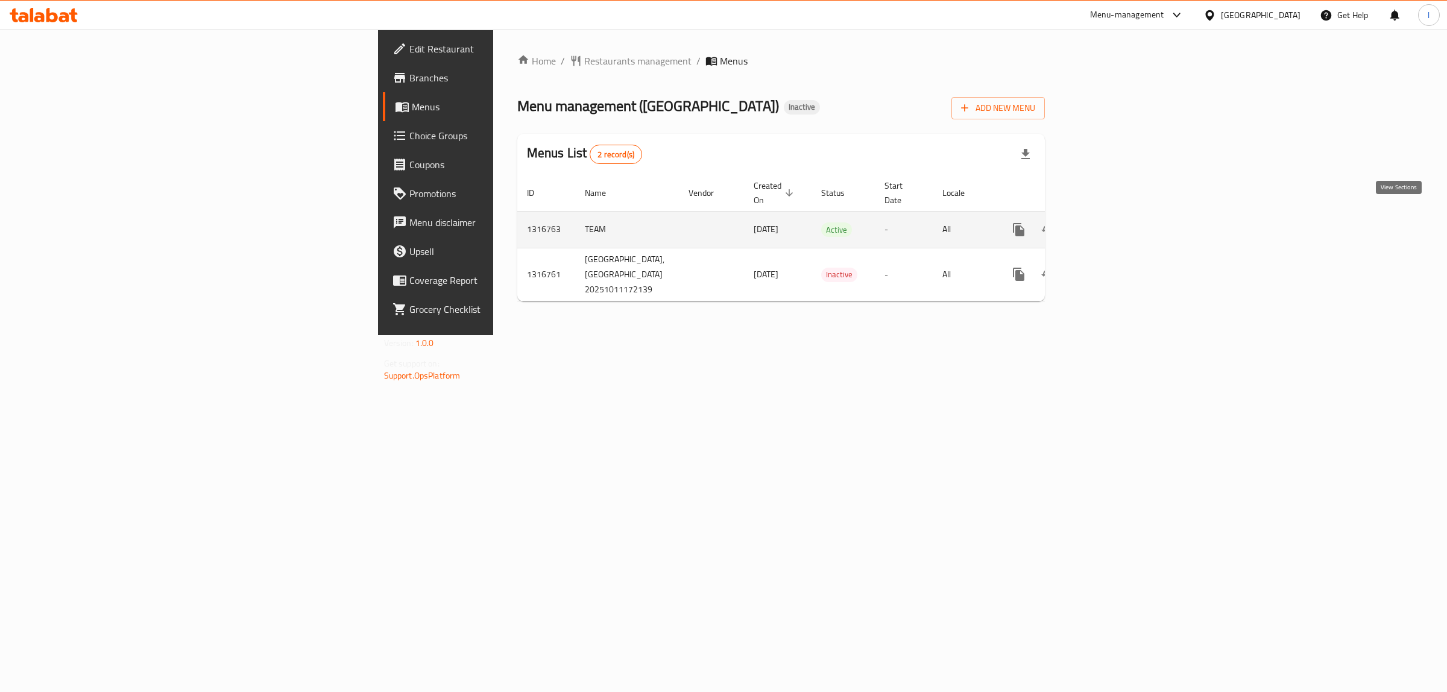
click at [1111, 224] on icon "enhanced table" at bounding box center [1105, 229] width 11 height 11
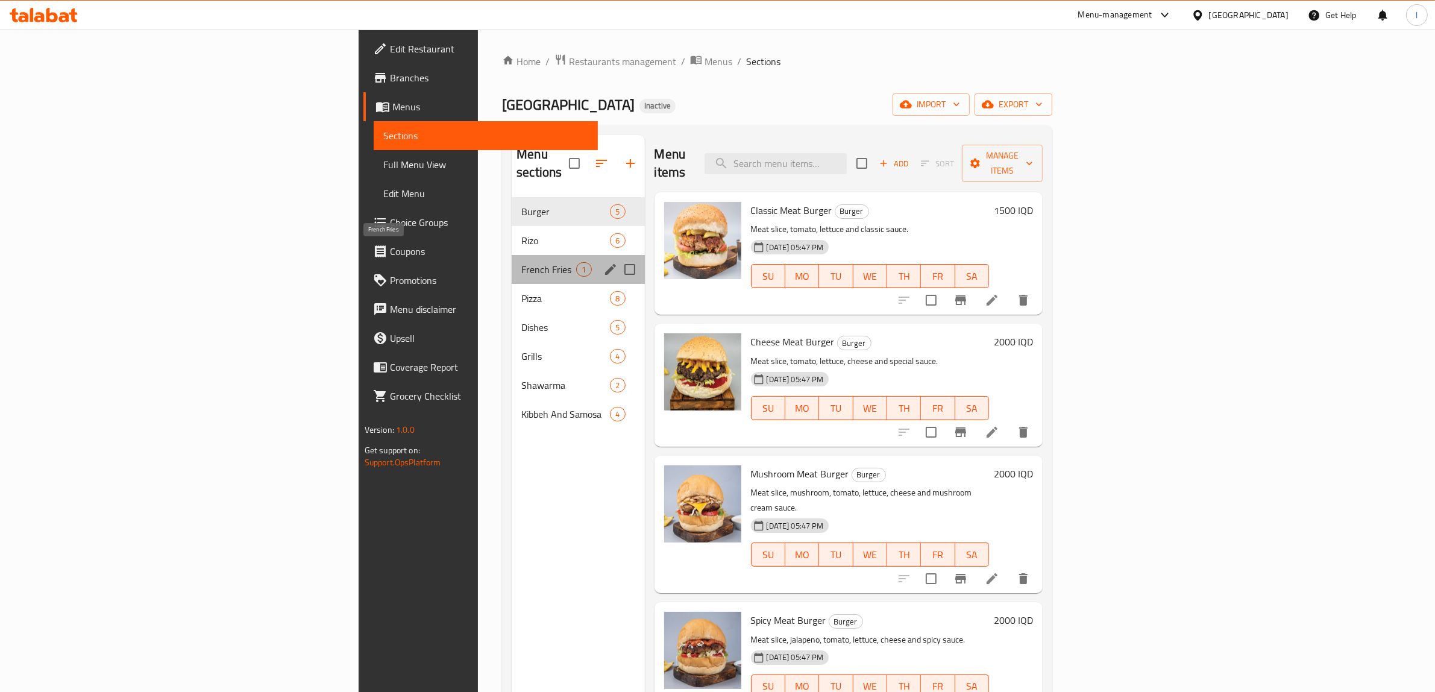
click at [521, 262] on span "French Fries" at bounding box center [548, 269] width 55 height 14
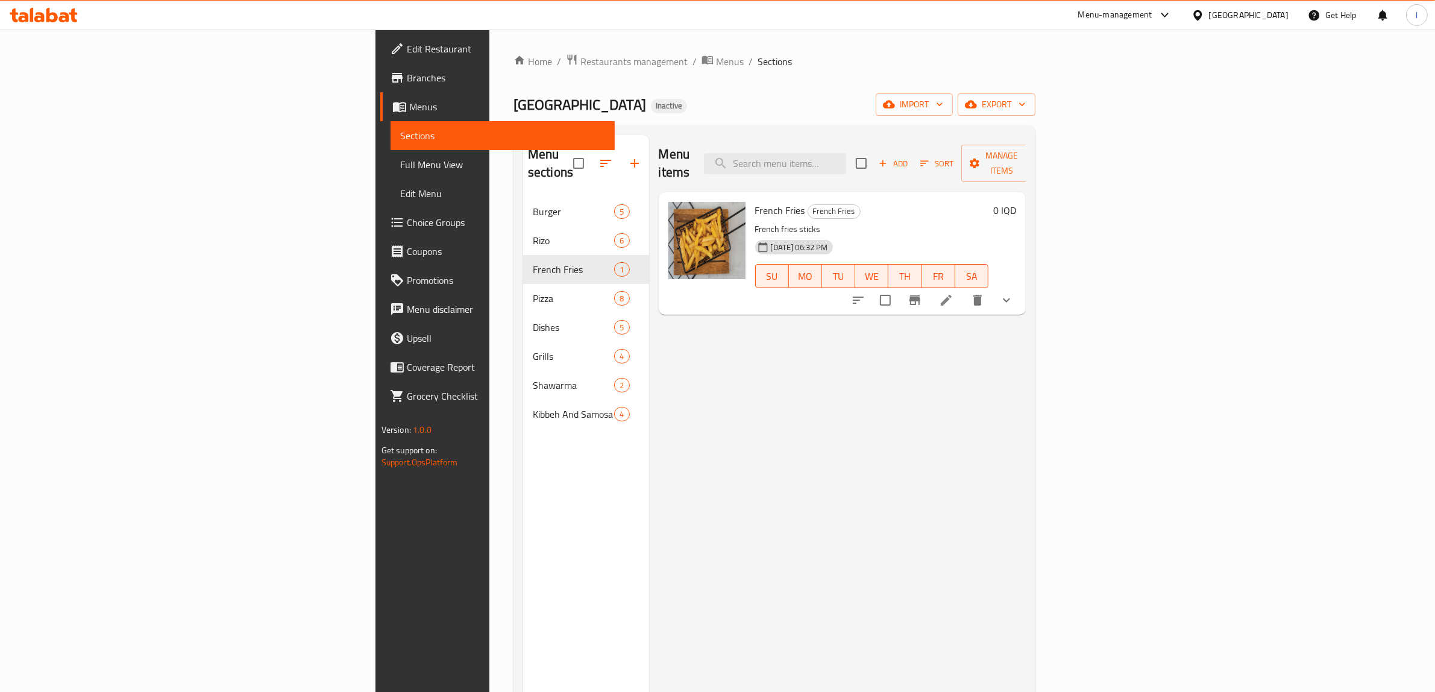
click at [1021, 286] on button "show more" at bounding box center [1006, 300] width 29 height 29
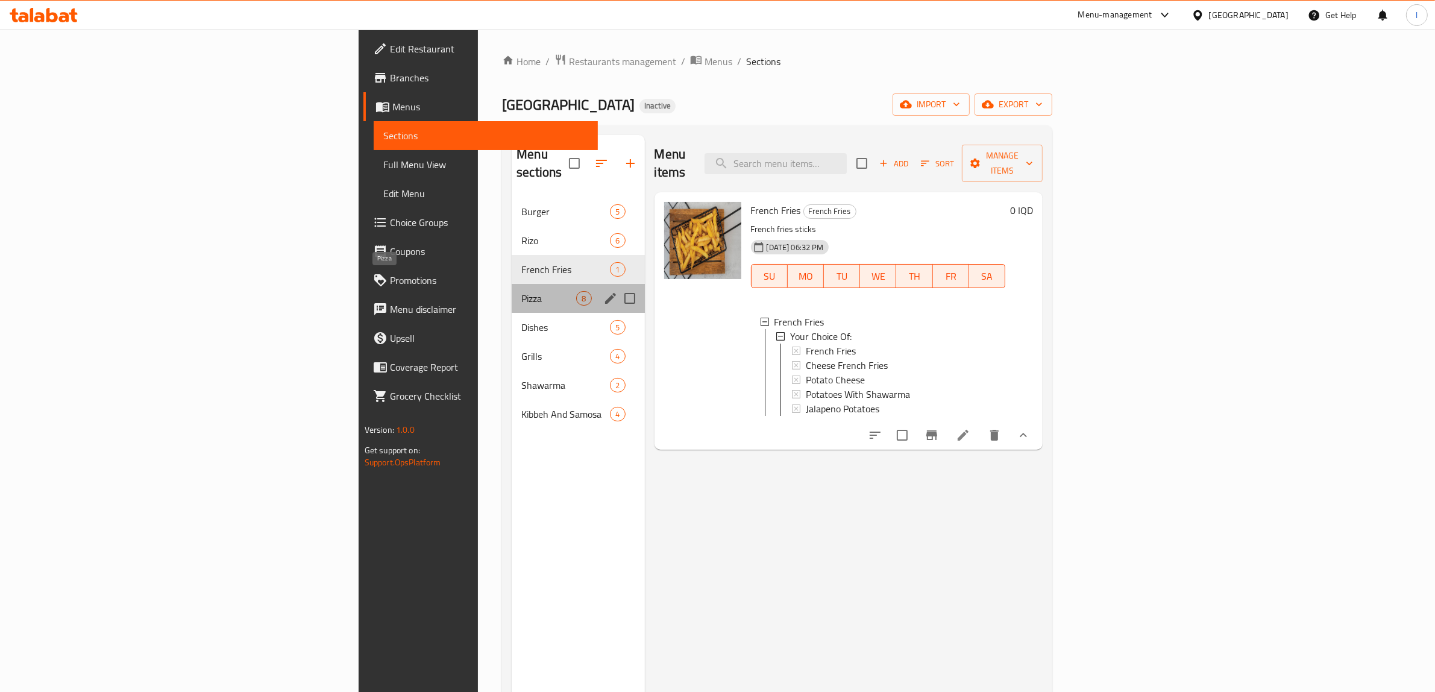
click at [521, 291] on span "Pizza" at bounding box center [548, 298] width 55 height 14
